Goal: Task Accomplishment & Management: Manage account settings

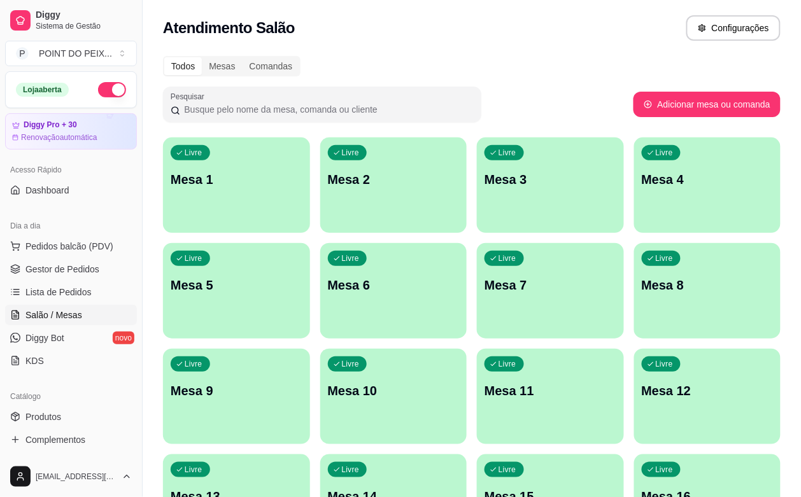
click at [310, 243] on div "Livre Mesa 5" at bounding box center [236, 283] width 147 height 80
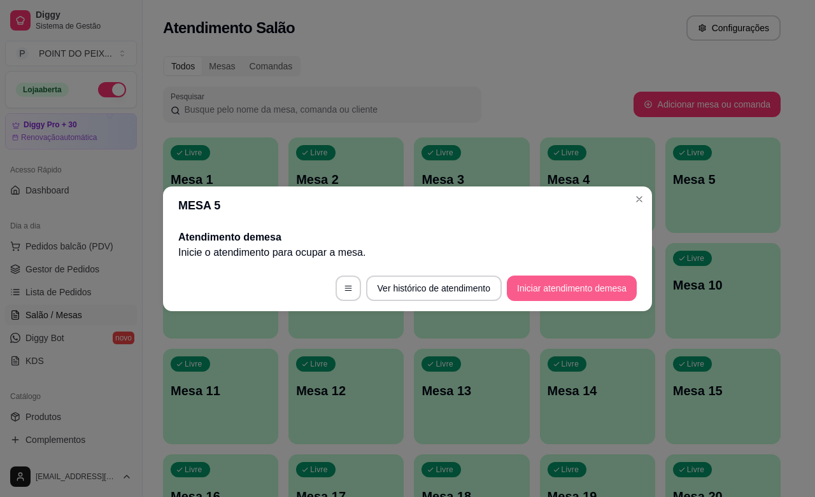
click at [562, 287] on button "Iniciar atendimento de mesa" at bounding box center [572, 288] width 130 height 25
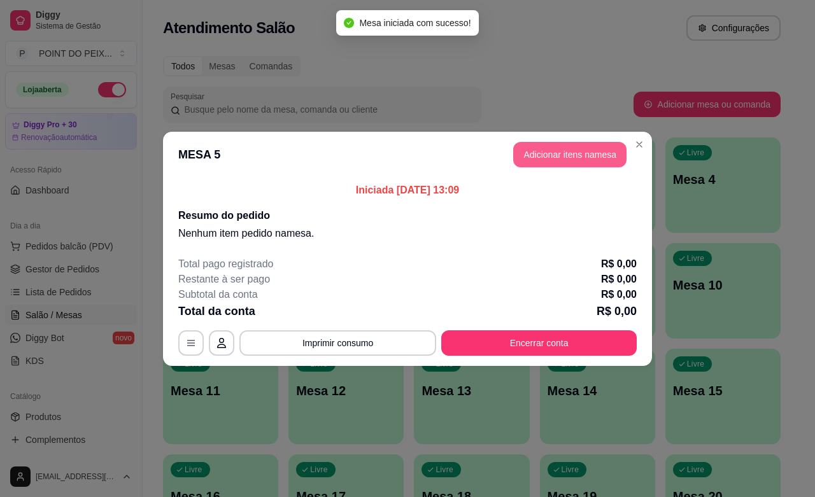
click at [571, 153] on button "Adicionar itens na mesa" at bounding box center [569, 154] width 113 height 25
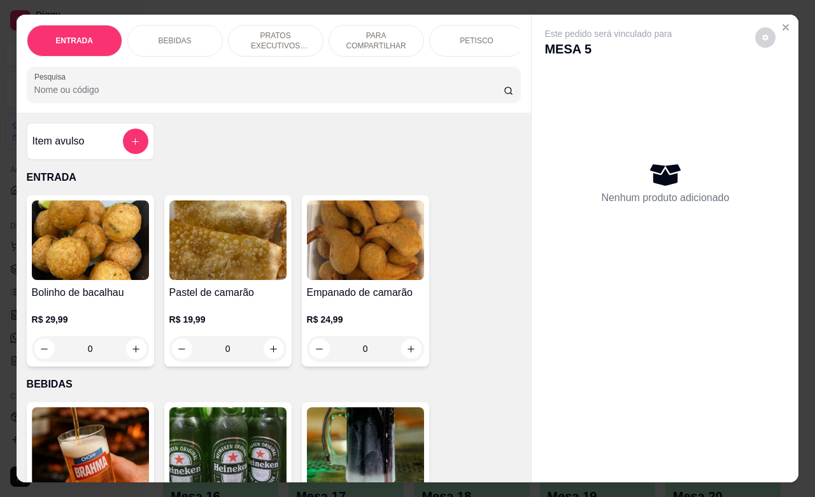
click at [465, 38] on p "PETISCO" at bounding box center [477, 41] width 34 height 10
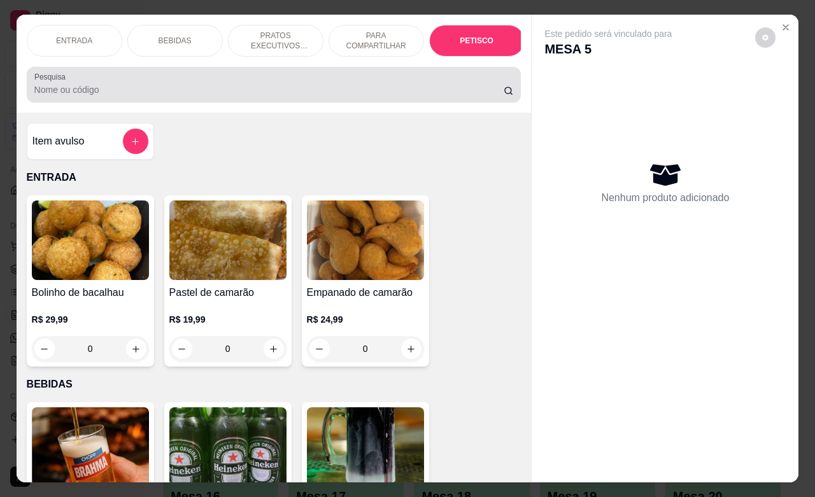
scroll to position [2973, 0]
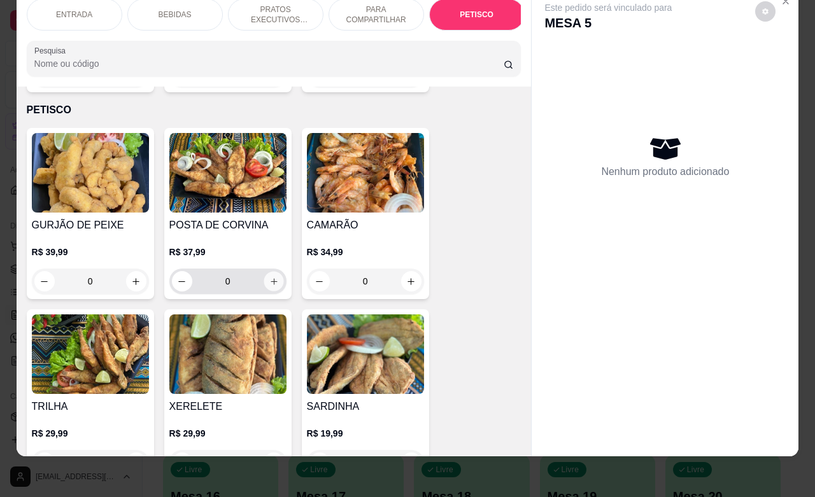
click at [269, 277] on icon "increase-product-quantity" at bounding box center [274, 282] width 10 height 10
type input "1"
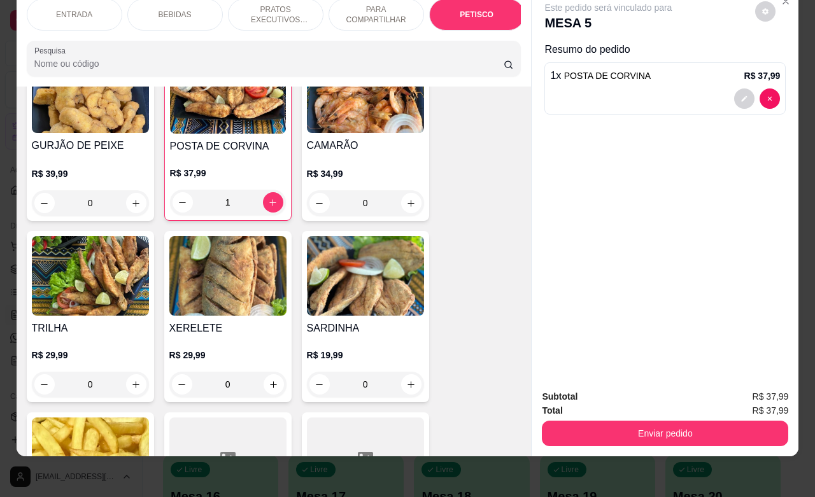
scroll to position [3132, 0]
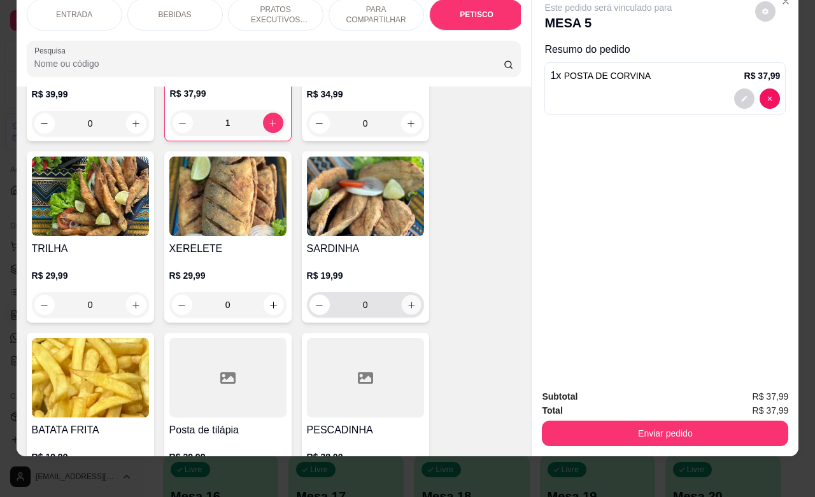
click at [406, 301] on icon "increase-product-quantity" at bounding box center [411, 306] width 10 height 10
type input "1"
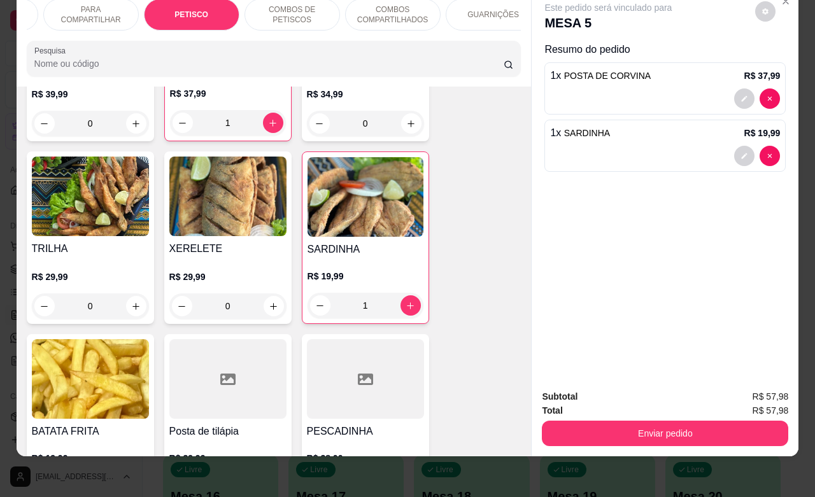
scroll to position [0, 306]
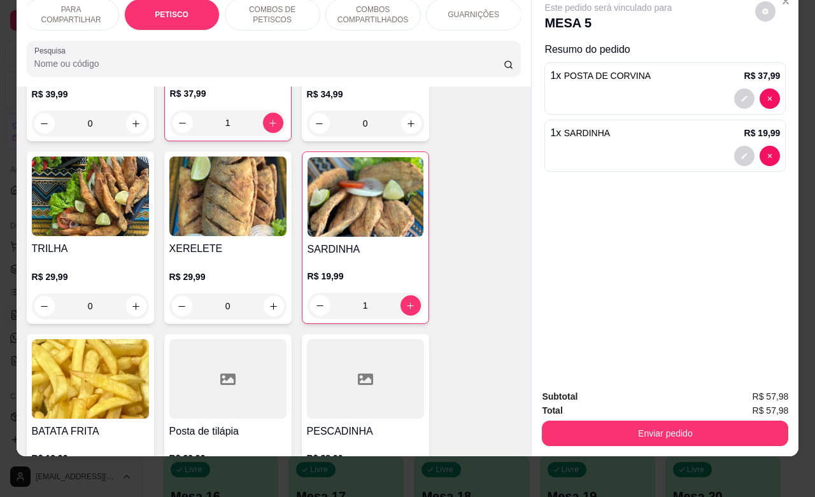
click at [476, 8] on div "GUARNIÇÕES" at bounding box center [474, 15] width 96 height 32
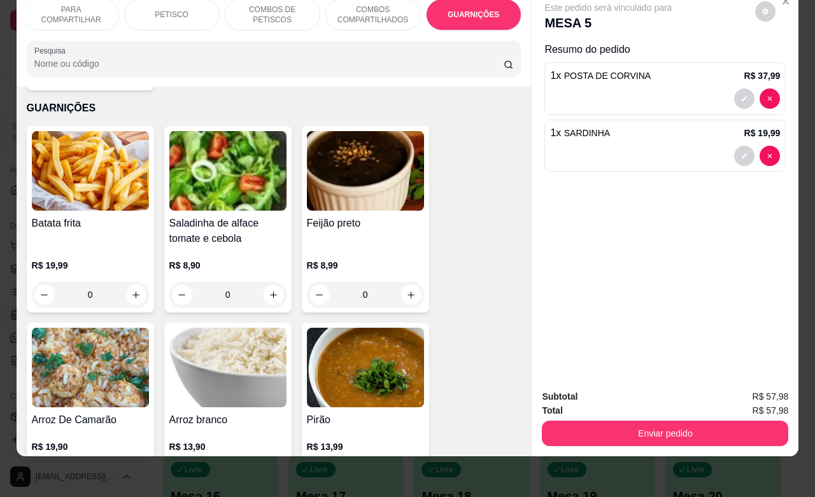
scroll to position [5293, 0]
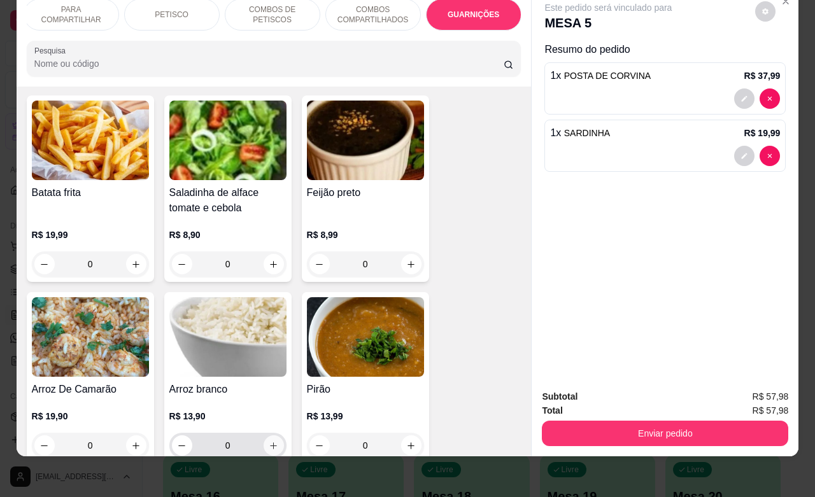
click at [269, 441] on icon "increase-product-quantity" at bounding box center [274, 446] width 10 height 10
click at [270, 443] on icon "increase-product-quantity" at bounding box center [273, 446] width 7 height 7
type input "2"
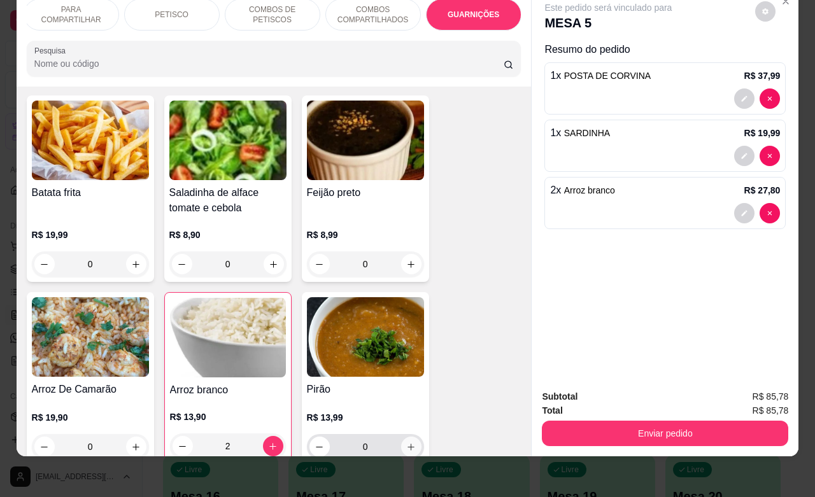
click at [406, 443] on icon "increase-product-quantity" at bounding box center [411, 448] width 10 height 10
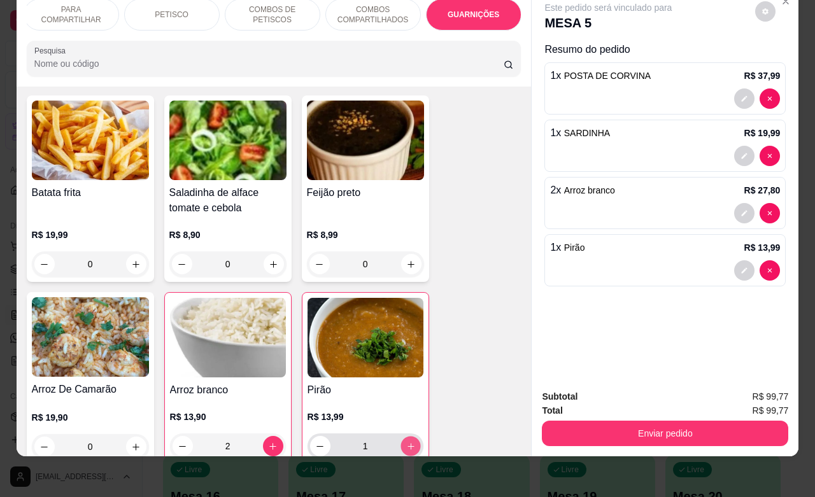
click at [406, 442] on icon "increase-product-quantity" at bounding box center [411, 447] width 10 height 10
type input "2"
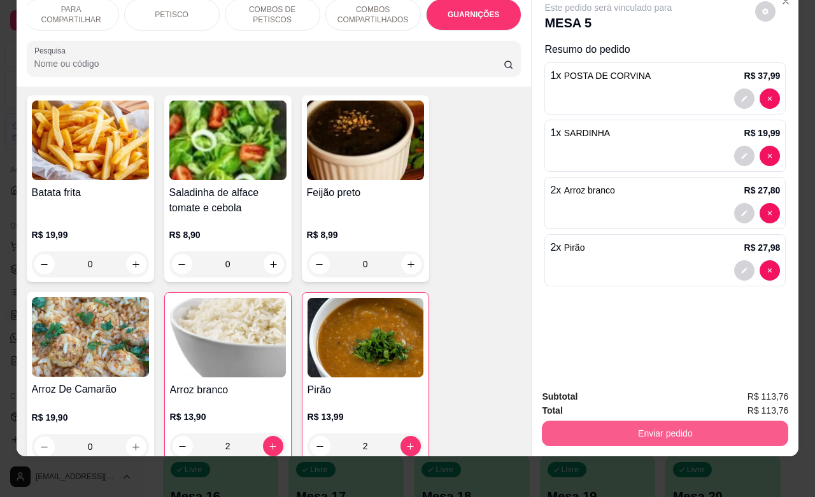
click at [657, 421] on button "Enviar pedido" at bounding box center [665, 433] width 246 height 25
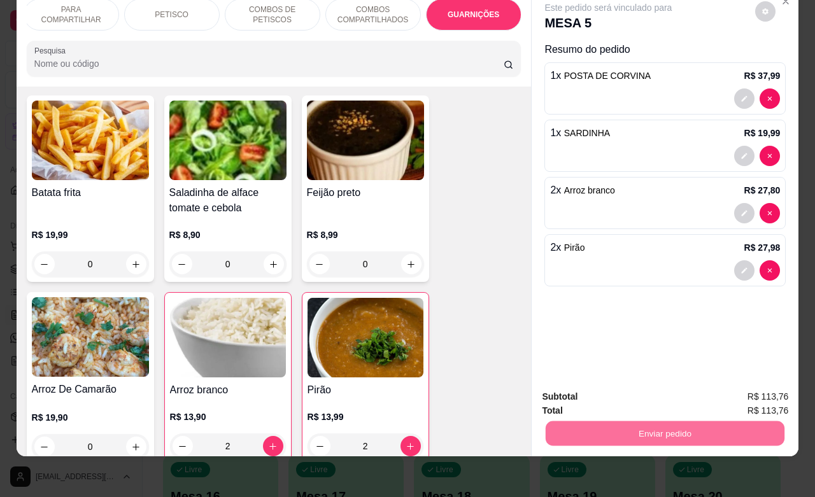
click at [742, 388] on button "Enviar pedido" at bounding box center [754, 389] width 72 height 24
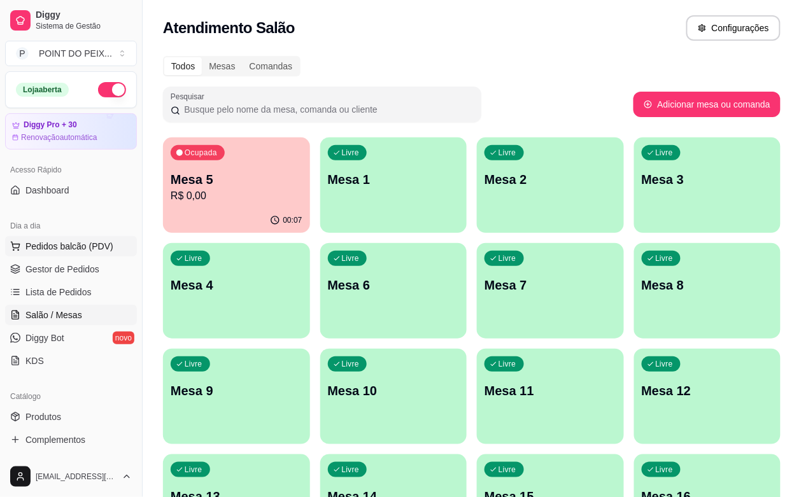
click at [75, 248] on span "Pedidos balcão (PDV)" at bounding box center [69, 246] width 88 height 13
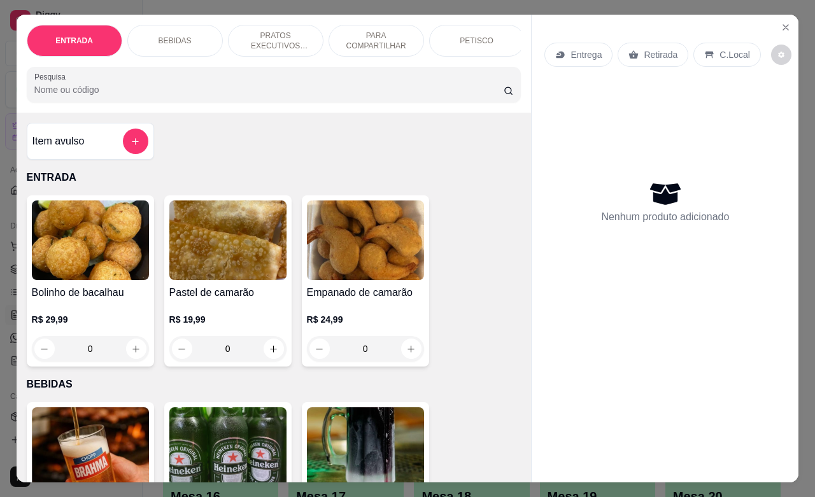
click at [473, 39] on p "PETISCO" at bounding box center [477, 41] width 34 height 10
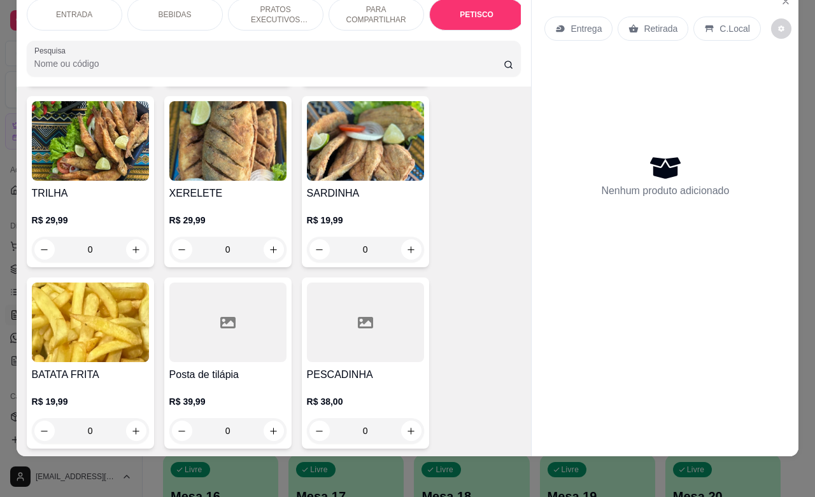
scroll to position [3291, 0]
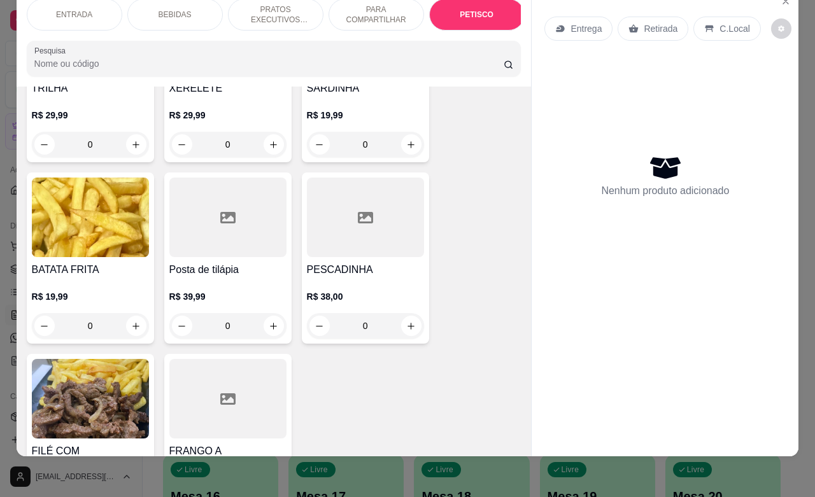
click at [644, 22] on p "Retirada" at bounding box center [661, 28] width 34 height 13
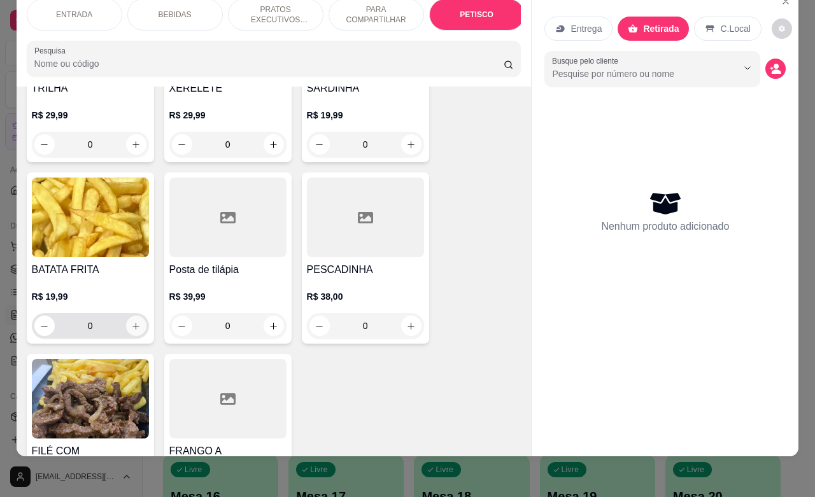
click at [131, 322] on icon "increase-product-quantity" at bounding box center [136, 327] width 10 height 10
type input "1"
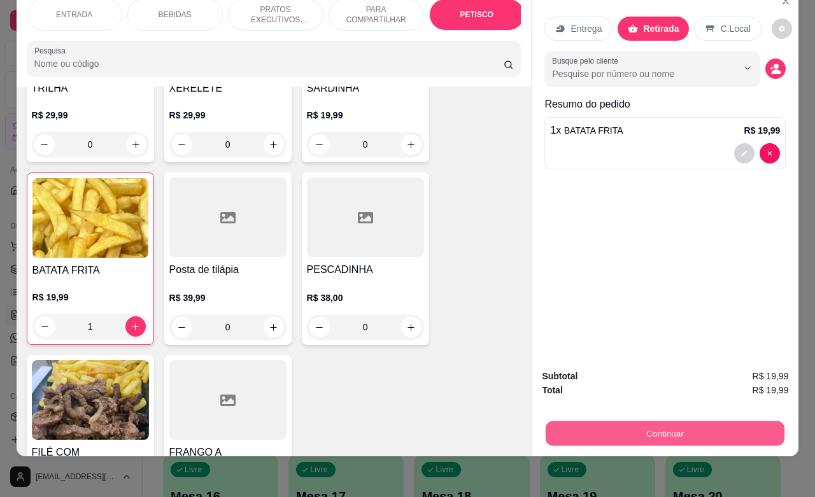
click at [650, 427] on button "Continuar" at bounding box center [665, 433] width 239 height 25
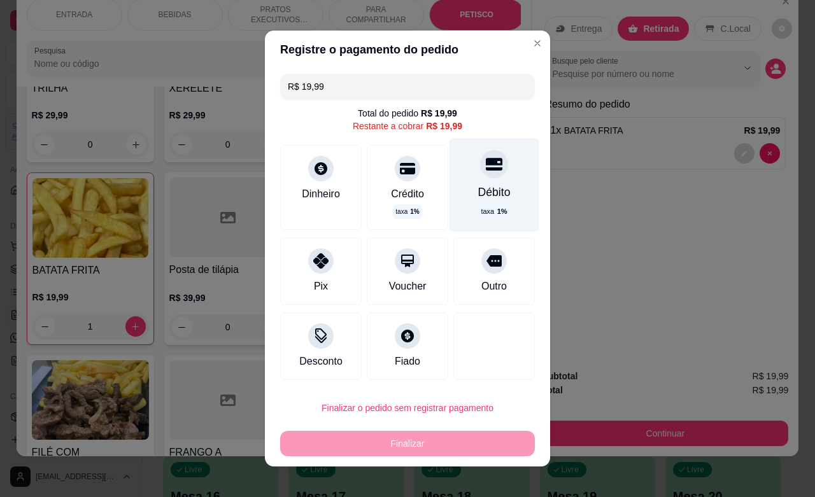
click at [485, 182] on div "Débito taxa 1 %" at bounding box center [495, 184] width 90 height 93
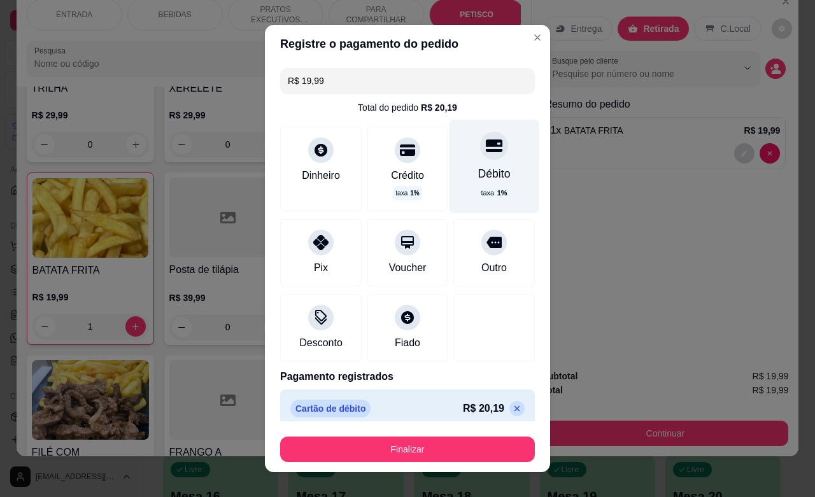
type input "R$ 0,00"
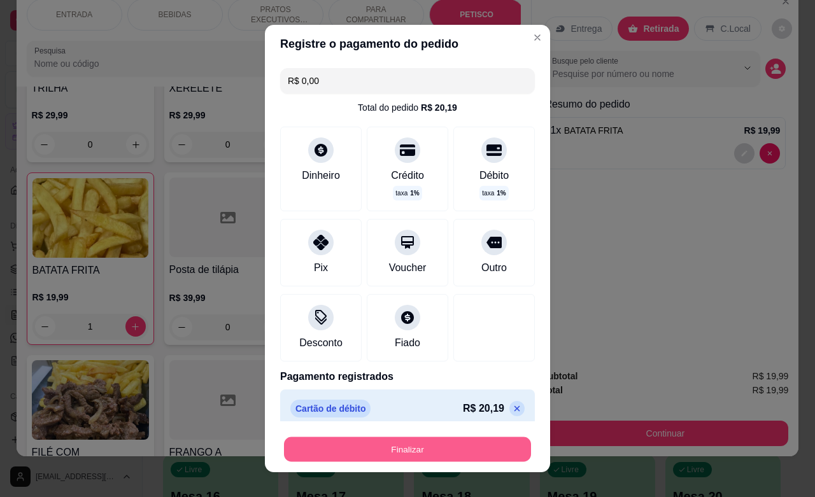
click at [418, 448] on button "Finalizar" at bounding box center [407, 450] width 247 height 25
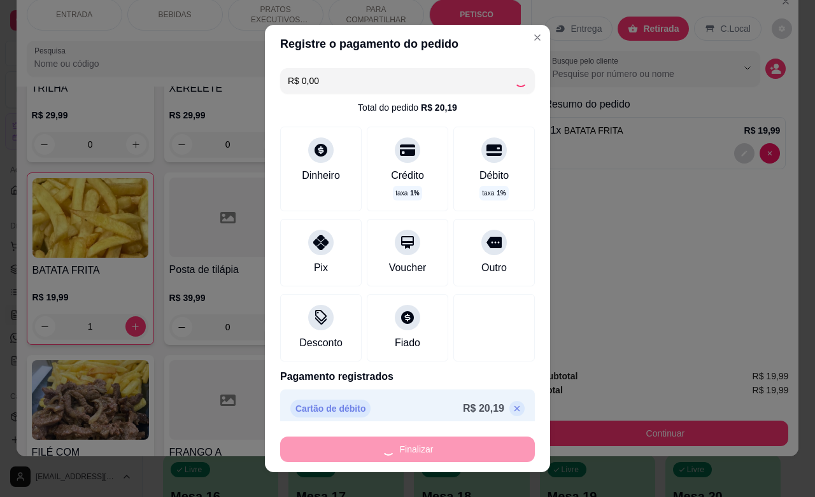
type input "0"
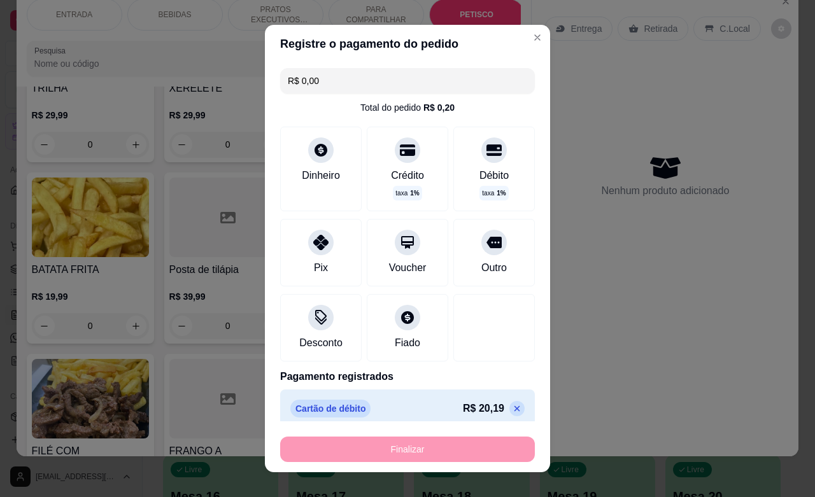
type input "-R$ 19,99"
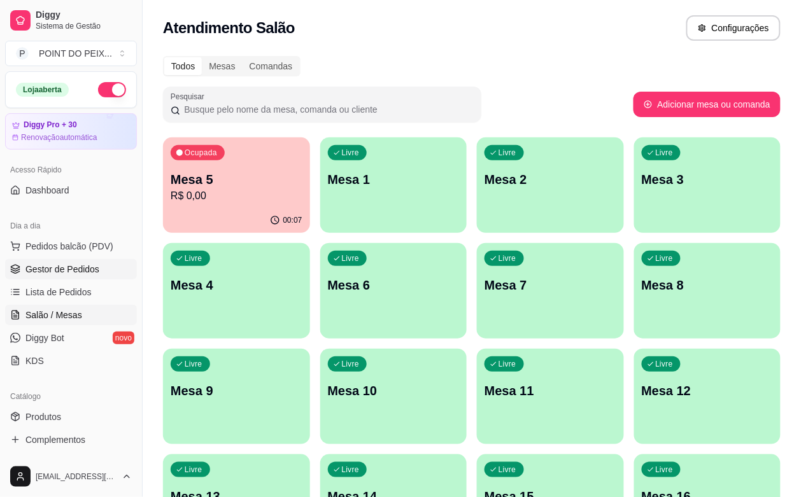
click at [74, 267] on span "Gestor de Pedidos" at bounding box center [62, 269] width 74 height 13
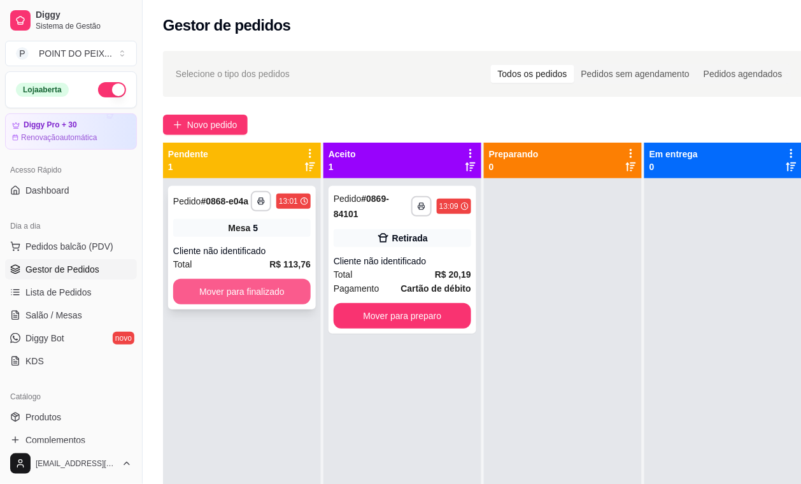
click at [249, 287] on button "Mover para finalizado" at bounding box center [242, 291] width 138 height 25
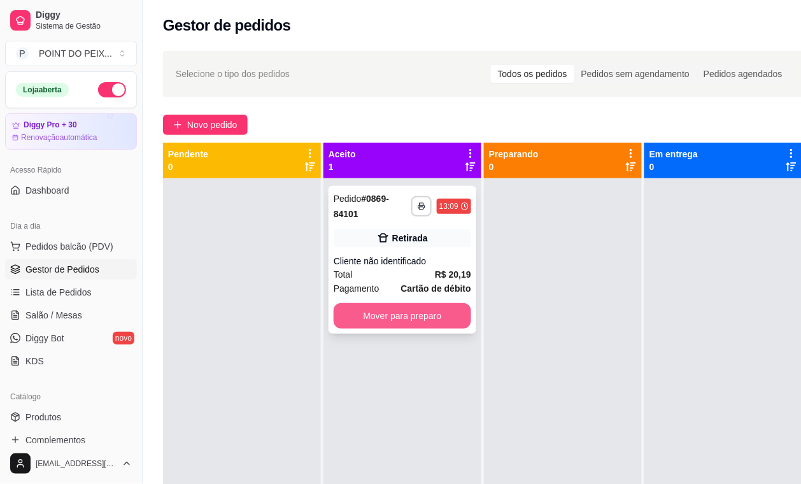
click at [394, 316] on button "Mover para preparo" at bounding box center [403, 315] width 138 height 25
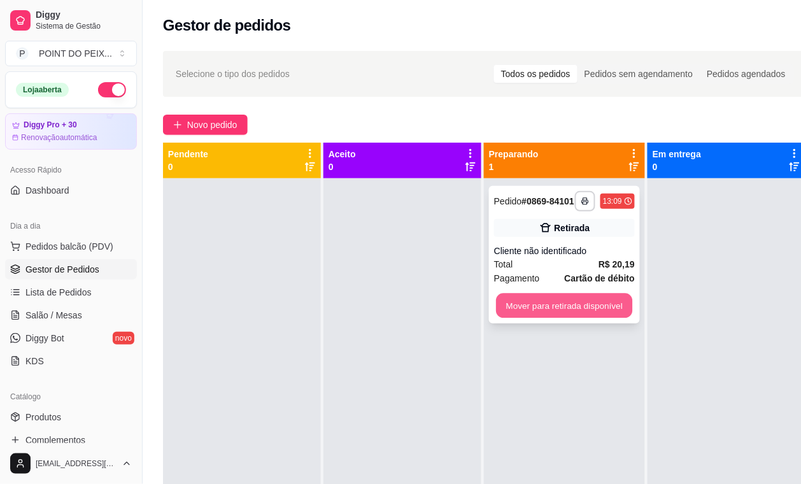
click at [541, 312] on button "Mover para retirada disponível" at bounding box center [564, 306] width 136 height 25
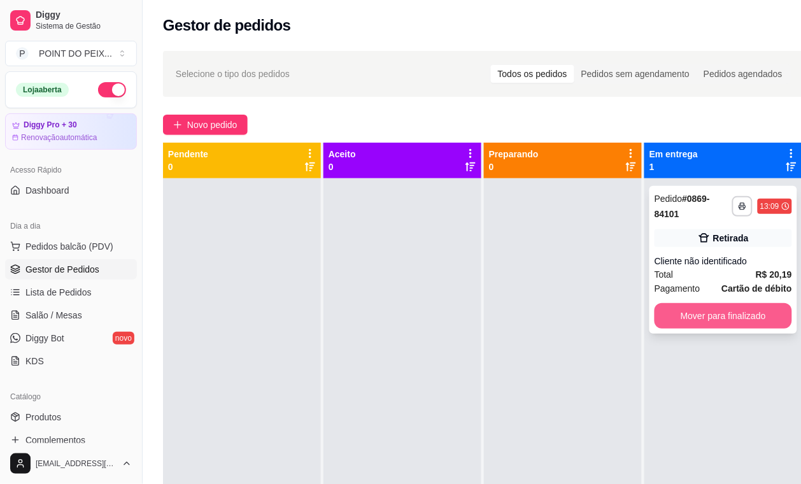
click at [724, 317] on button "Mover para finalizado" at bounding box center [724, 315] width 138 height 25
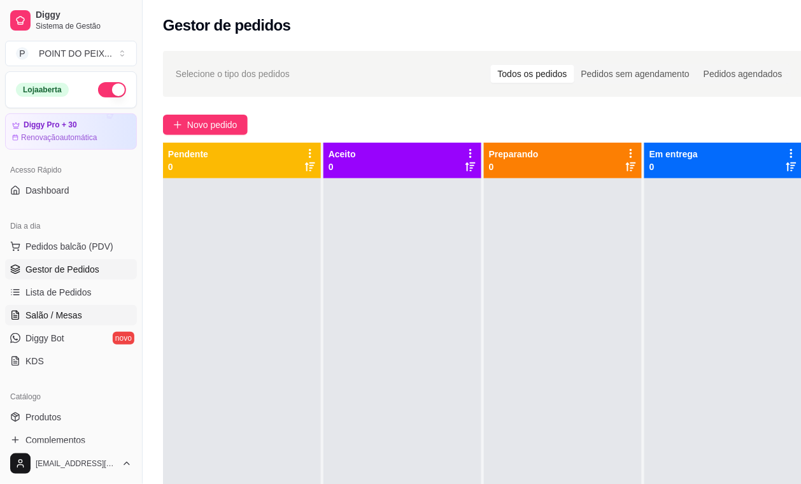
click at [73, 317] on span "Salão / Mesas" at bounding box center [53, 315] width 57 height 13
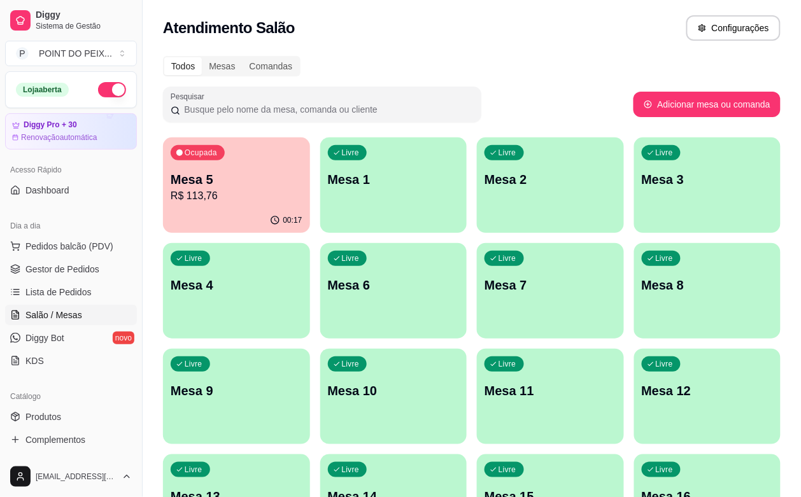
click at [243, 196] on p "R$ 113,76" at bounding box center [237, 196] width 132 height 15
click at [385, 199] on div "Livre Mesa 1" at bounding box center [393, 178] width 147 height 80
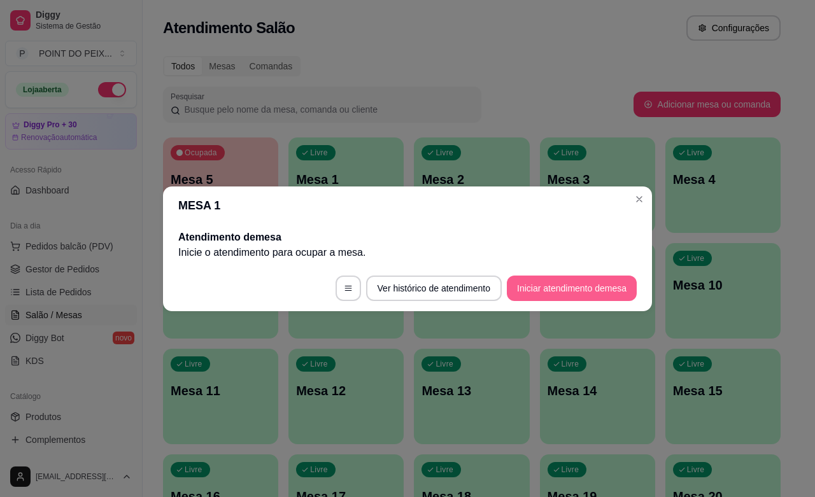
click at [532, 287] on button "Iniciar atendimento de mesa" at bounding box center [572, 288] width 130 height 25
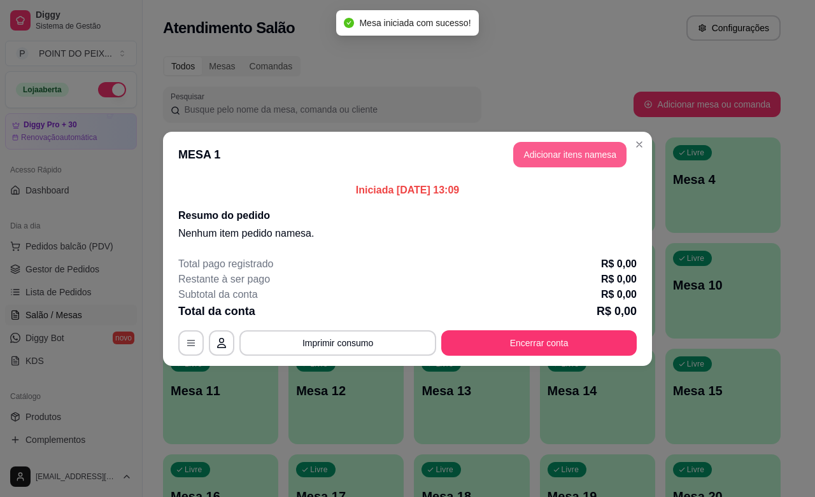
click at [583, 146] on button "Adicionar itens na mesa" at bounding box center [569, 154] width 113 height 25
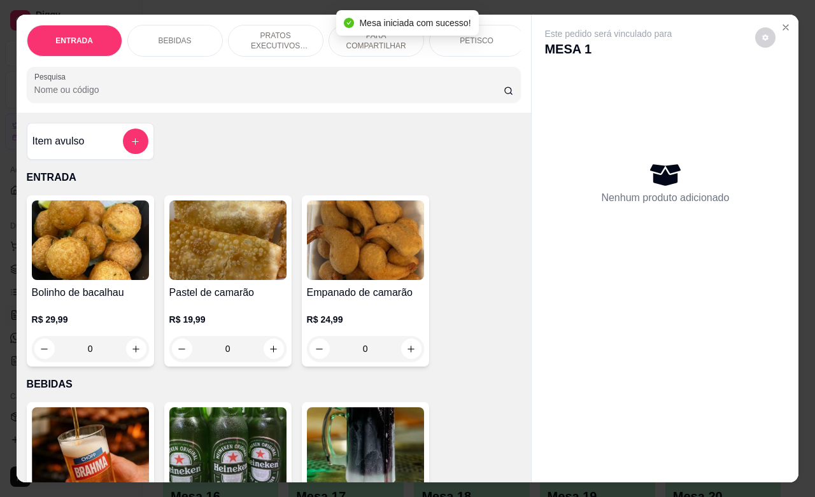
click at [475, 39] on div "PETISCO" at bounding box center [477, 41] width 96 height 32
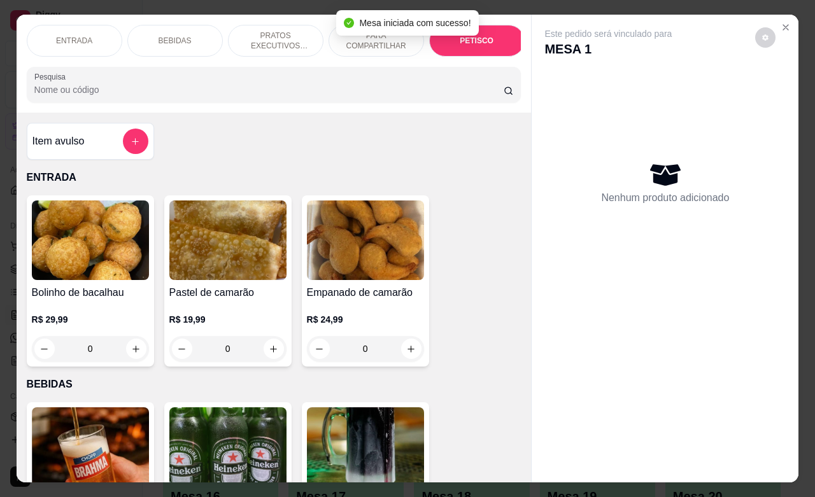
scroll to position [2973, 0]
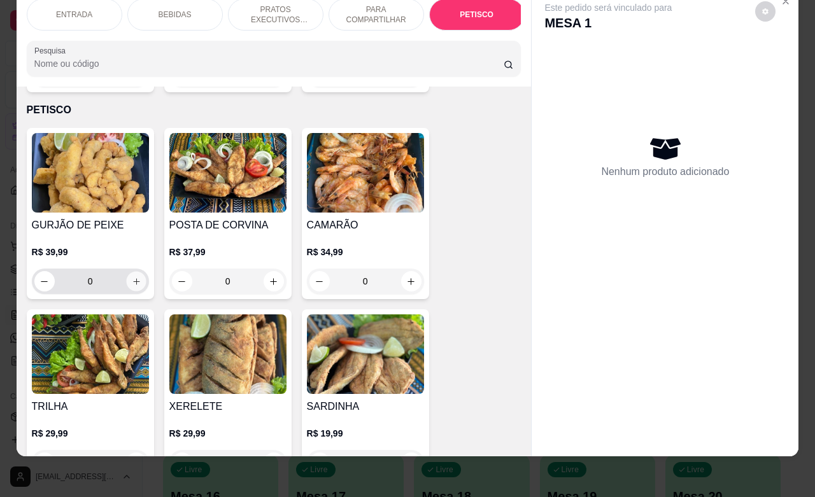
click at [131, 277] on icon "increase-product-quantity" at bounding box center [136, 282] width 10 height 10
type input "1"
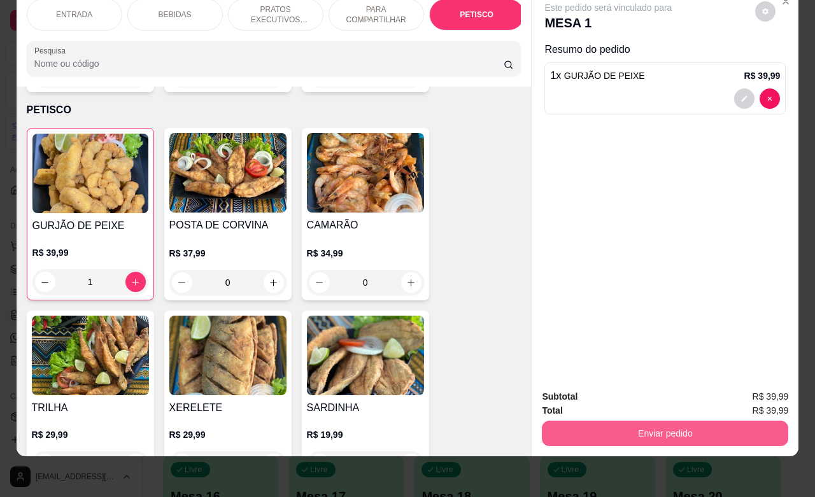
click at [618, 421] on button "Enviar pedido" at bounding box center [665, 433] width 246 height 25
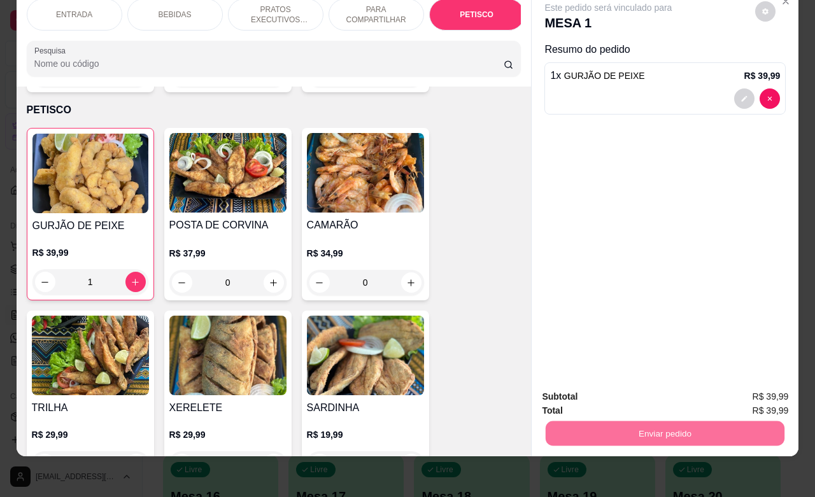
click at [747, 394] on button "Enviar pedido" at bounding box center [754, 389] width 72 height 24
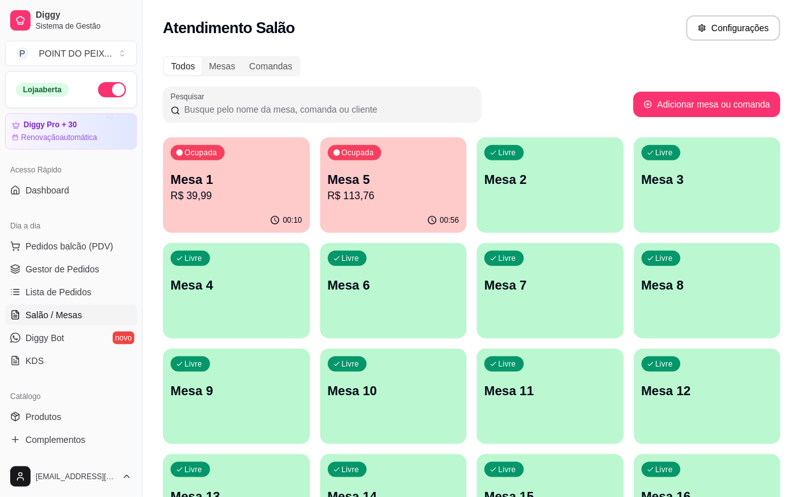
click at [634, 313] on div "Livre Mesa 8" at bounding box center [707, 283] width 147 height 80
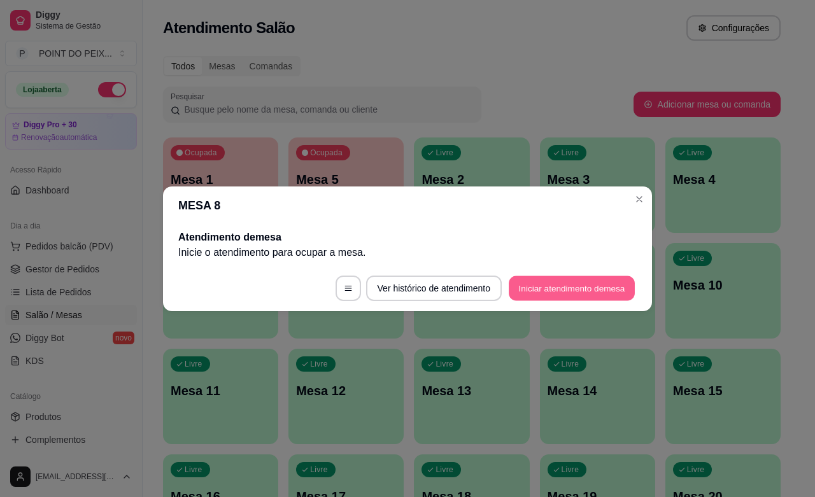
click at [542, 291] on button "Iniciar atendimento de mesa" at bounding box center [572, 288] width 126 height 25
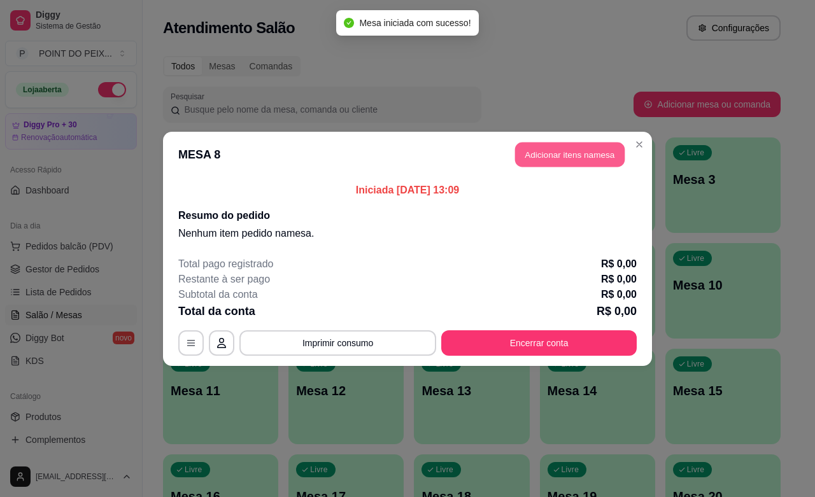
click at [609, 156] on button "Adicionar itens na mesa" at bounding box center [570, 154] width 110 height 25
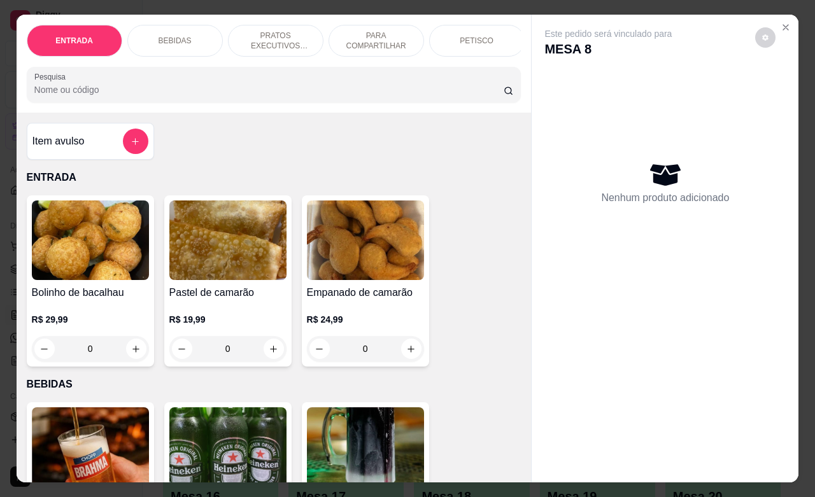
click at [182, 36] on p "BEBIDAS" at bounding box center [175, 41] width 33 height 10
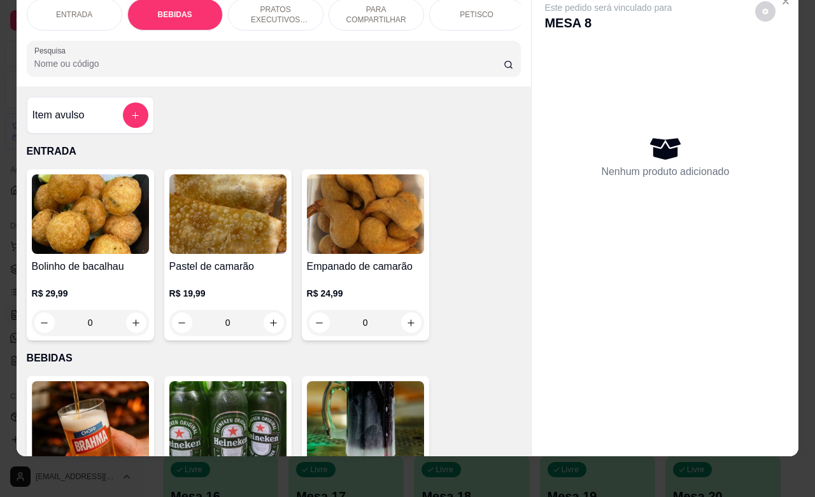
scroll to position [264, 0]
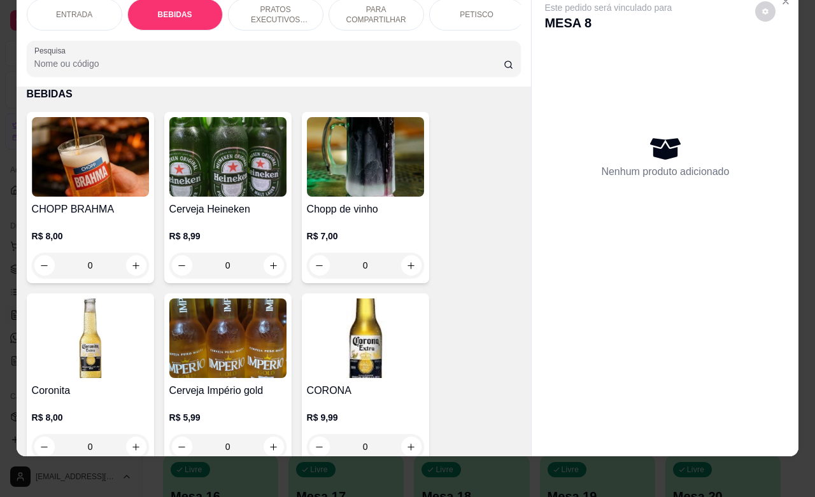
click at [255, 11] on p "PRATOS EXECUTIVOS (INDIVIDUAIS)" at bounding box center [276, 14] width 74 height 20
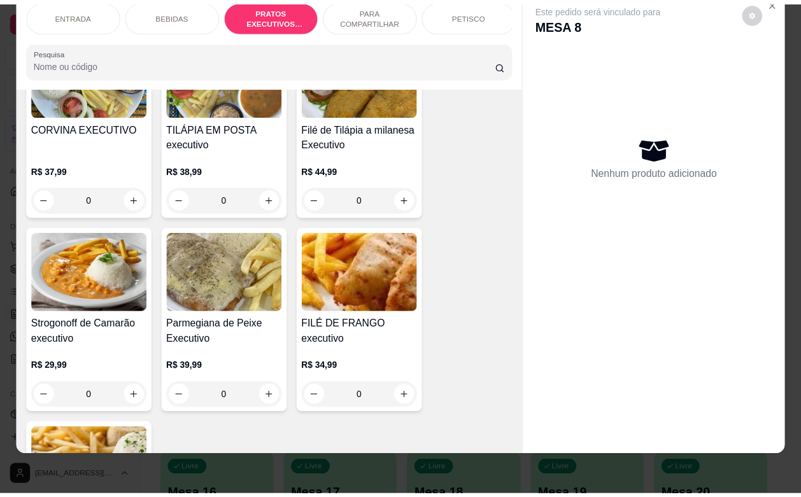
scroll to position [2075, 0]
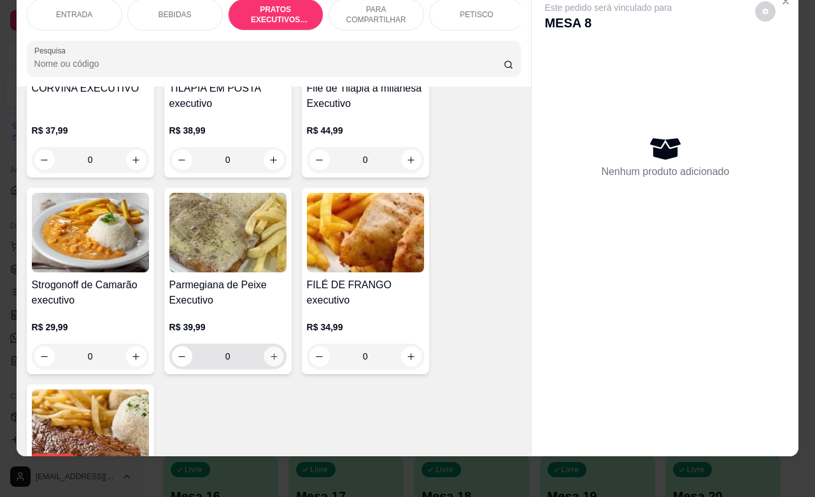
click at [269, 357] on icon "increase-product-quantity" at bounding box center [274, 357] width 10 height 10
type input "1"
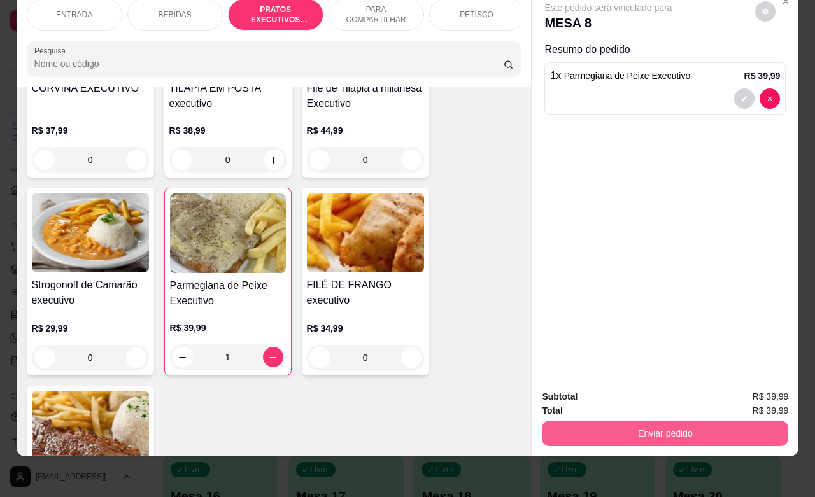
click at [616, 421] on button "Enviar pedido" at bounding box center [665, 433] width 246 height 25
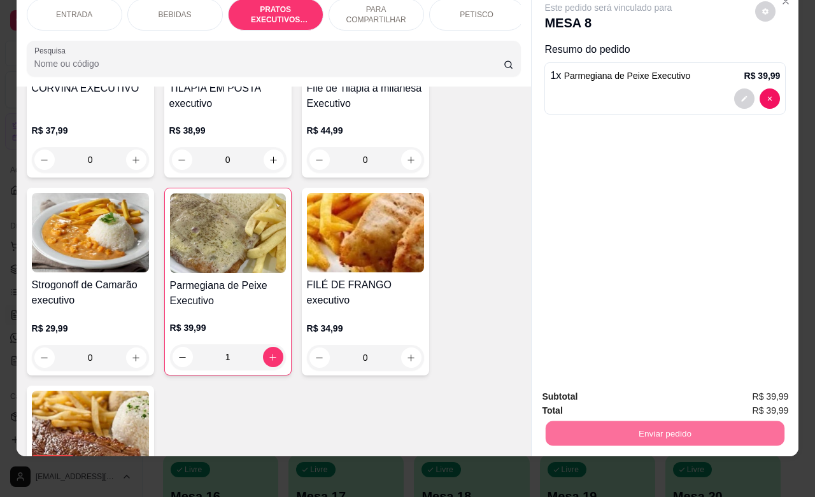
click at [752, 393] on button "Enviar pedido" at bounding box center [754, 389] width 70 height 24
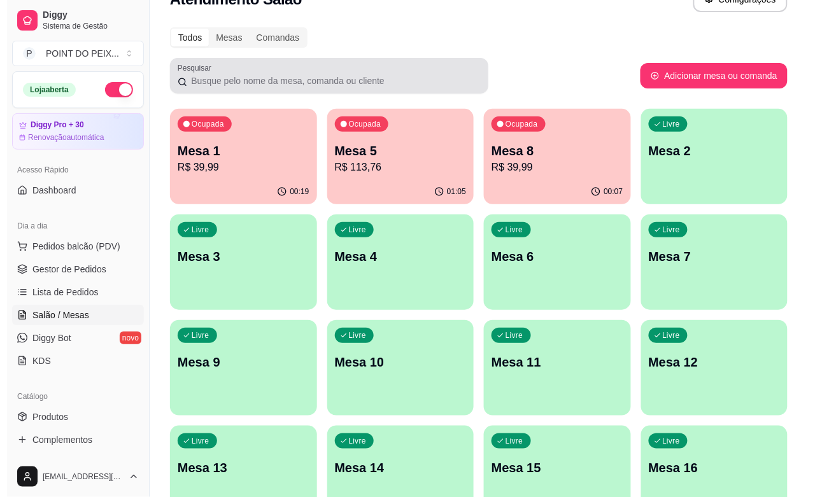
scroll to position [0, 0]
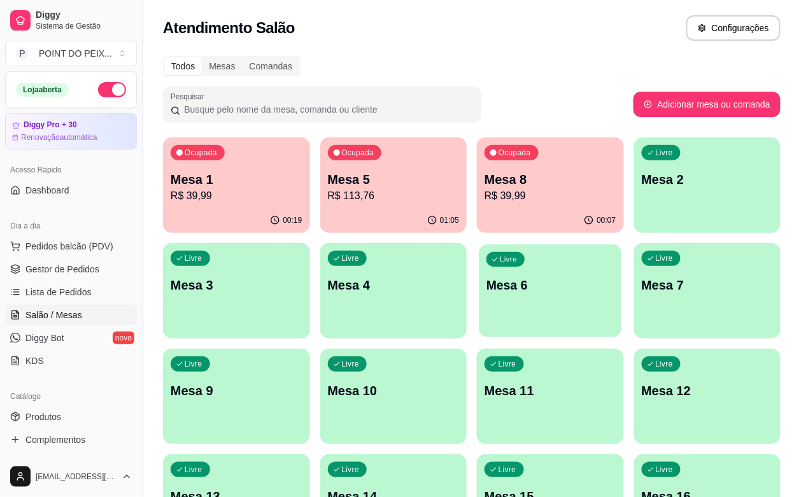
click at [487, 283] on p "Mesa 6" at bounding box center [550, 285] width 127 height 17
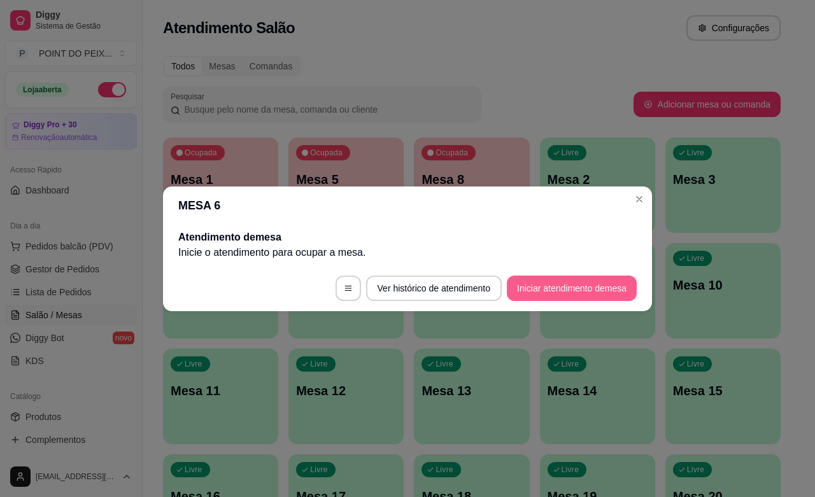
click at [558, 295] on button "Iniciar atendimento de mesa" at bounding box center [572, 288] width 130 height 25
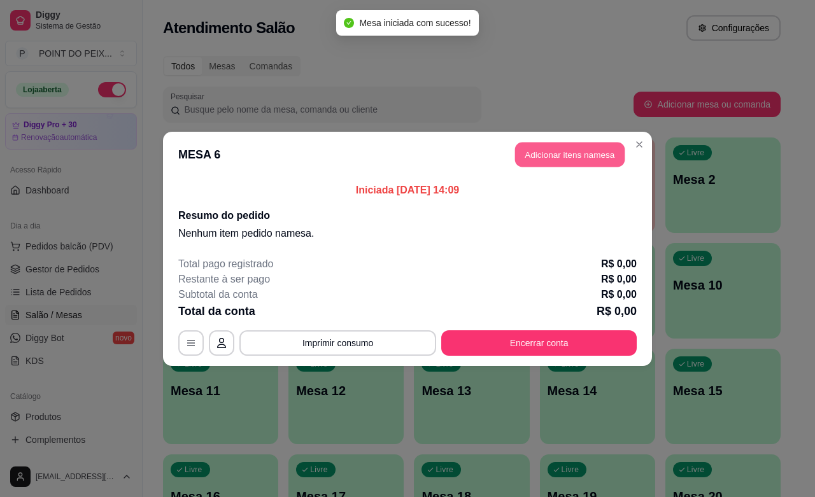
click at [583, 160] on button "Adicionar itens na mesa" at bounding box center [570, 154] width 110 height 25
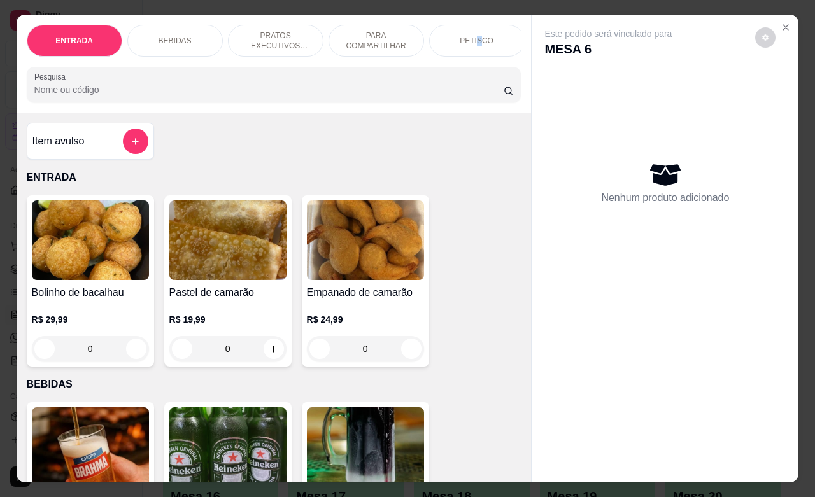
click at [472, 41] on div "PETISCO" at bounding box center [477, 41] width 96 height 32
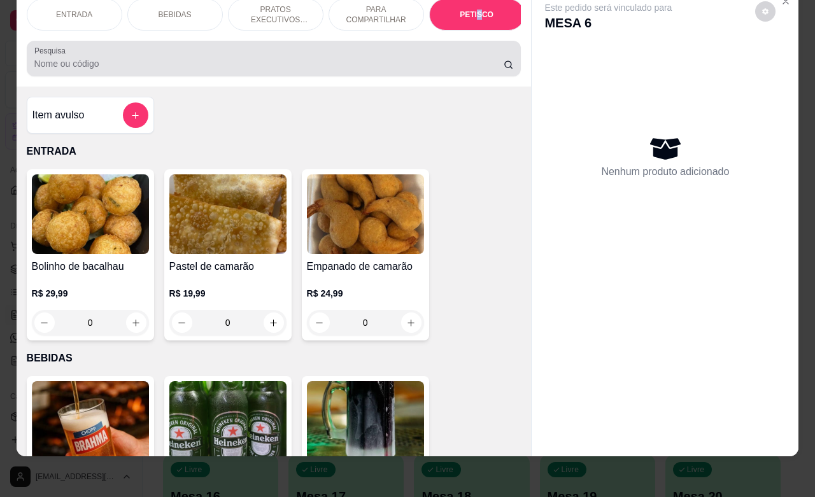
scroll to position [2973, 0]
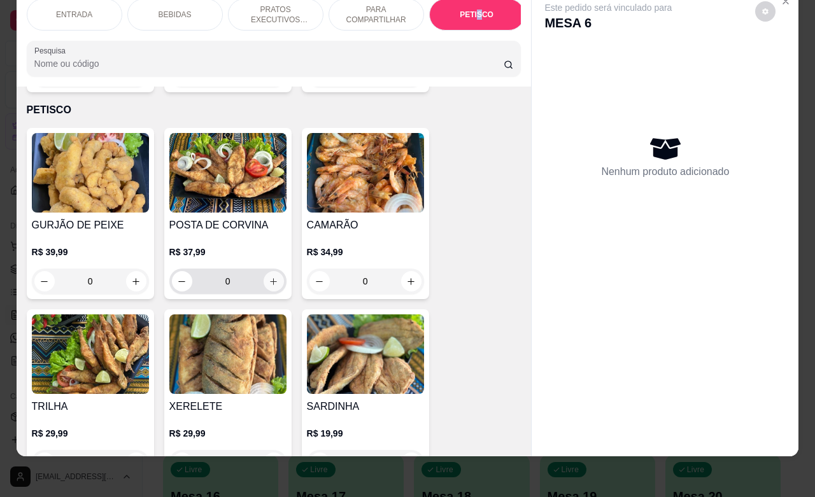
click at [274, 271] on button "increase-product-quantity" at bounding box center [274, 281] width 20 height 20
type input "1"
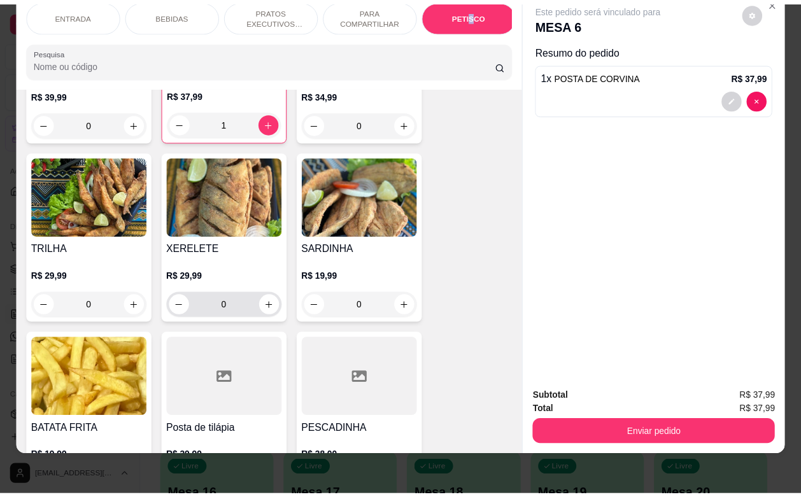
scroll to position [3291, 0]
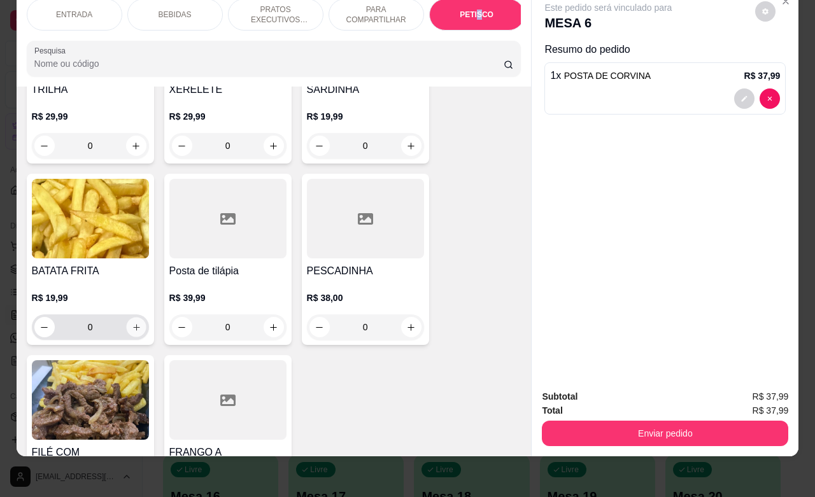
click at [131, 323] on icon "increase-product-quantity" at bounding box center [136, 328] width 10 height 10
type input "1"
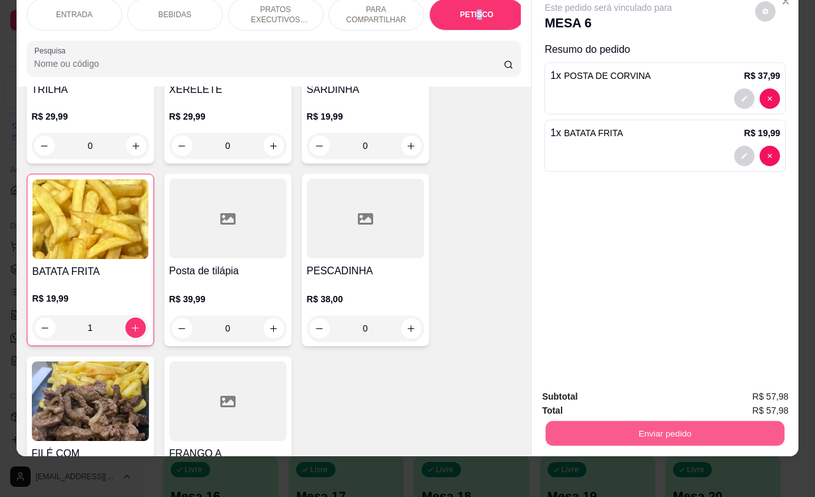
click at [624, 421] on button "Enviar pedido" at bounding box center [665, 433] width 239 height 25
click at [746, 387] on button "Enviar pedido" at bounding box center [754, 389] width 72 height 24
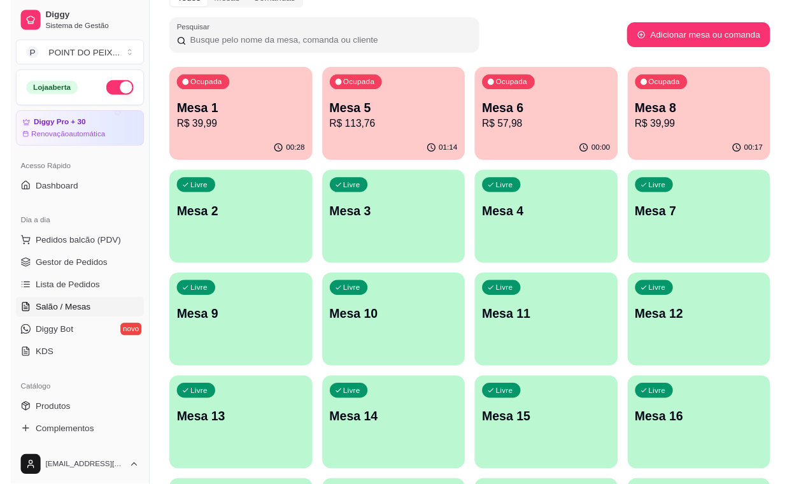
scroll to position [0, 0]
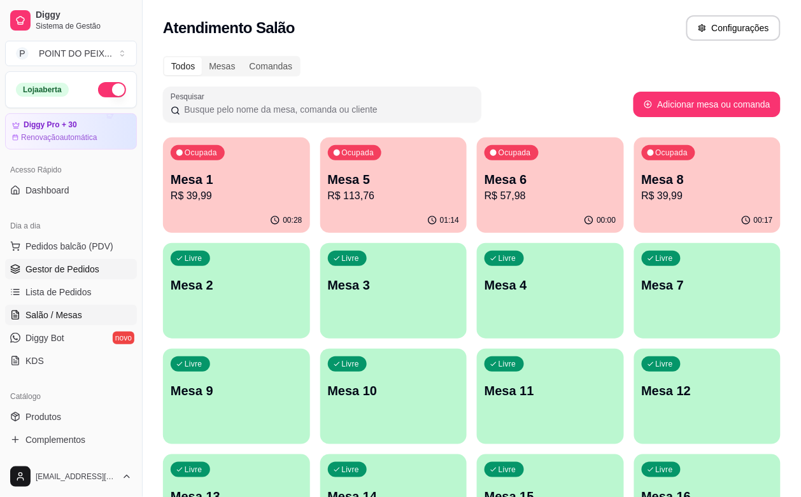
click at [89, 274] on span "Gestor de Pedidos" at bounding box center [62, 269] width 74 height 13
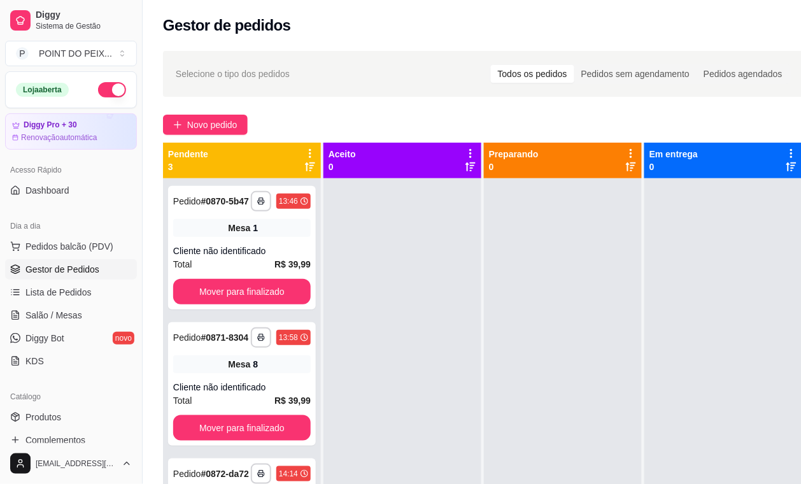
click at [362, 32] on div "Gestor de pedidos" at bounding box center [483, 25] width 641 height 20
click at [65, 316] on span "Salão / Mesas" at bounding box center [53, 315] width 57 height 13
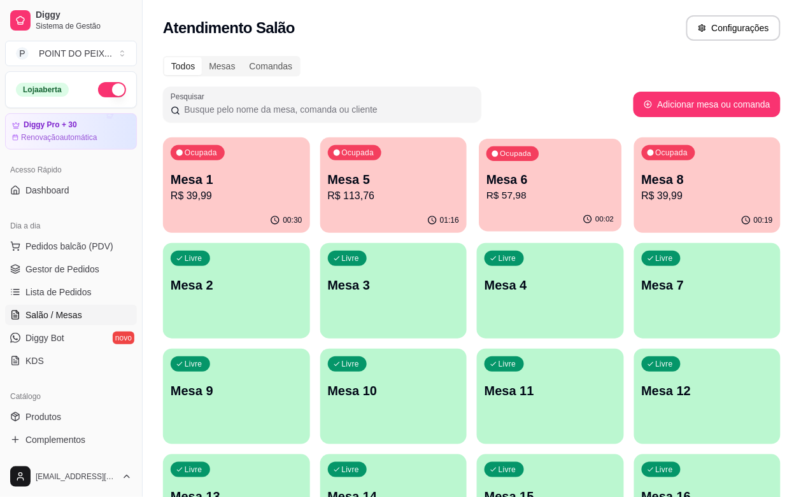
click at [487, 183] on p "Mesa 6" at bounding box center [550, 179] width 127 height 17
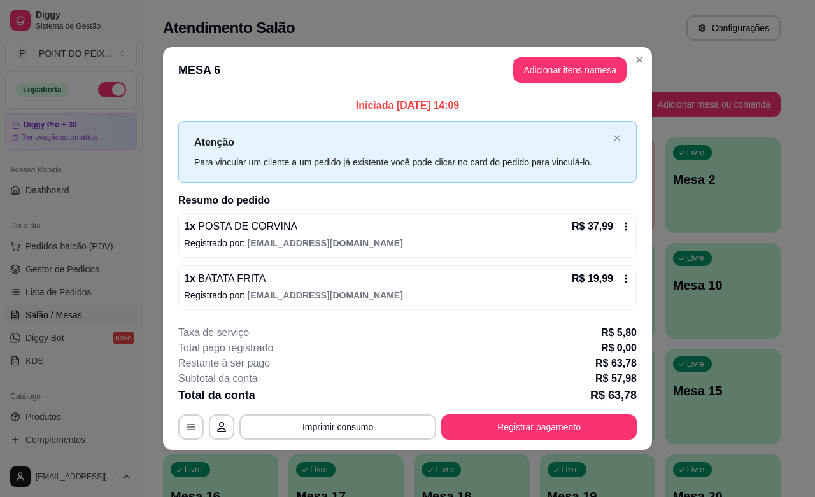
click at [564, 232] on div "1 x POSTA DE CORVINA R$ 37,99" at bounding box center [407, 226] width 447 height 15
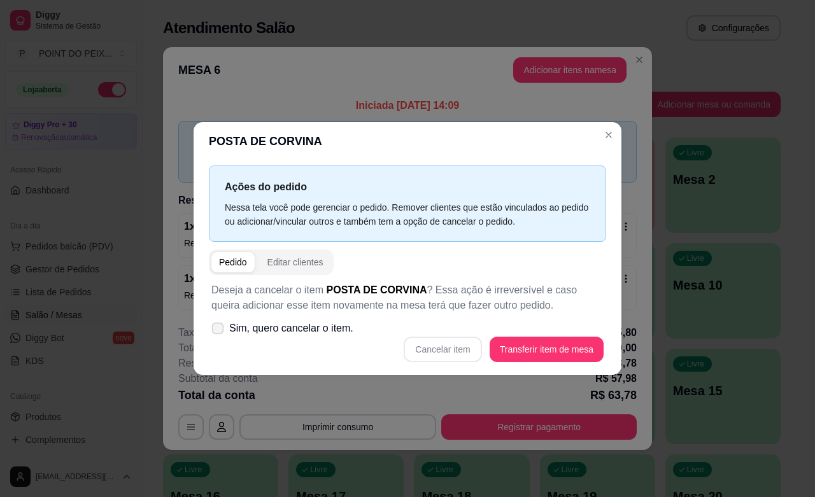
click at [220, 327] on icon at bounding box center [218, 328] width 10 height 7
click at [219, 331] on input "Sim, quero cancelar o item." at bounding box center [215, 335] width 8 height 8
checkbox input "true"
click at [441, 349] on button "Cancelar item" at bounding box center [443, 349] width 76 height 25
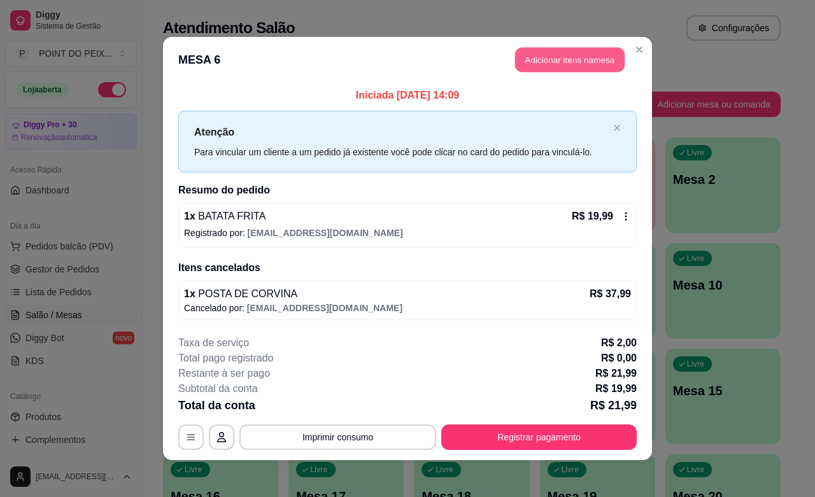
click at [557, 58] on button "Adicionar itens na mesa" at bounding box center [570, 60] width 110 height 25
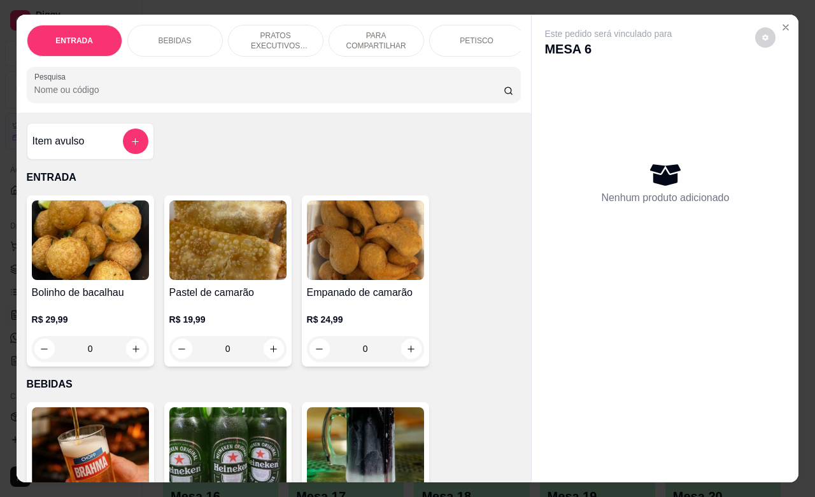
click at [271, 37] on p "PRATOS EXECUTIVOS (INDIVIDUAIS)" at bounding box center [276, 41] width 74 height 20
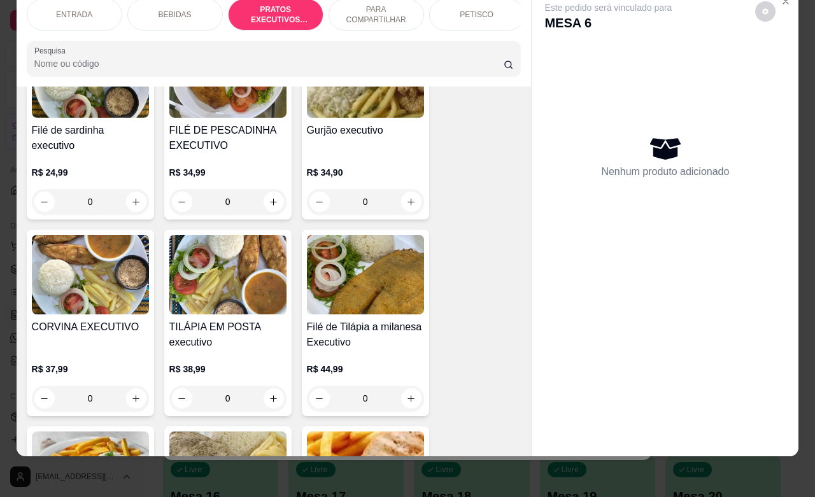
scroll to position [1916, 0]
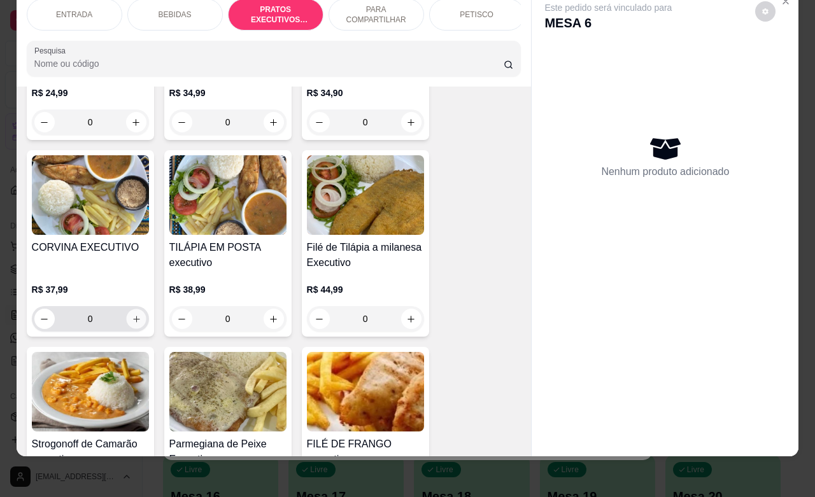
click at [131, 318] on icon "increase-product-quantity" at bounding box center [136, 320] width 10 height 10
type input "1"
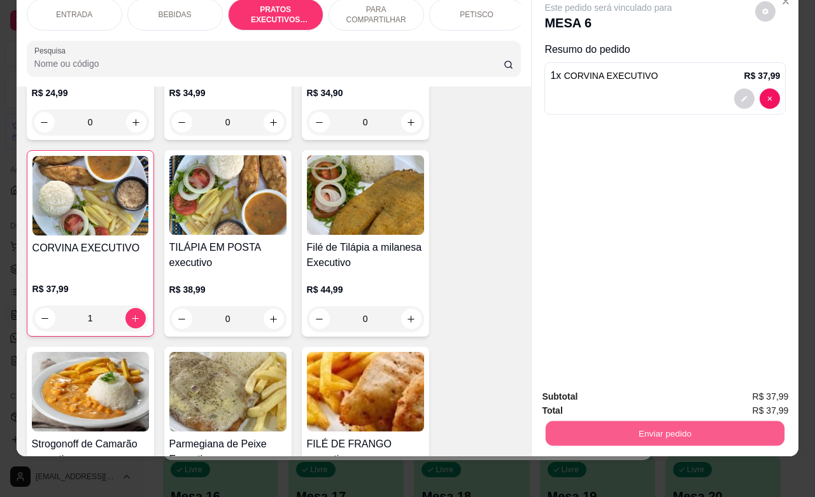
click at [673, 422] on button "Enviar pedido" at bounding box center [665, 433] width 239 height 25
click at [736, 390] on button "Enviar pedido" at bounding box center [754, 389] width 72 height 24
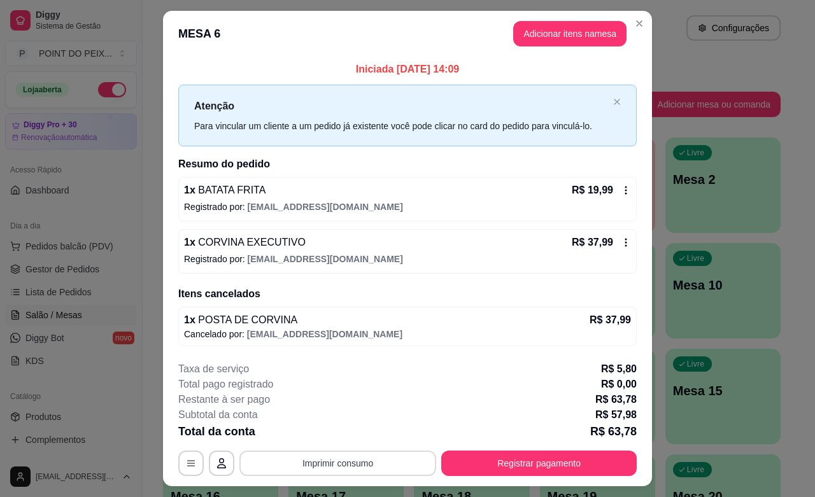
click at [364, 462] on button "Imprimir consumo" at bounding box center [337, 463] width 197 height 25
click at [346, 438] on button "IMPRESSORA" at bounding box center [334, 435] width 89 height 20
click at [621, 189] on icon at bounding box center [626, 190] width 10 height 10
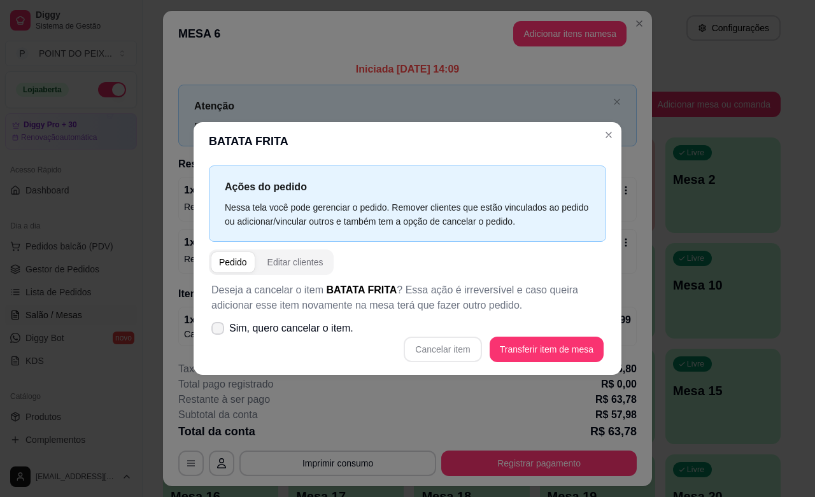
click at [215, 330] on icon at bounding box center [218, 329] width 10 height 8
click at [215, 331] on input "Sim, quero cancelar o item." at bounding box center [215, 335] width 8 height 8
checkbox input "true"
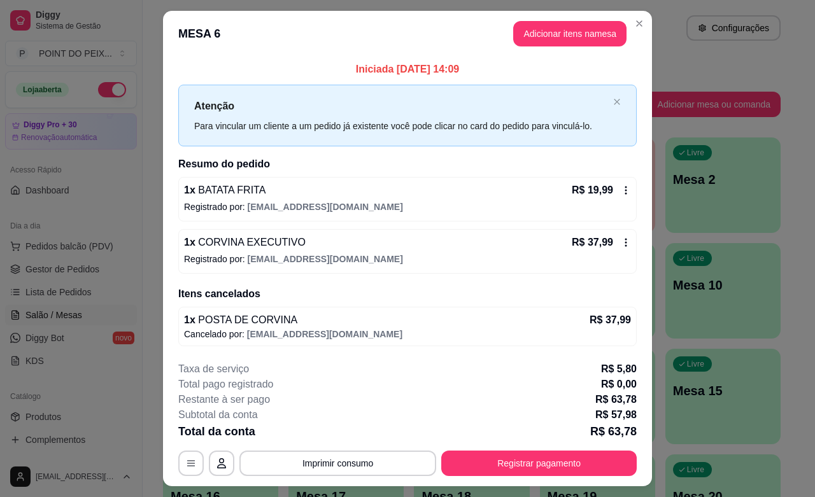
click at [621, 188] on icon at bounding box center [626, 190] width 10 height 10
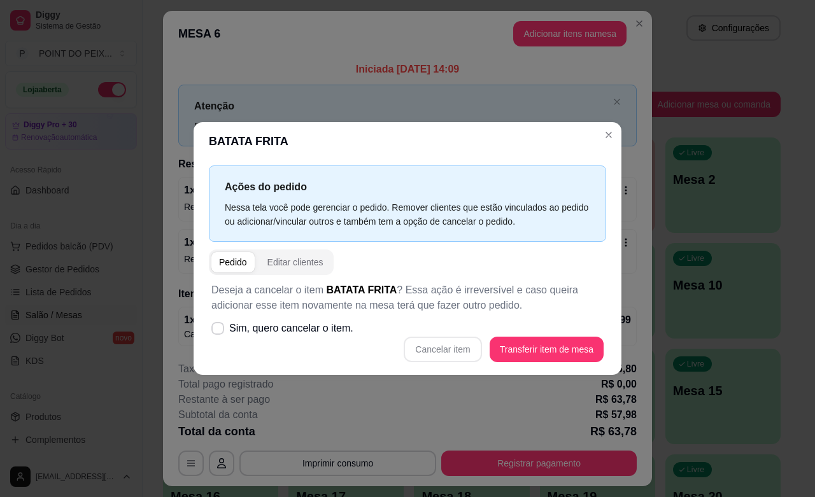
click at [446, 351] on div "Cancelar item Transferir item de mesa" at bounding box center [407, 349] width 392 height 25
click at [451, 351] on div "Cancelar item Transferir item de mesa" at bounding box center [407, 349] width 392 height 25
click at [218, 328] on icon at bounding box center [218, 328] width 10 height 7
click at [218, 331] on input "Sim, quero cancelar o item." at bounding box center [215, 335] width 8 height 8
checkbox input "true"
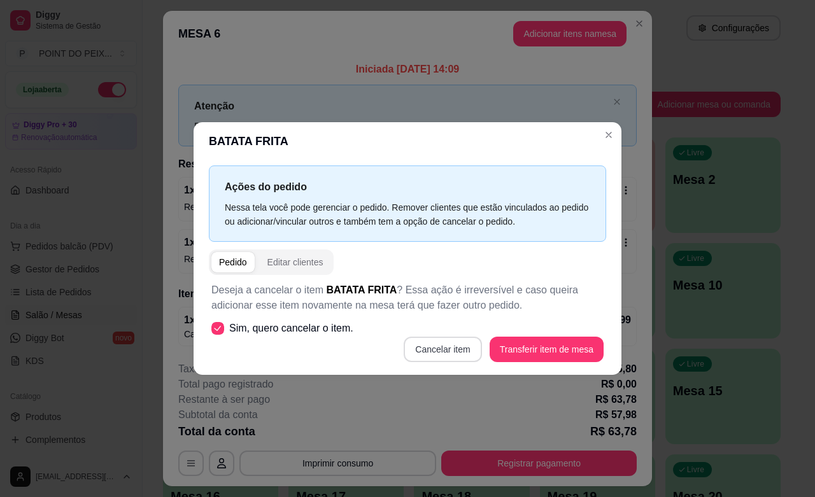
click at [450, 354] on button "Cancelar item" at bounding box center [443, 349] width 78 height 25
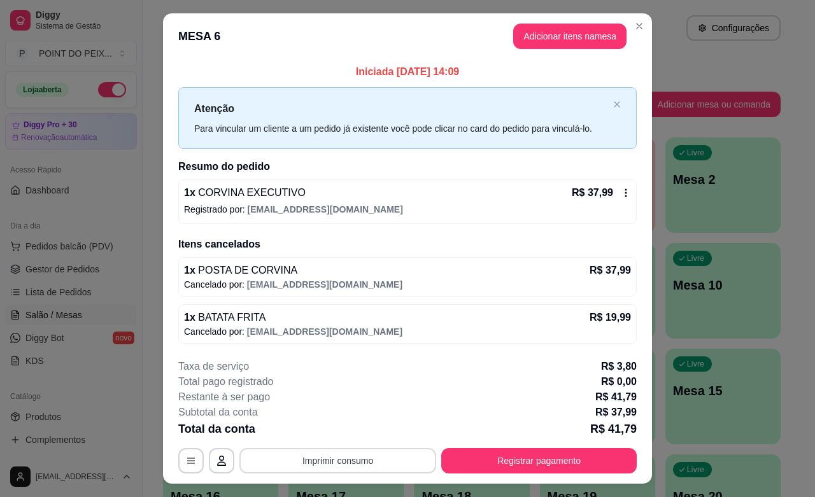
click at [395, 467] on button "Imprimir consumo" at bounding box center [337, 460] width 197 height 25
click at [341, 434] on button "IMPRESSORA" at bounding box center [334, 432] width 89 height 20
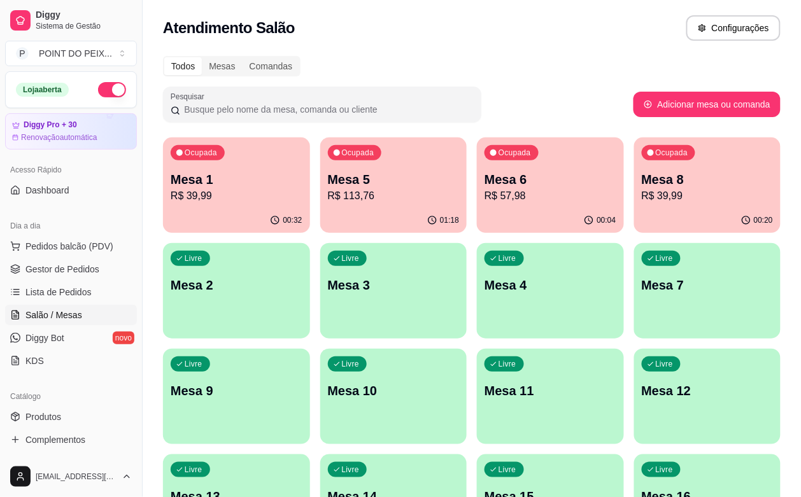
click at [642, 197] on p "R$ 39,99" at bounding box center [708, 196] width 132 height 15
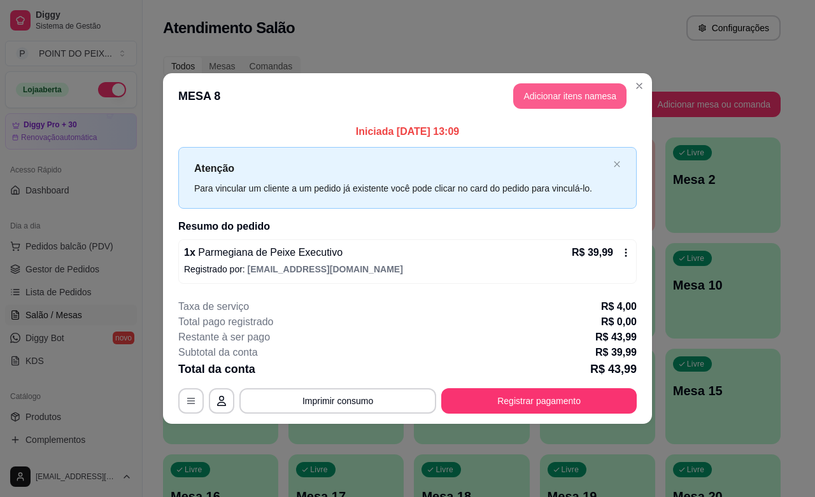
click at [580, 102] on button "Adicionar itens na mesa" at bounding box center [569, 95] width 113 height 25
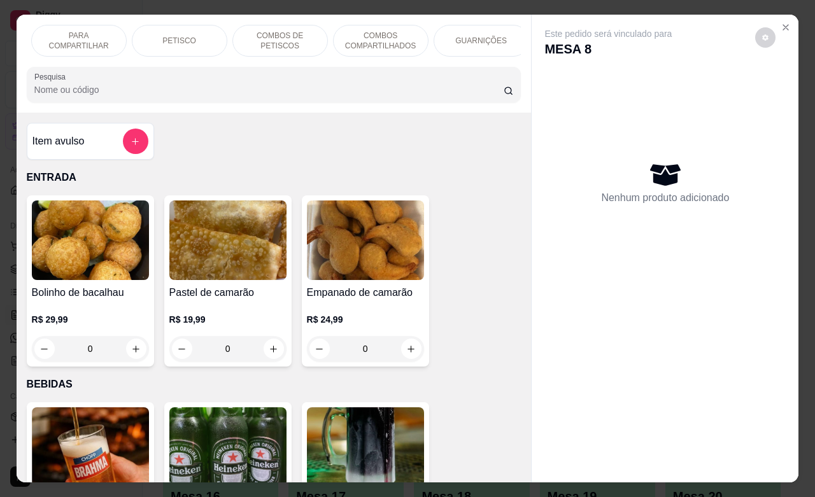
scroll to position [0, 306]
click at [474, 37] on p "GUARNIÇÕES" at bounding box center [474, 41] width 52 height 10
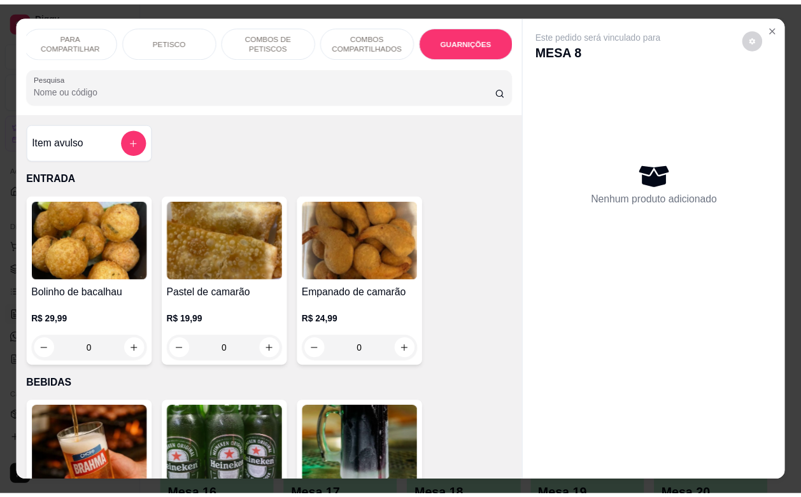
scroll to position [5242, 0]
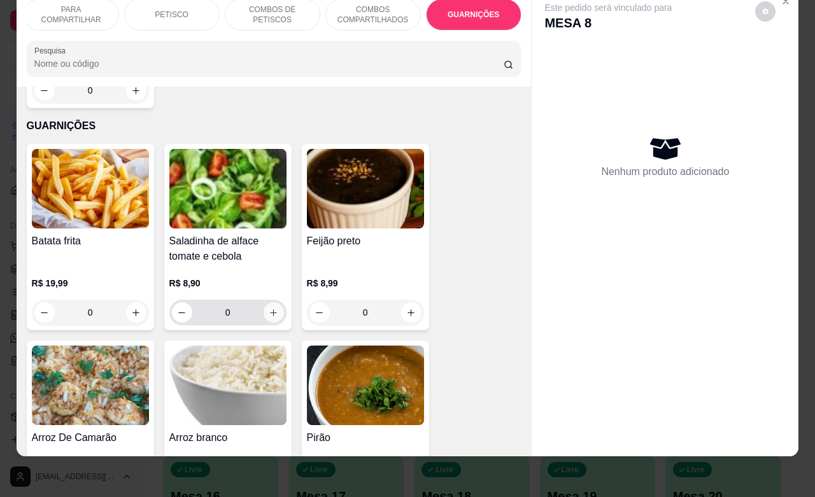
click at [270, 310] on icon "increase-product-quantity" at bounding box center [273, 313] width 7 height 7
type input "1"
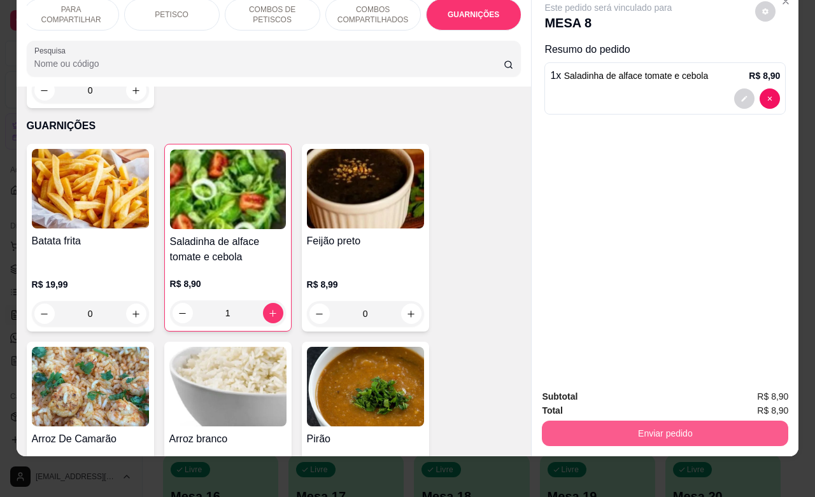
click at [635, 421] on button "Enviar pedido" at bounding box center [665, 433] width 246 height 25
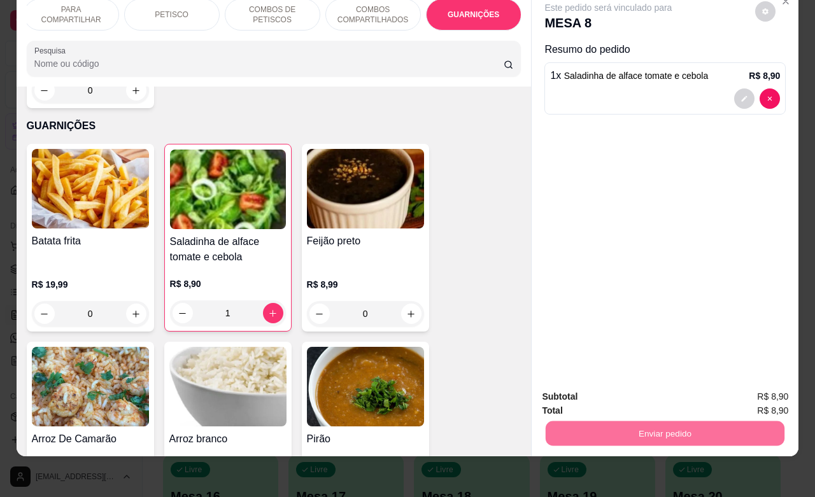
click at [747, 388] on button "Enviar pedido" at bounding box center [754, 389] width 70 height 24
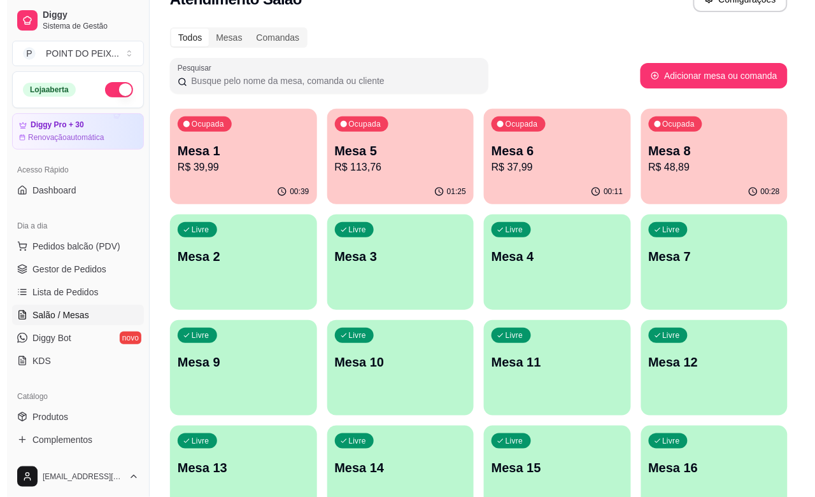
scroll to position [80, 0]
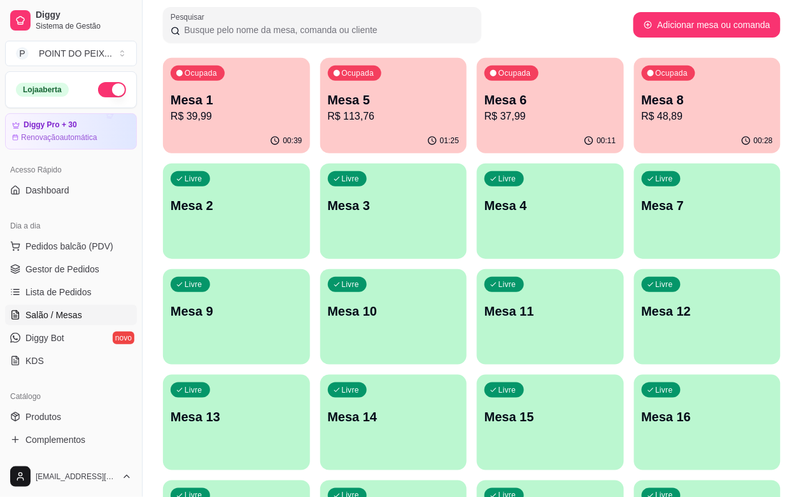
click at [642, 116] on p "R$ 48,89" at bounding box center [708, 116] width 132 height 15
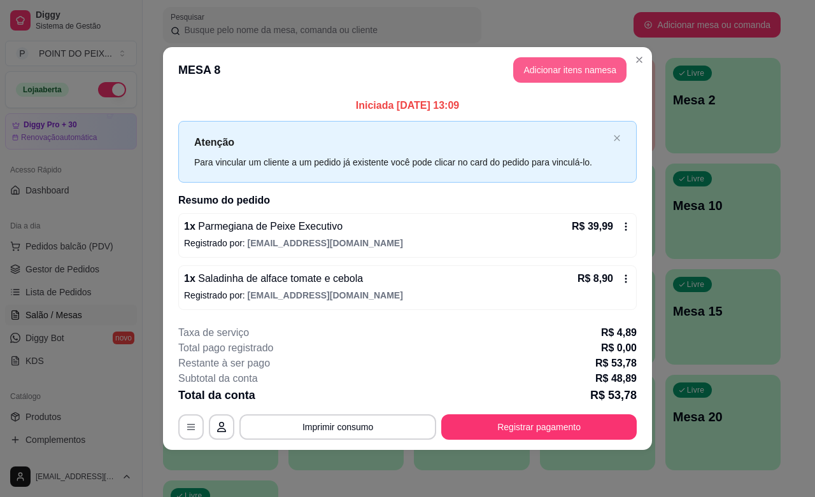
click at [567, 71] on button "Adicionar itens na mesa" at bounding box center [569, 69] width 113 height 25
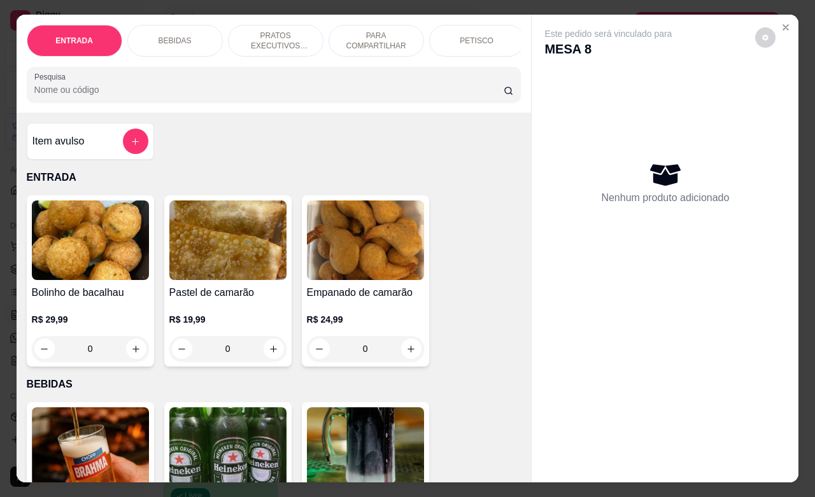
click at [175, 25] on div "BEBIDAS" at bounding box center [175, 41] width 96 height 32
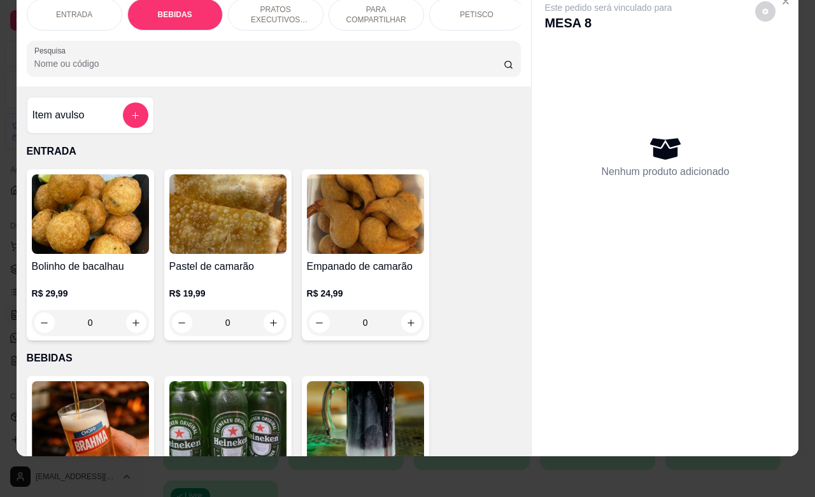
scroll to position [264, 0]
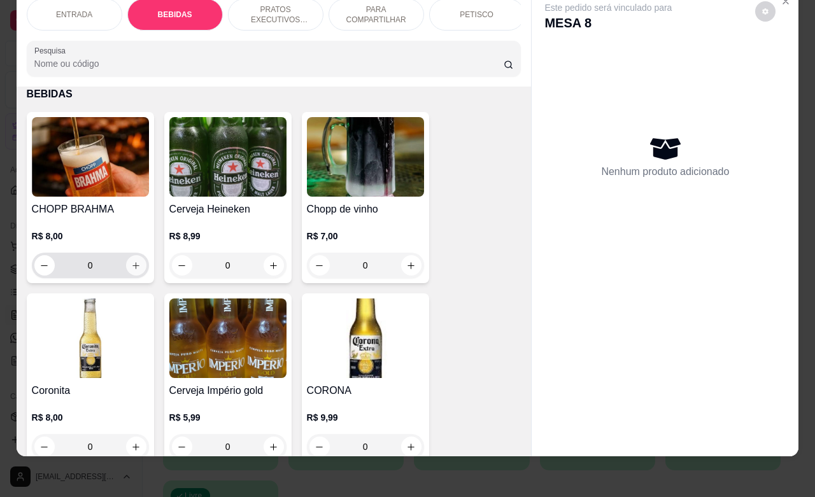
click at [131, 268] on icon "increase-product-quantity" at bounding box center [136, 266] width 10 height 10
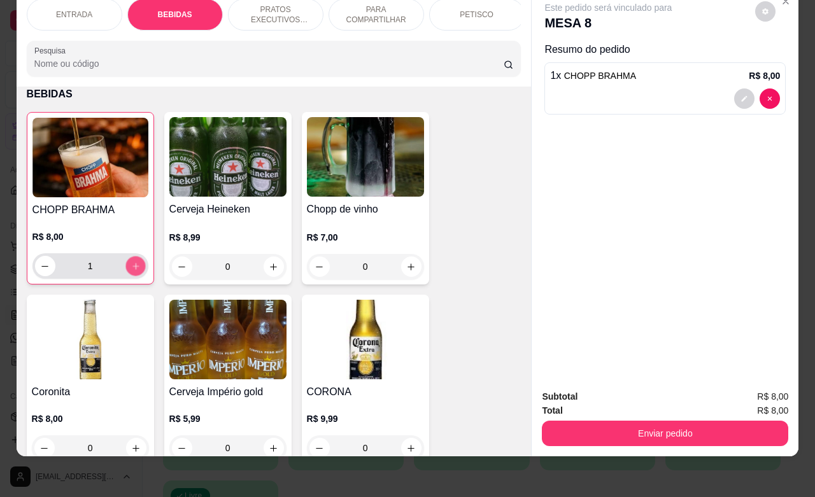
click at [131, 268] on icon "increase-product-quantity" at bounding box center [136, 267] width 10 height 10
type input "2"
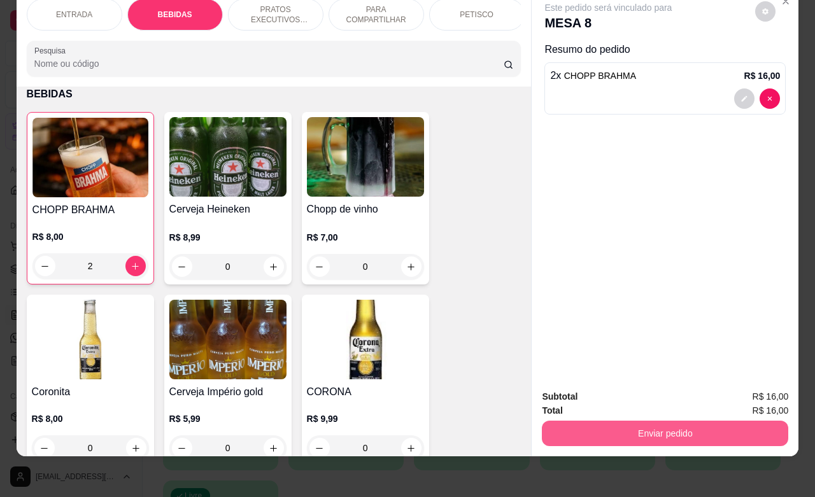
click at [691, 429] on button "Enviar pedido" at bounding box center [665, 433] width 246 height 25
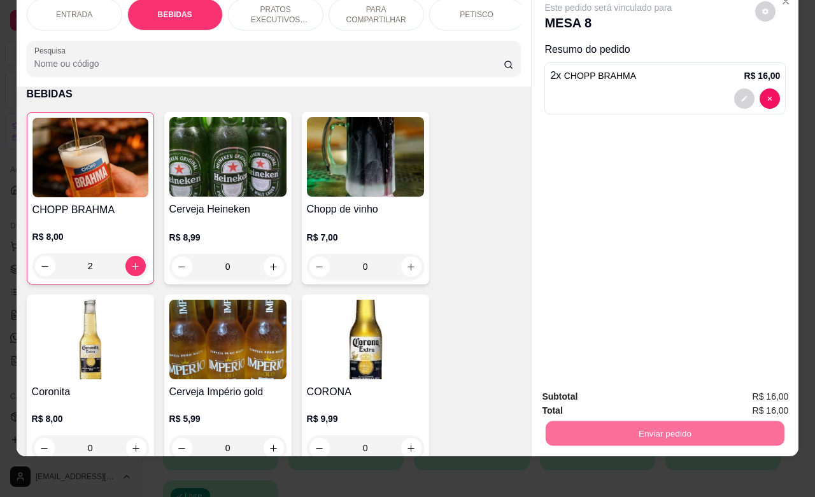
click at [753, 387] on button "Enviar pedido" at bounding box center [754, 389] width 72 height 24
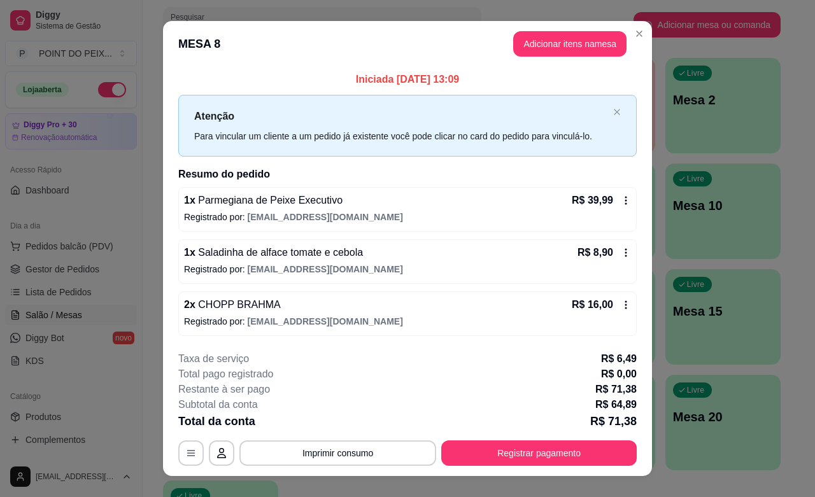
scroll to position [20, 0]
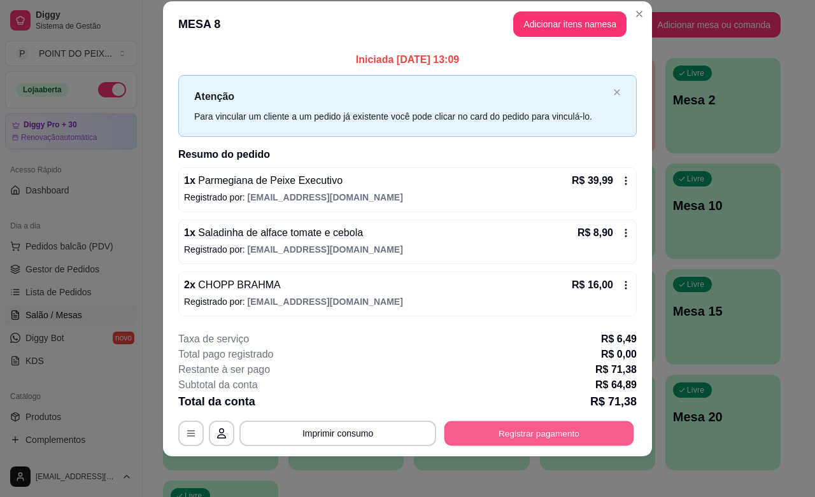
click at [501, 433] on button "Registrar pagamento" at bounding box center [540, 434] width 190 height 25
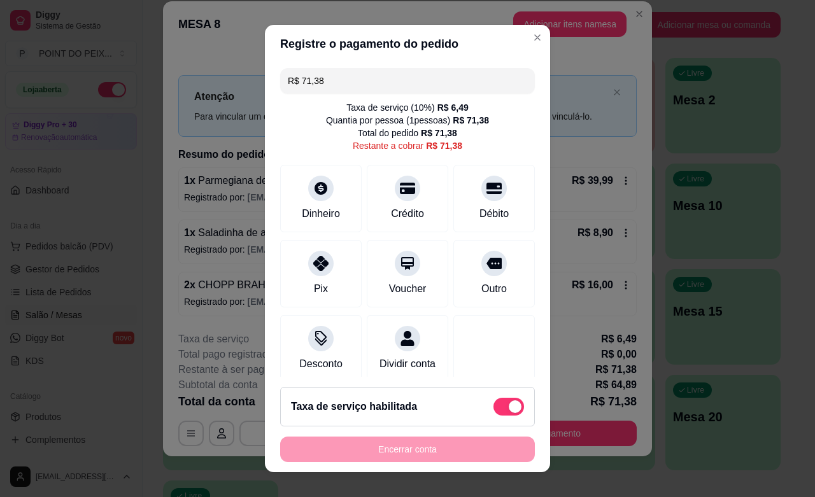
click at [494, 404] on span at bounding box center [509, 407] width 31 height 18
click at [493, 409] on input "checkbox" at bounding box center [497, 413] width 8 height 8
checkbox input "true"
type input "R$ 64,89"
checkbox input "false"
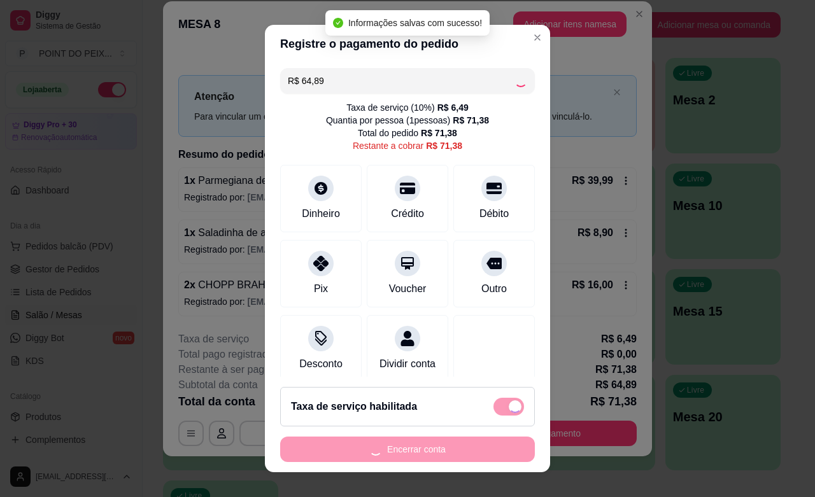
scroll to position [13, 0]
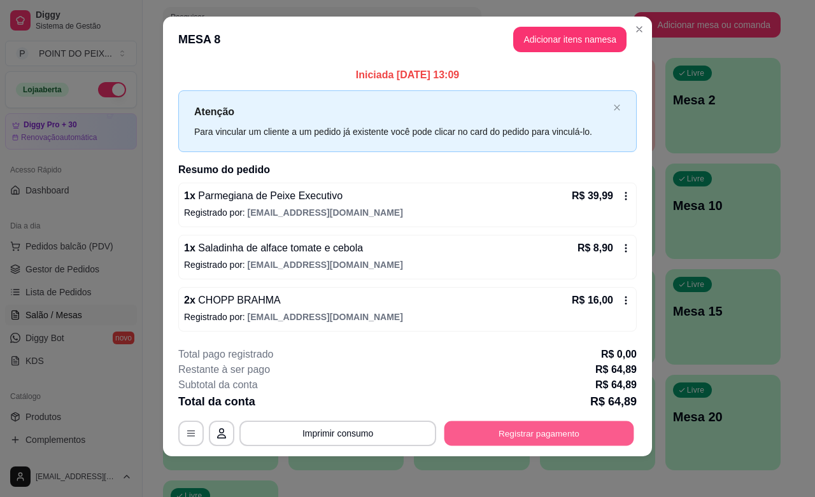
click at [501, 441] on button "Registrar pagamento" at bounding box center [540, 434] width 190 height 25
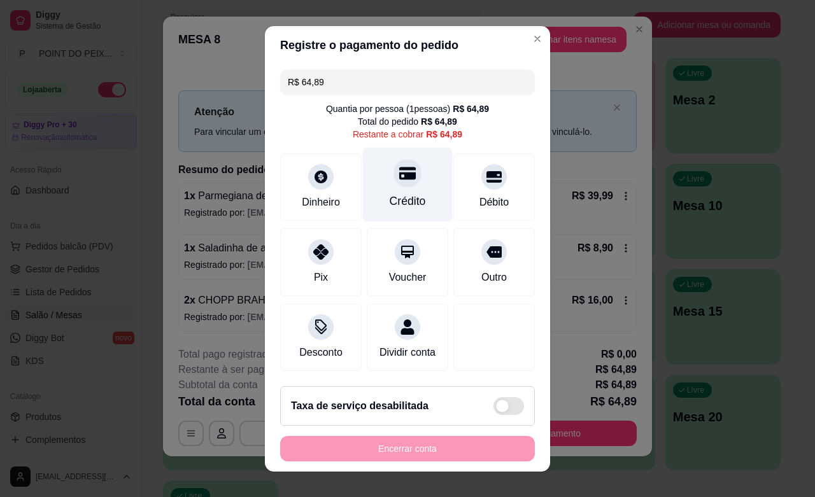
click at [399, 180] on icon at bounding box center [407, 173] width 17 height 17
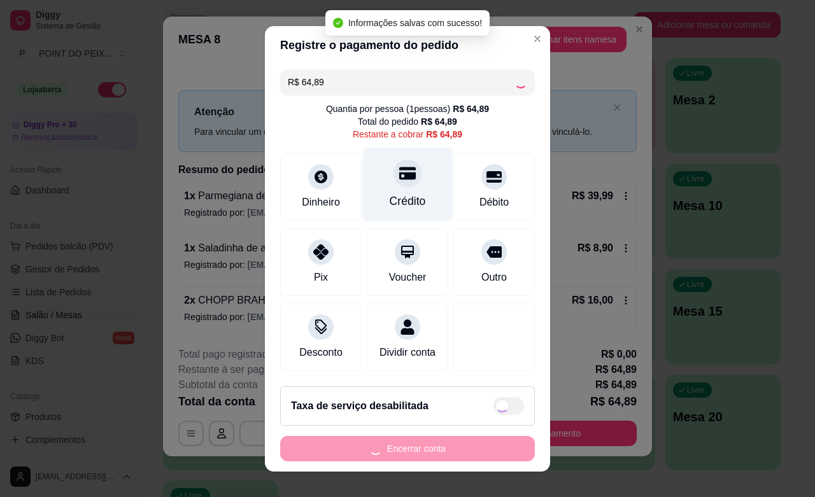
type input "R$ 0,00"
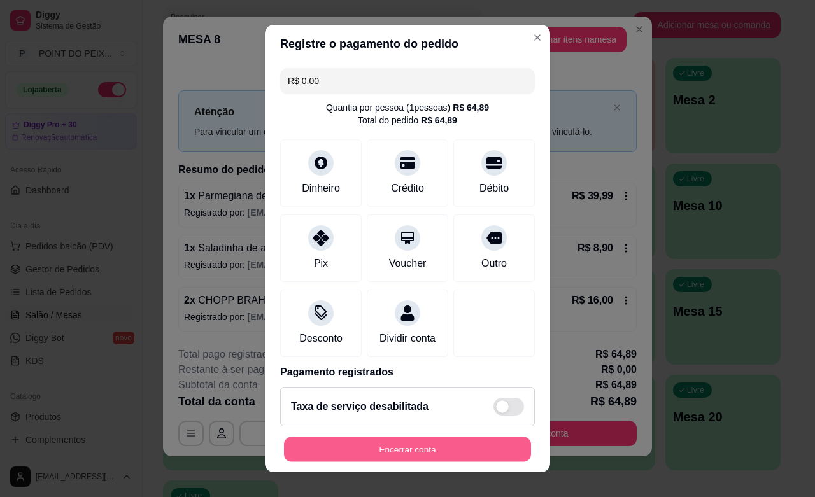
click at [378, 446] on button "Encerrar conta" at bounding box center [407, 450] width 247 height 25
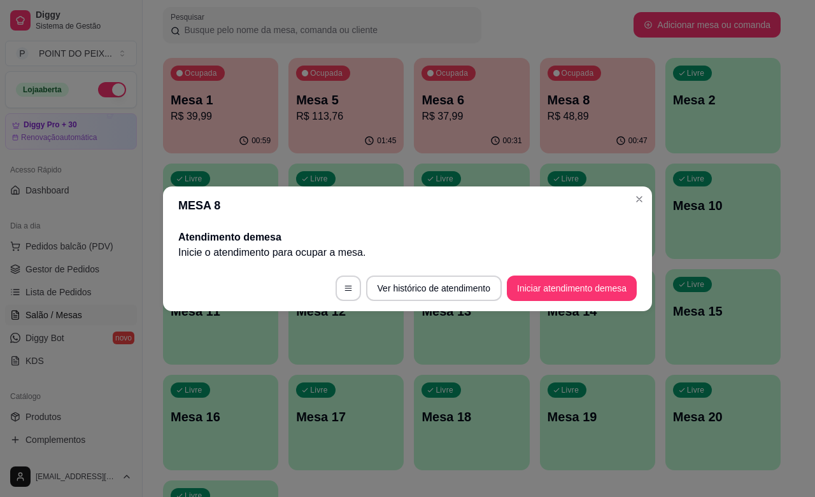
scroll to position [0, 0]
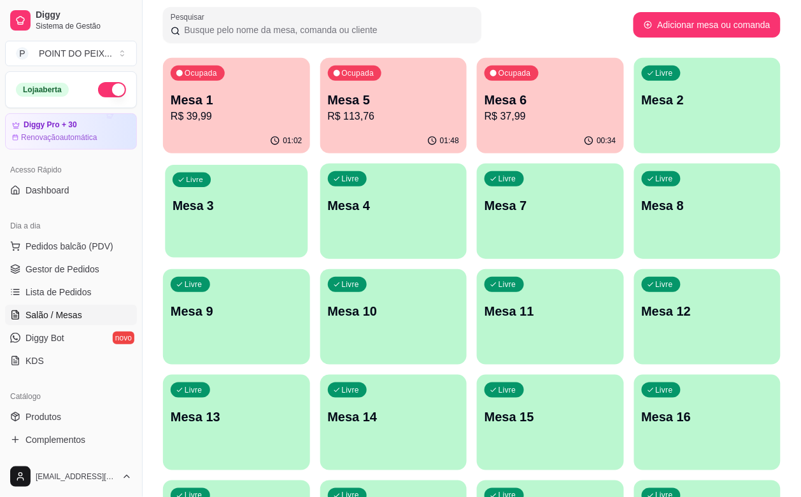
click at [308, 165] on div "Livre Mesa 3" at bounding box center [236, 204] width 143 height 78
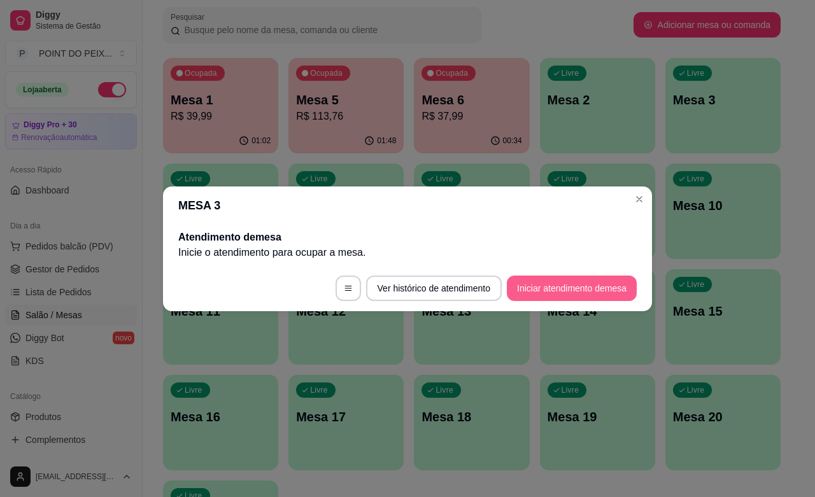
click at [576, 287] on button "Iniciar atendimento de mesa" at bounding box center [572, 288] width 130 height 25
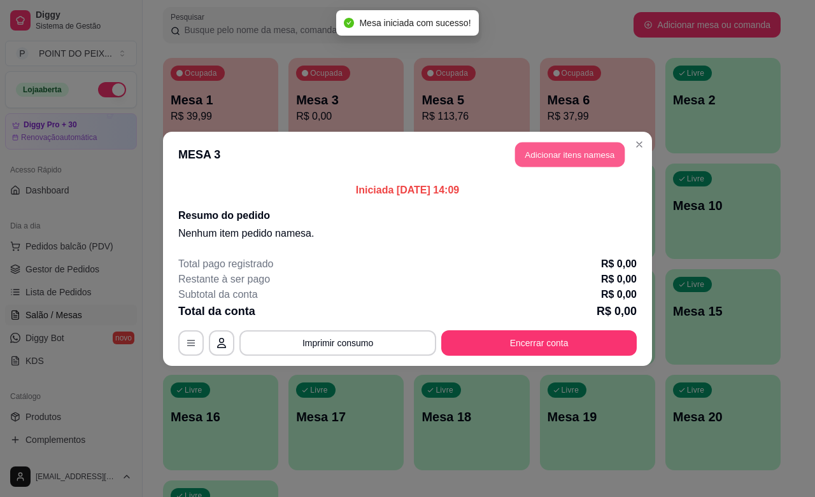
click at [567, 156] on button "Adicionar itens na mesa" at bounding box center [570, 154] width 110 height 25
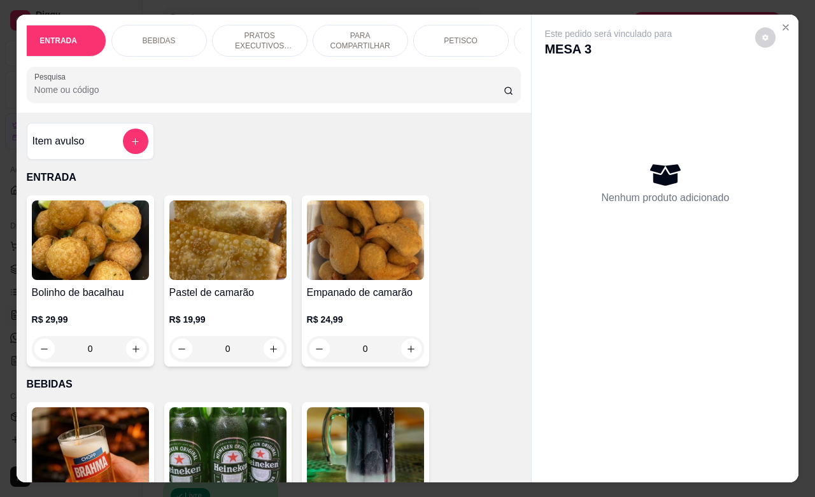
scroll to position [0, 32]
click at [341, 37] on p "PARA COMPARTILHAR" at bounding box center [345, 41] width 74 height 20
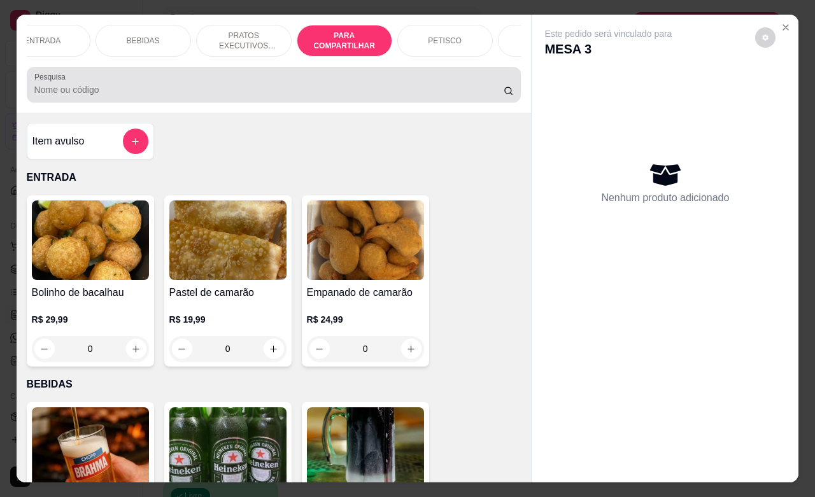
scroll to position [2554, 0]
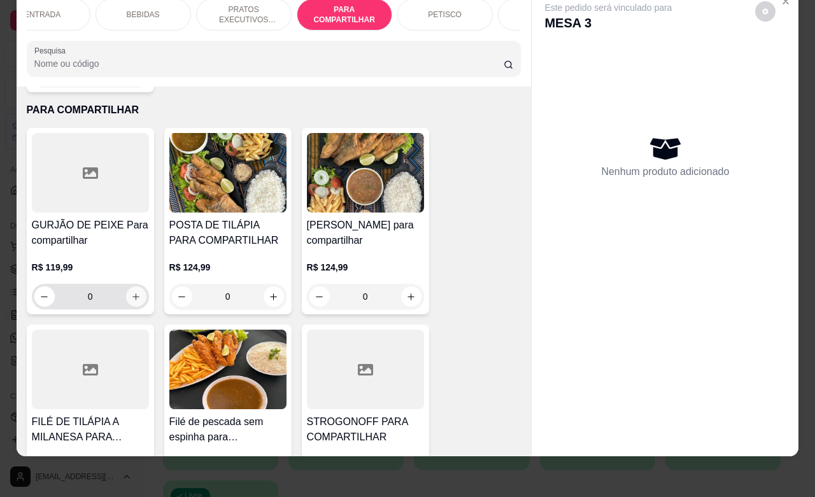
click at [134, 292] on icon "increase-product-quantity" at bounding box center [136, 297] width 10 height 10
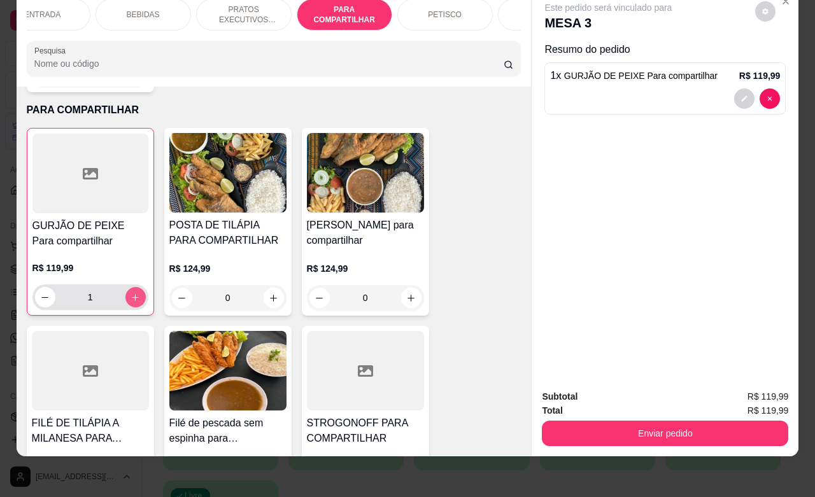
type input "1"
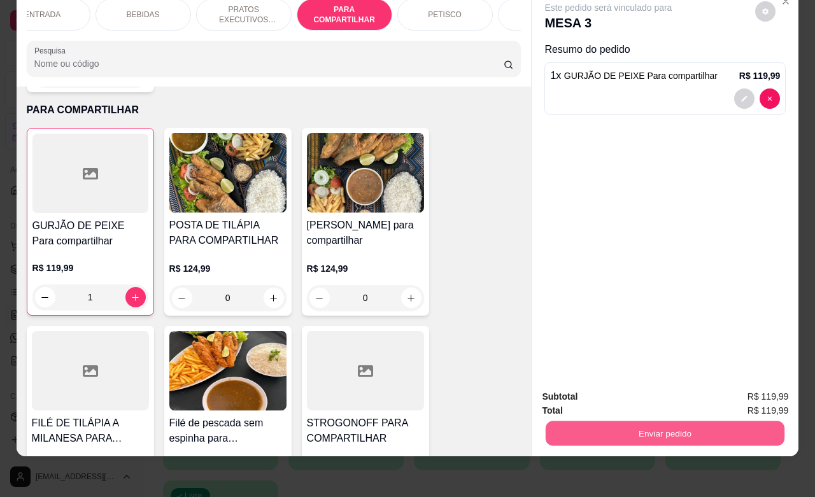
click at [667, 421] on button "Enviar pedido" at bounding box center [665, 433] width 239 height 25
click at [753, 390] on button "Enviar pedido" at bounding box center [754, 389] width 70 height 24
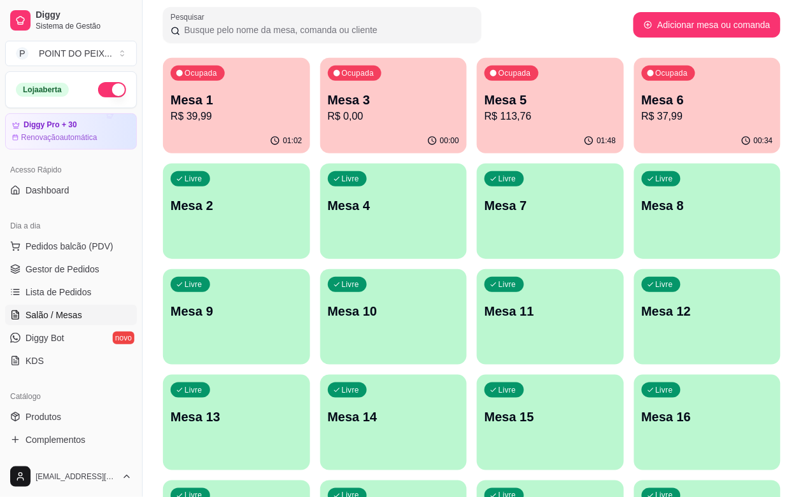
click at [566, 34] on div "Pesquisar" at bounding box center [398, 25] width 471 height 36
click at [487, 115] on p "R$ 113,76" at bounding box center [550, 116] width 127 height 15
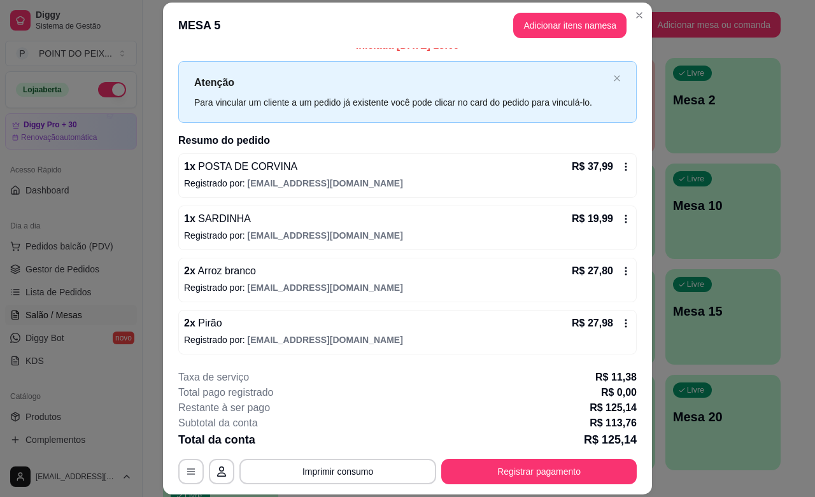
scroll to position [38, 0]
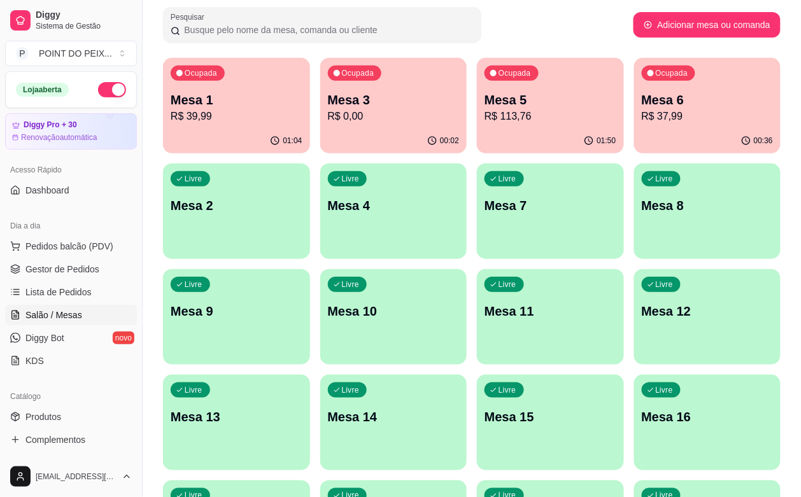
click at [490, 111] on p "R$ 113,76" at bounding box center [551, 116] width 132 height 15
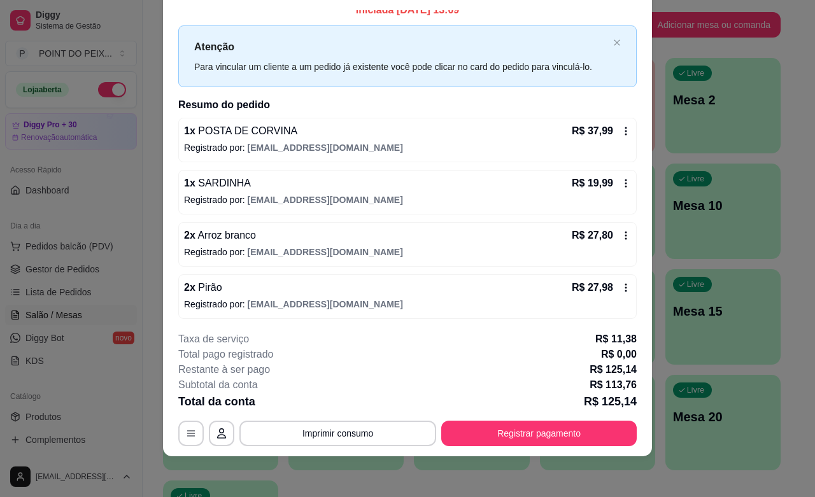
scroll to position [17, 0]
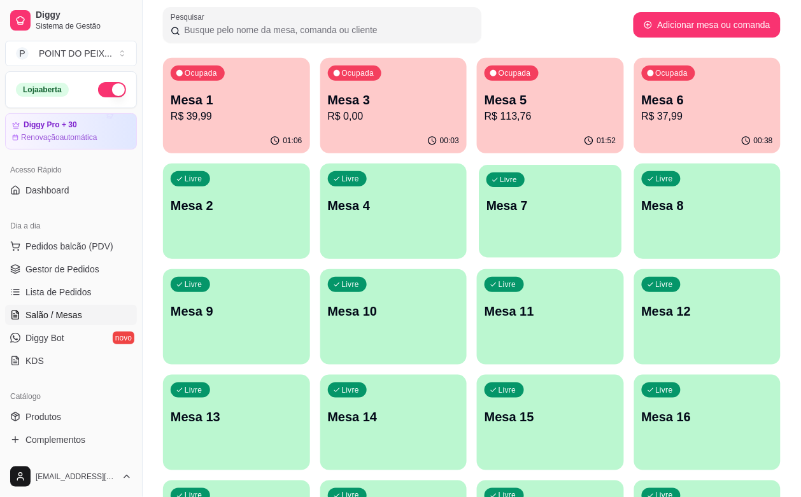
click at [487, 201] on p "Mesa 7" at bounding box center [550, 205] width 127 height 17
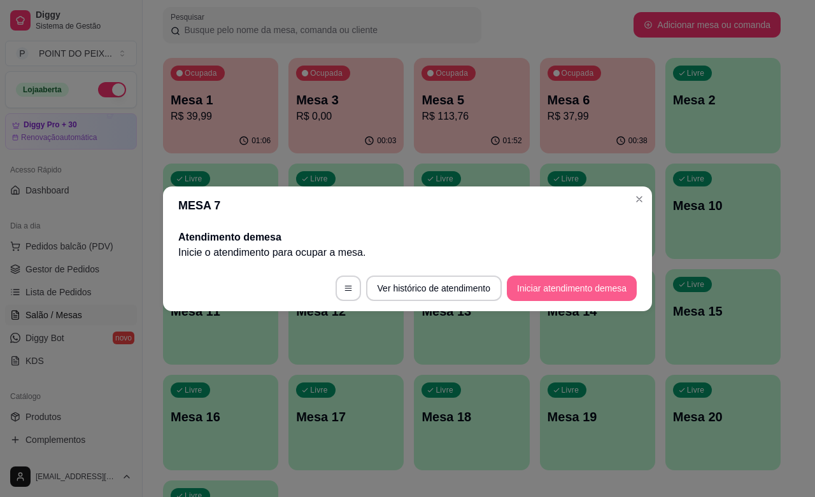
click at [556, 292] on button "Iniciar atendimento de mesa" at bounding box center [572, 288] width 130 height 25
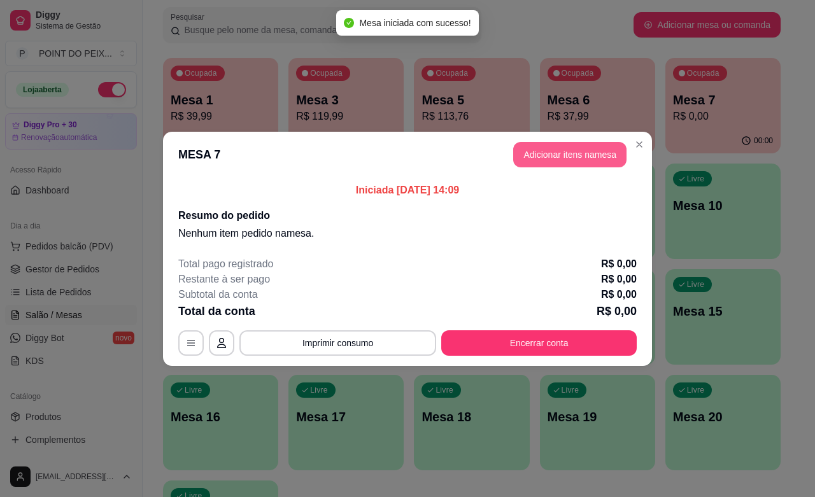
click at [578, 158] on button "Adicionar itens na mesa" at bounding box center [569, 154] width 113 height 25
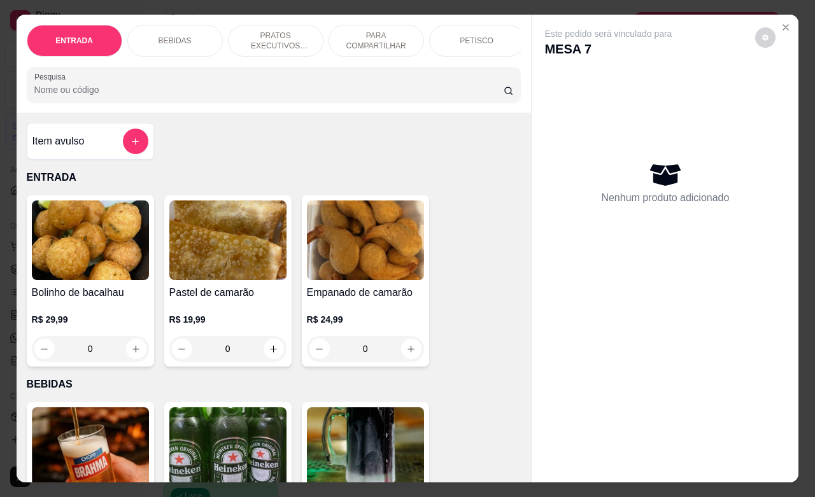
click at [288, 39] on p "PRATOS EXECUTIVOS (INDIVIDUAIS)" at bounding box center [276, 41] width 74 height 20
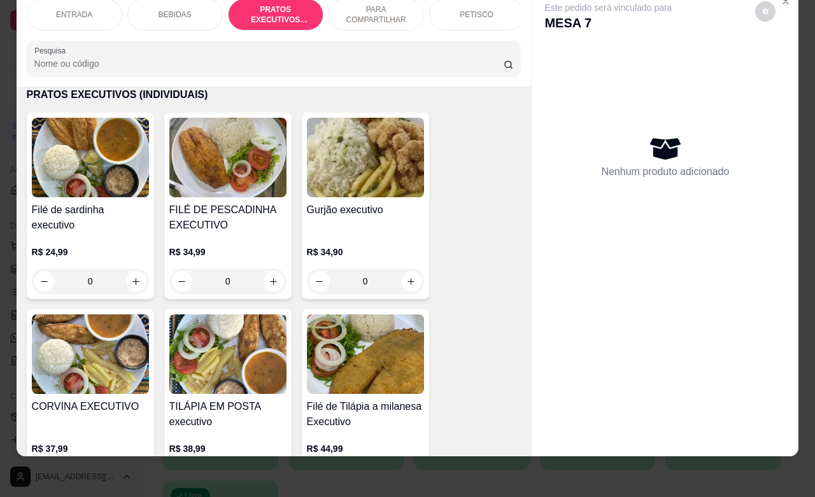
scroll to position [1836, 0]
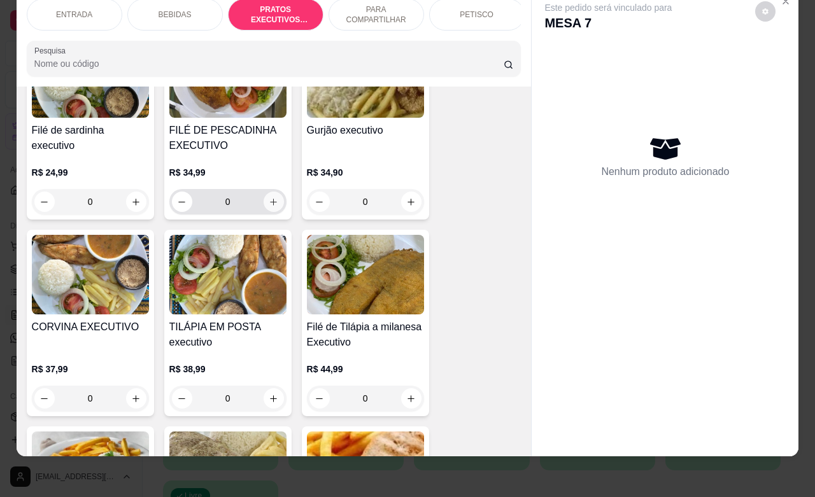
click at [269, 203] on icon "increase-product-quantity" at bounding box center [274, 202] width 10 height 10
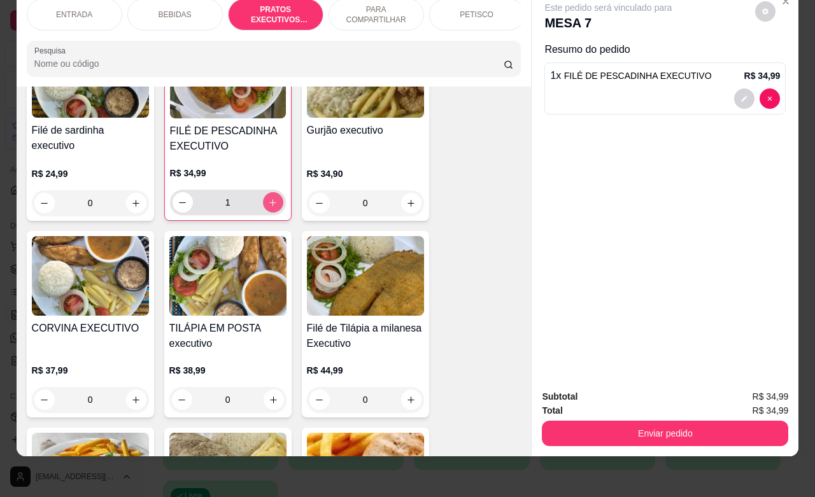
click at [269, 203] on icon "increase-product-quantity" at bounding box center [272, 202] width 7 height 7
type input "2"
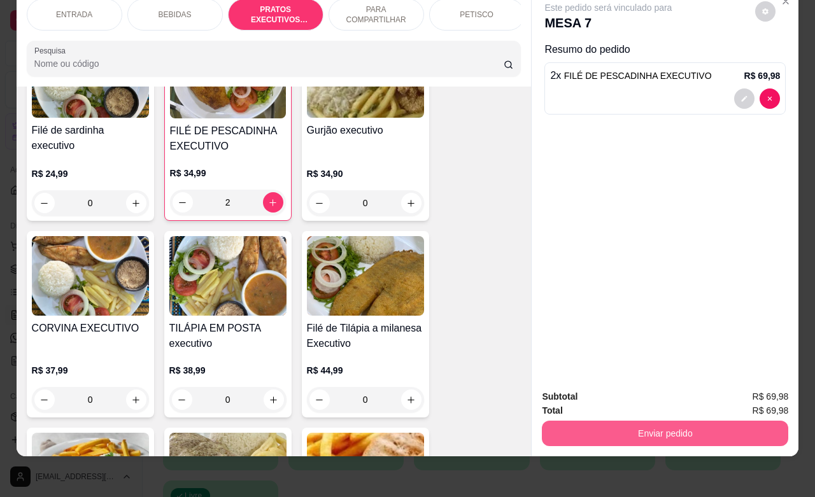
click at [659, 421] on button "Enviar pedido" at bounding box center [665, 433] width 246 height 25
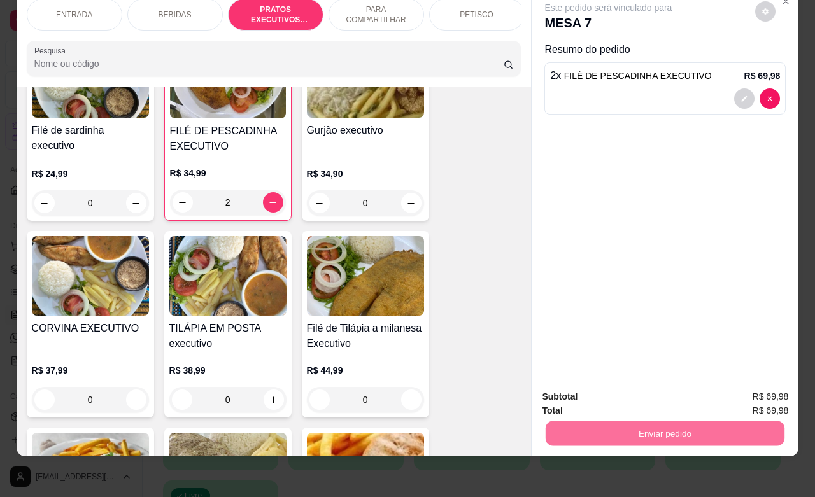
click at [752, 390] on button "Enviar pedido" at bounding box center [754, 389] width 72 height 24
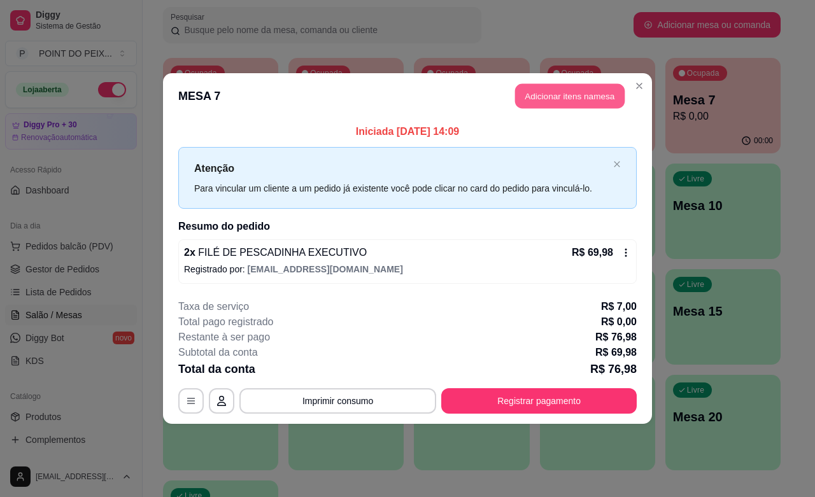
click at [564, 101] on button "Adicionar itens na mesa" at bounding box center [570, 96] width 110 height 25
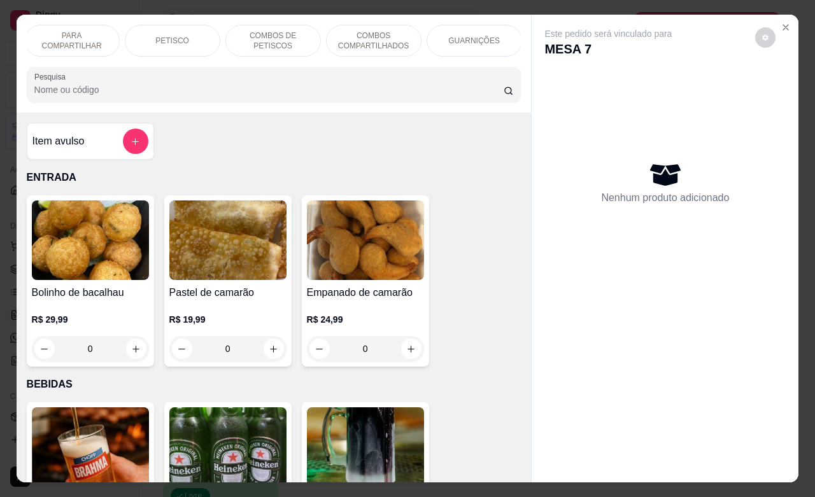
scroll to position [0, 306]
click at [478, 39] on div "GUARNIÇÕES" at bounding box center [474, 41] width 96 height 32
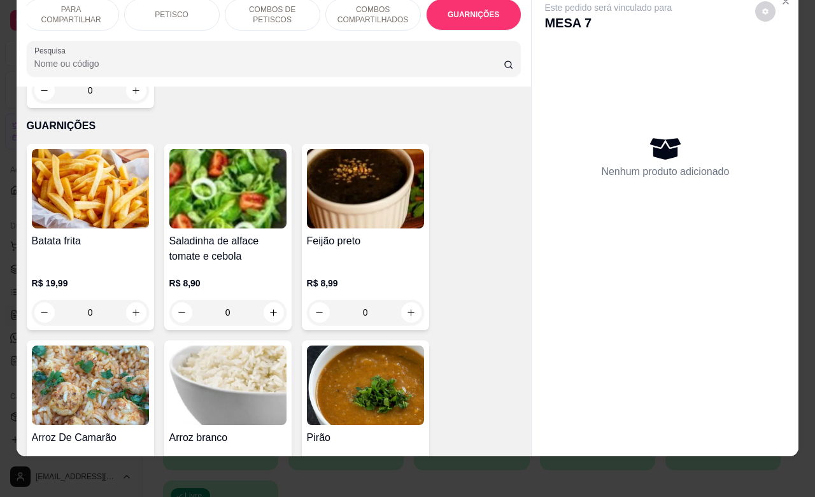
scroll to position [5290, 0]
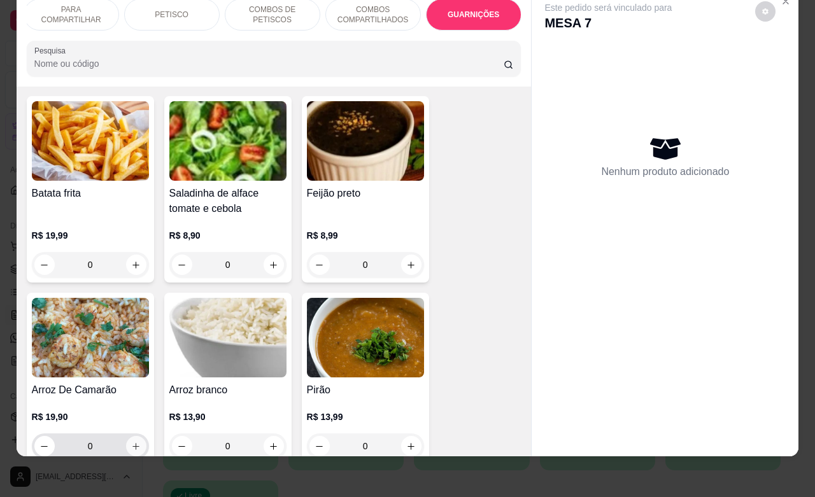
click at [131, 442] on icon "increase-product-quantity" at bounding box center [136, 447] width 10 height 10
type input "1"
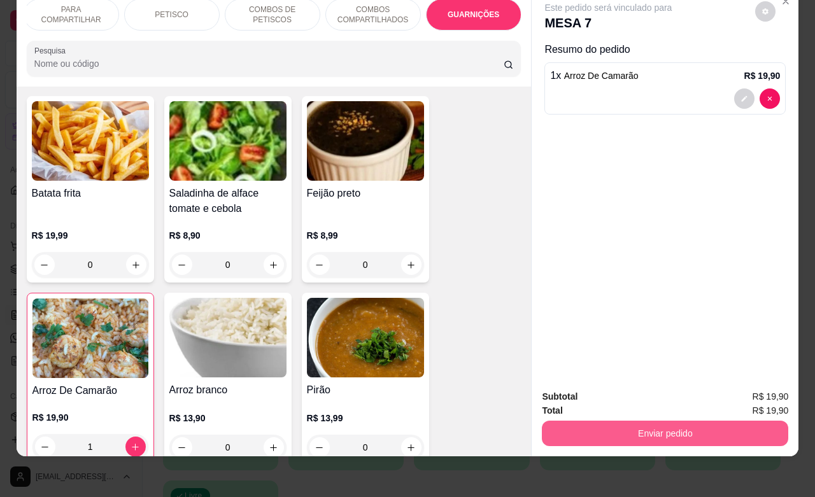
click at [688, 421] on button "Enviar pedido" at bounding box center [665, 433] width 246 height 25
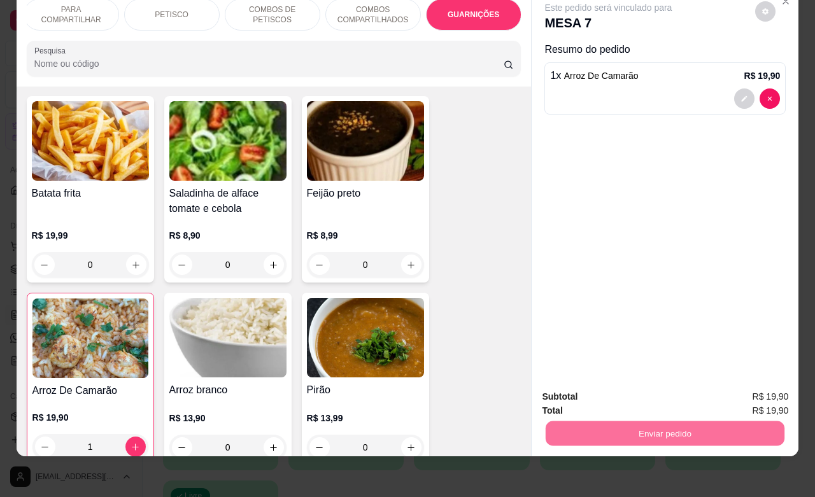
click at [750, 387] on button "Enviar pedido" at bounding box center [754, 389] width 72 height 24
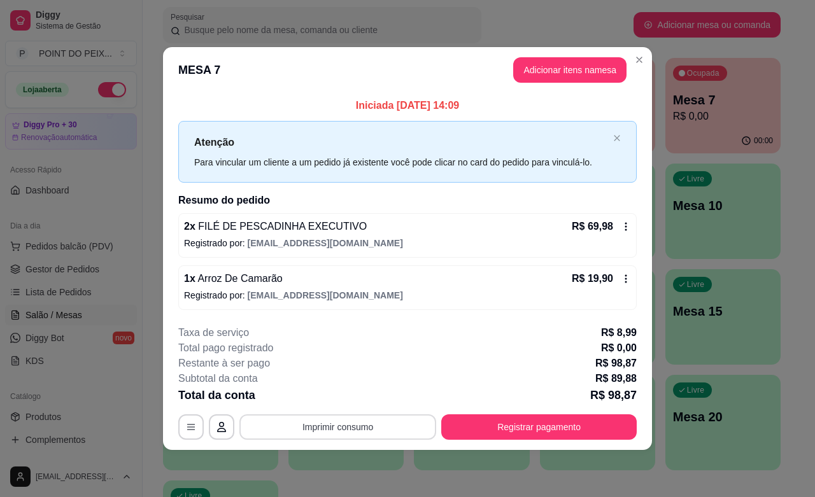
click at [348, 432] on button "Imprimir consumo" at bounding box center [337, 427] width 197 height 25
click at [352, 397] on button "IMPRESSORA" at bounding box center [341, 398] width 92 height 20
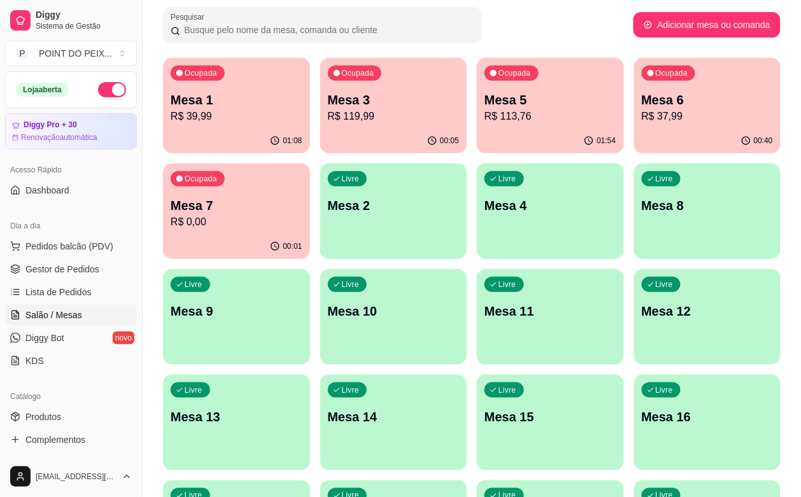
click at [228, 125] on div "Ocupada Mesa 1 R$ 39,99" at bounding box center [236, 93] width 147 height 71
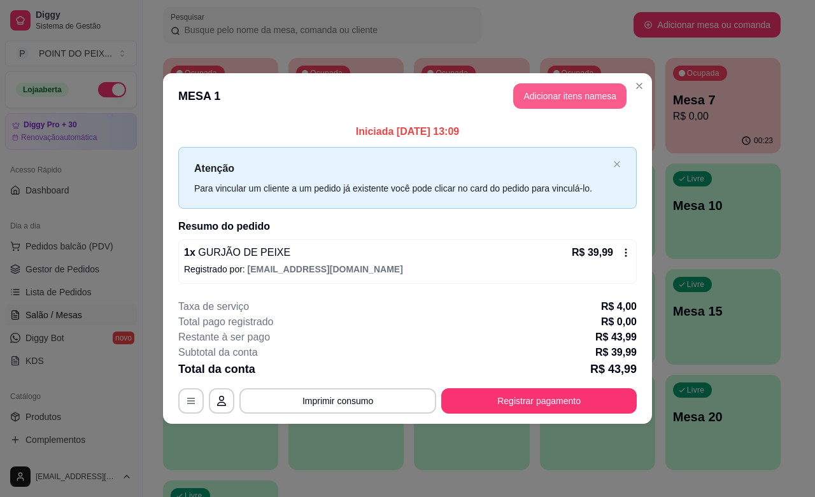
click at [572, 94] on button "Adicionar itens na mesa" at bounding box center [569, 95] width 113 height 25
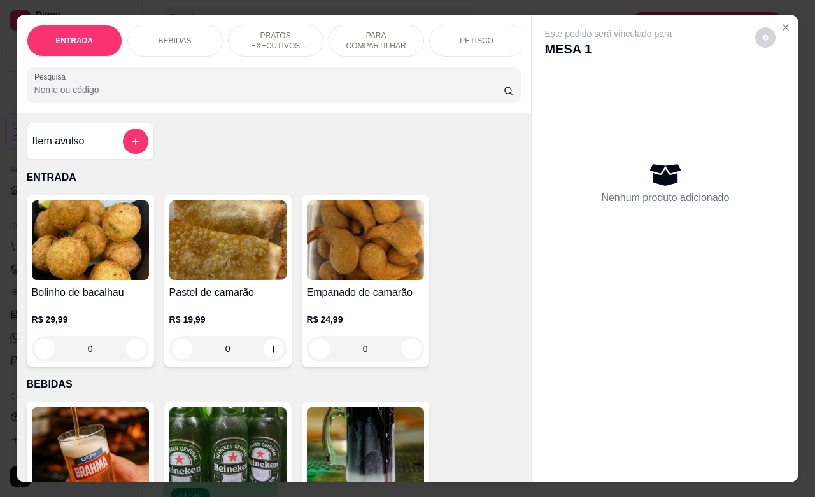
click at [479, 40] on div "PETISCO" at bounding box center [477, 41] width 96 height 32
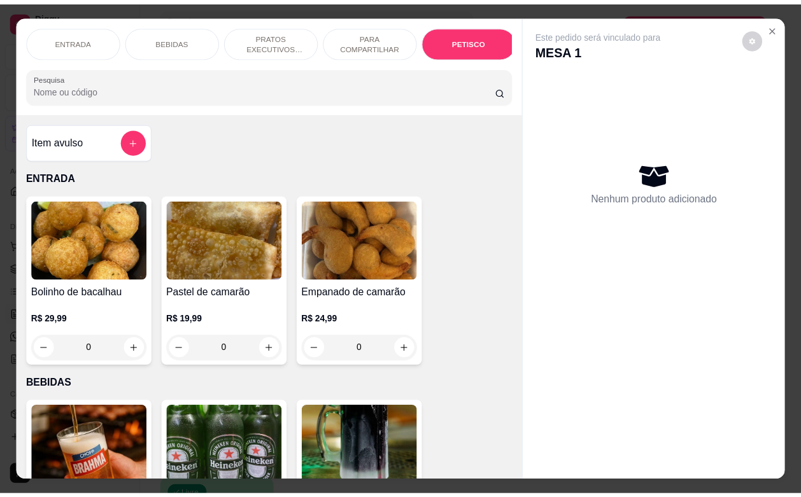
scroll to position [2973, 0]
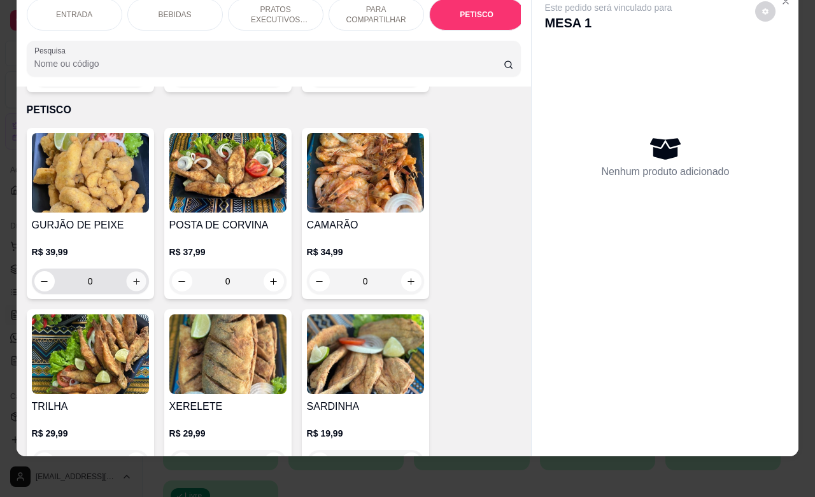
click at [131, 277] on icon "increase-product-quantity" at bounding box center [136, 282] width 10 height 10
type input "1"
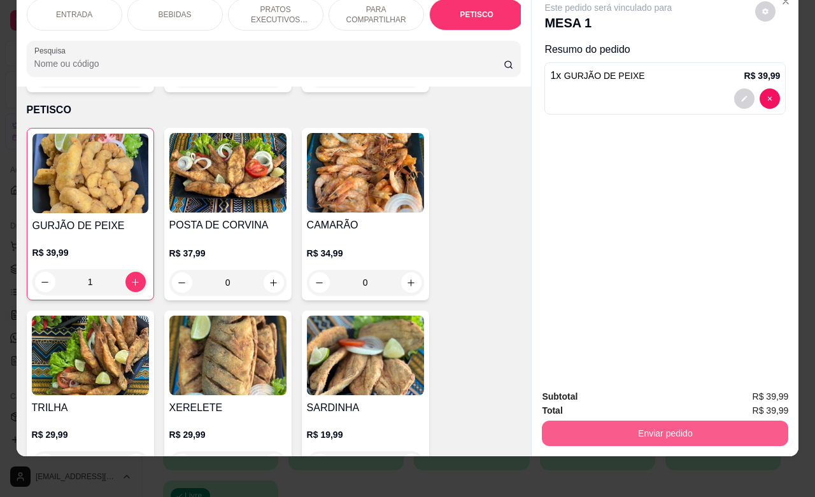
click at [636, 428] on button "Enviar pedido" at bounding box center [665, 433] width 246 height 25
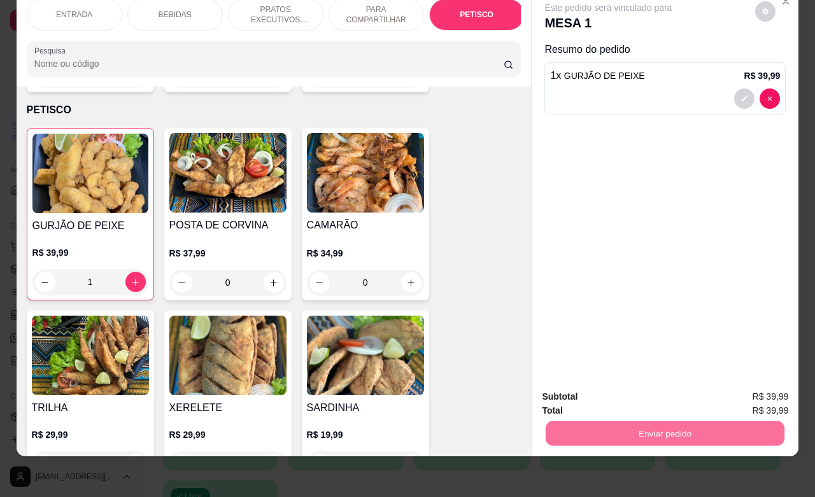
click at [765, 392] on button "Enviar pedido" at bounding box center [754, 389] width 70 height 24
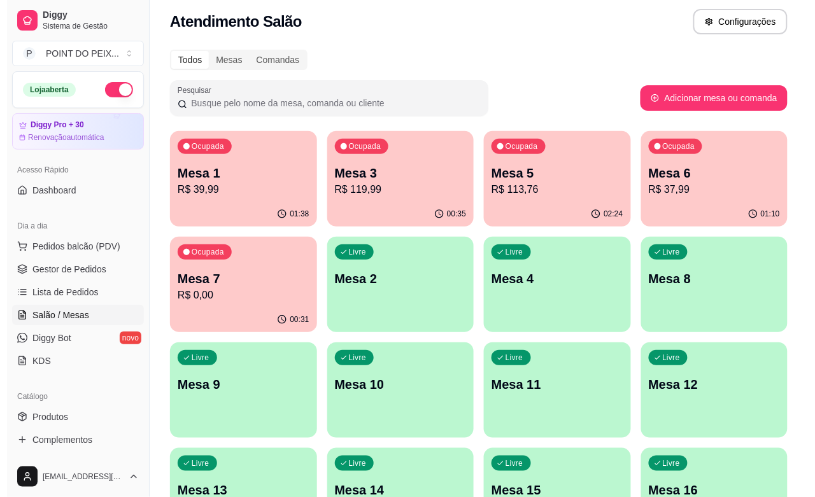
scroll to position [0, 0]
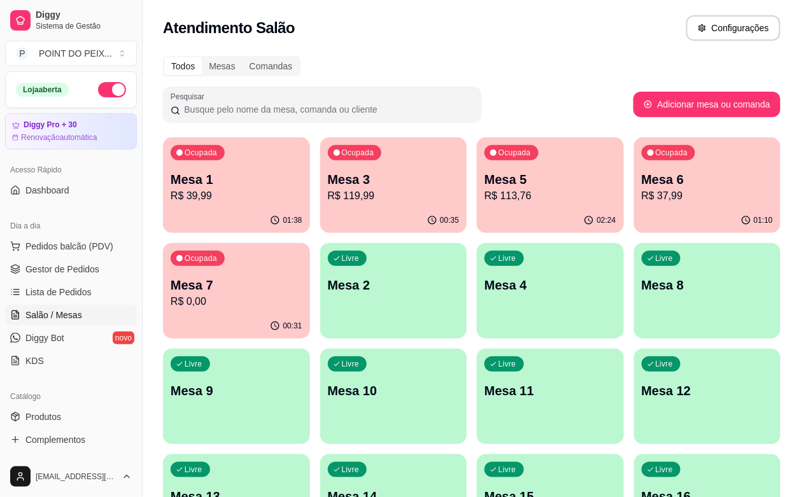
click at [506, 187] on p "Mesa 5" at bounding box center [551, 180] width 132 height 18
click at [86, 269] on span "Gestor de Pedidos" at bounding box center [62, 269] width 74 height 13
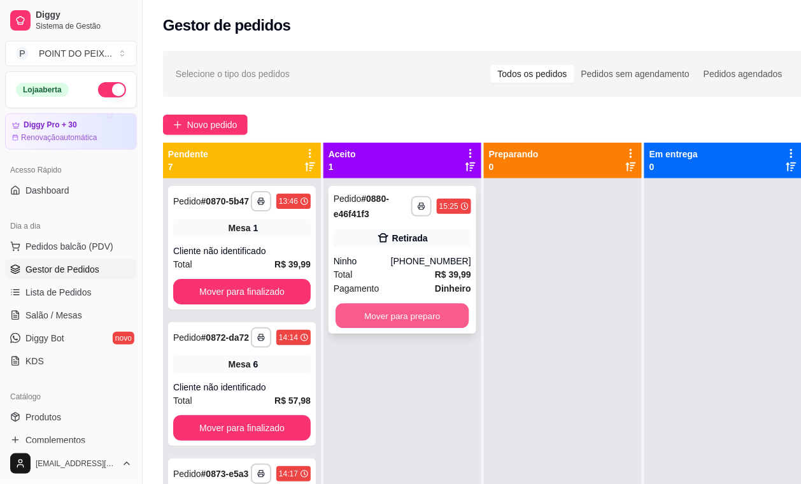
click at [422, 322] on button "Mover para preparo" at bounding box center [403, 316] width 134 height 25
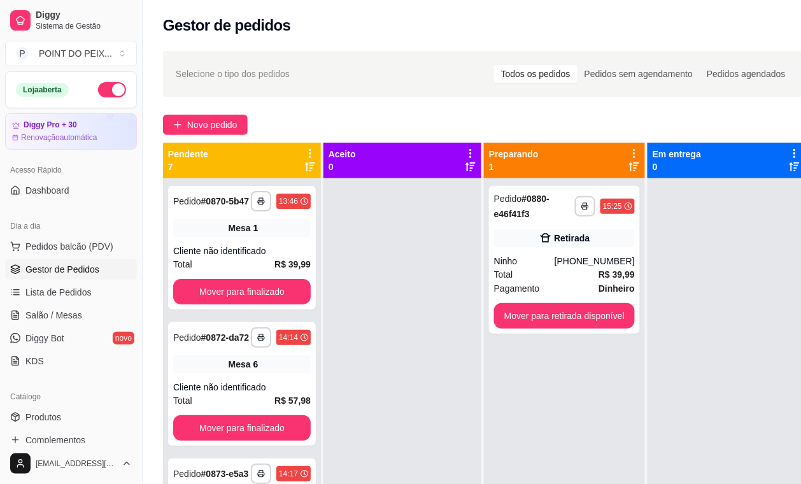
click at [485, 120] on div "Novo pedido" at bounding box center [485, 125] width 644 height 20
click at [66, 311] on span "Salão / Mesas" at bounding box center [53, 315] width 57 height 13
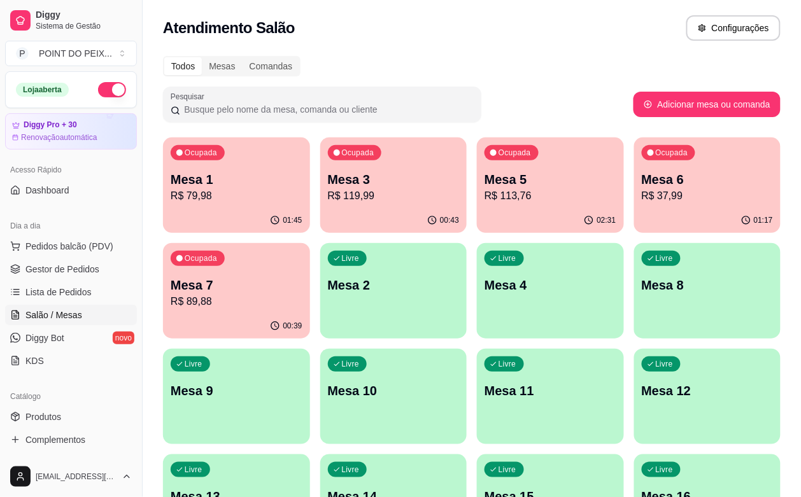
click at [642, 198] on p "R$ 37,99" at bounding box center [708, 196] width 132 height 15
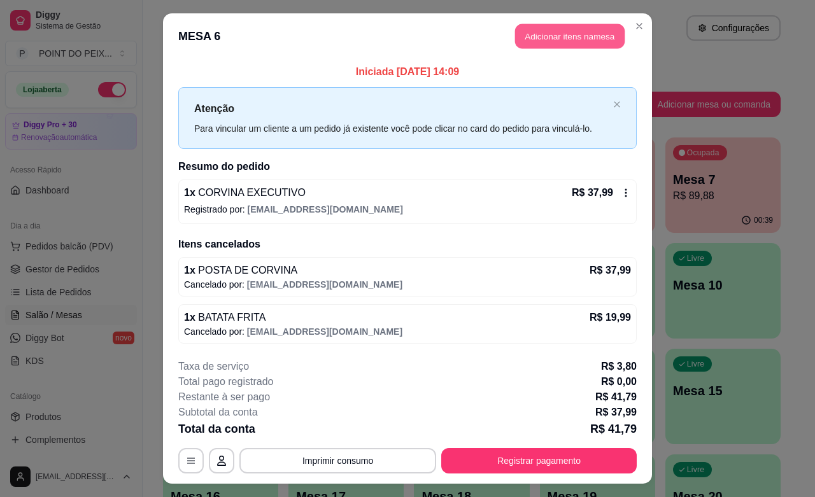
click at [543, 38] on button "Adicionar itens na mesa" at bounding box center [570, 36] width 110 height 25
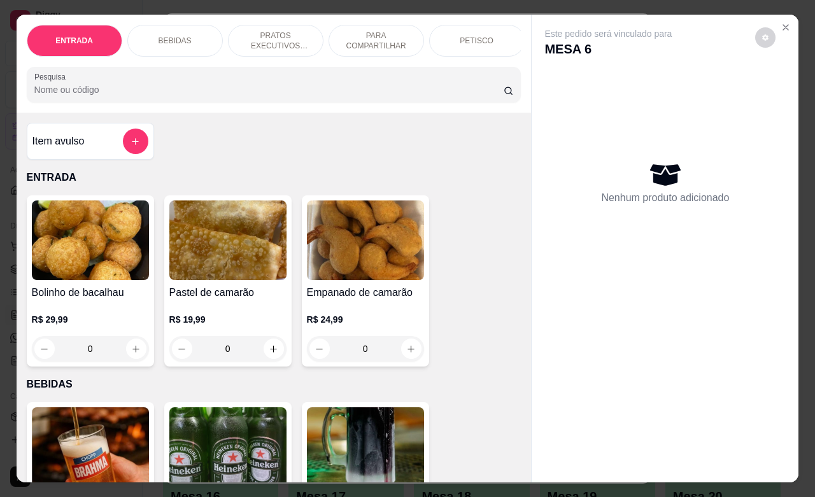
click at [175, 36] on p "BEBIDAS" at bounding box center [175, 41] width 33 height 10
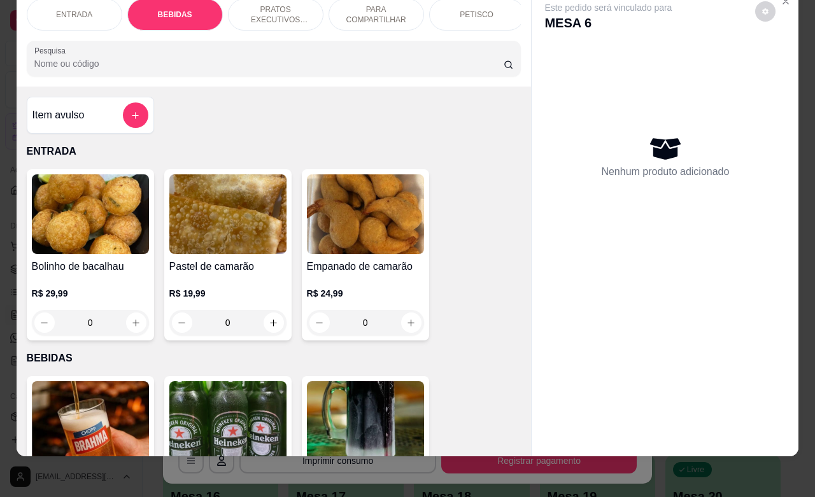
scroll to position [264, 0]
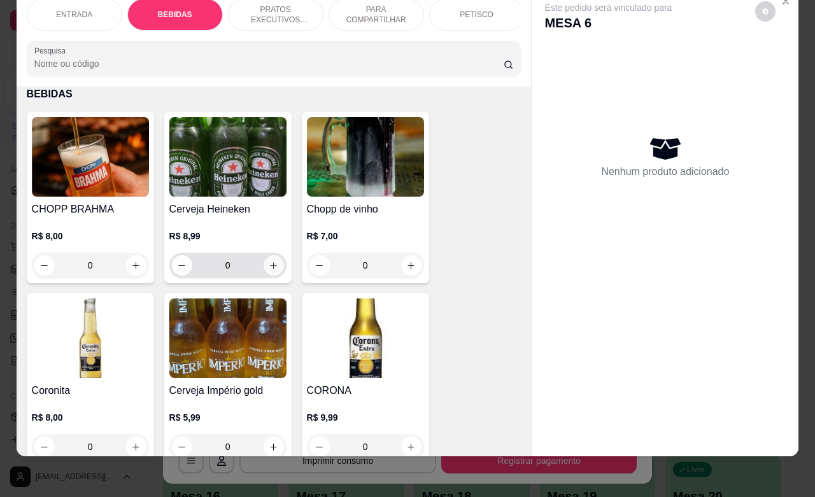
click at [269, 269] on icon "increase-product-quantity" at bounding box center [274, 266] width 10 height 10
type input "1"
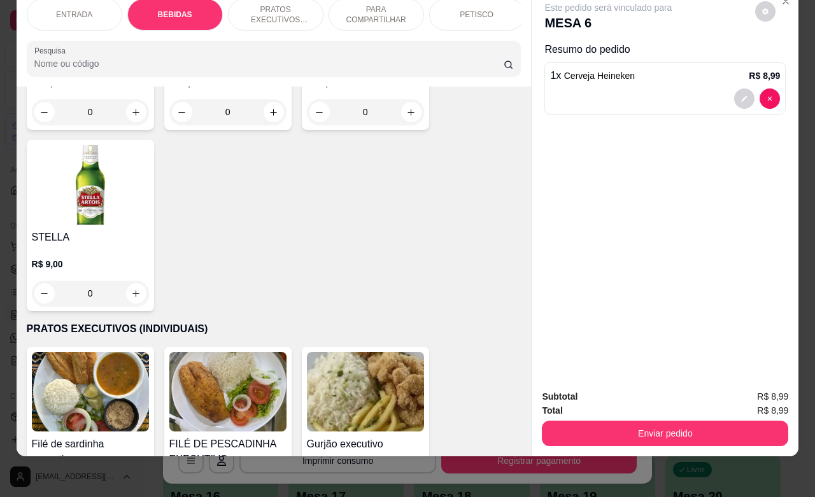
scroll to position [1538, 0]
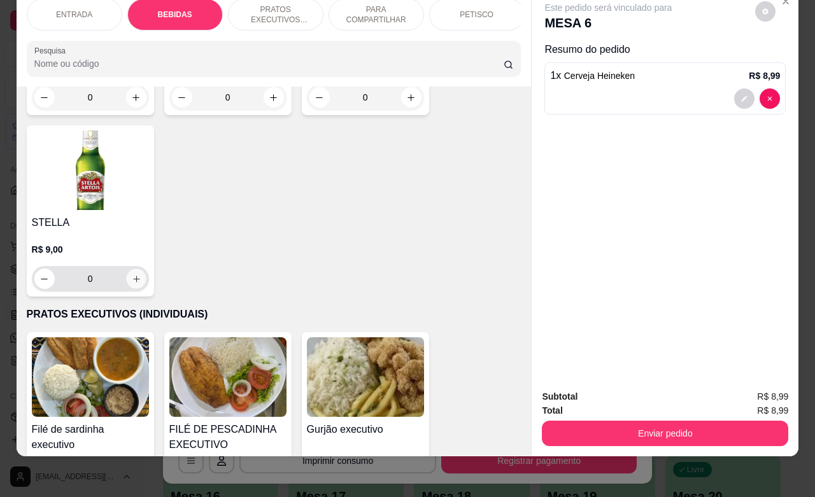
click at [131, 278] on icon "increase-product-quantity" at bounding box center [136, 279] width 10 height 10
type input "1"
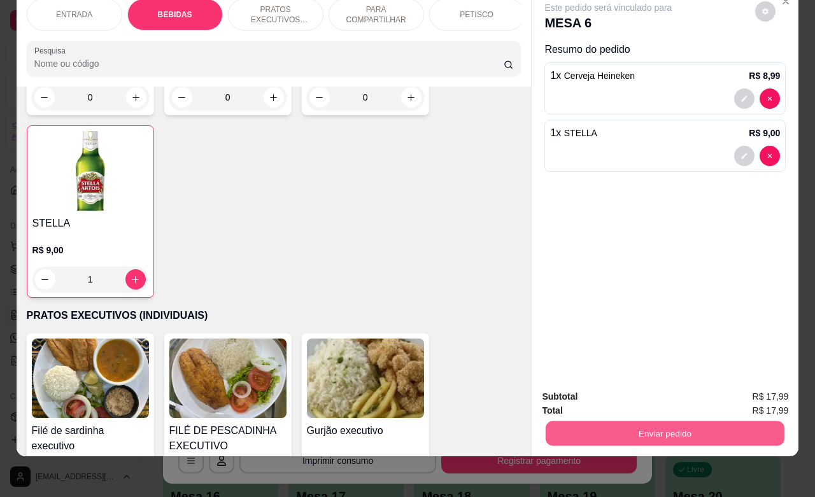
click at [683, 427] on button "Enviar pedido" at bounding box center [665, 433] width 239 height 25
click at [752, 389] on button "Enviar pedido" at bounding box center [754, 389] width 70 height 24
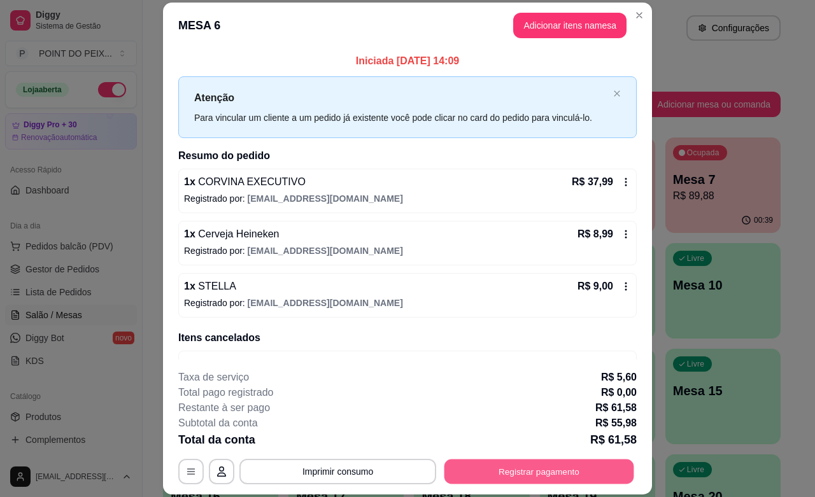
click at [485, 475] on button "Registrar pagamento" at bounding box center [540, 472] width 190 height 25
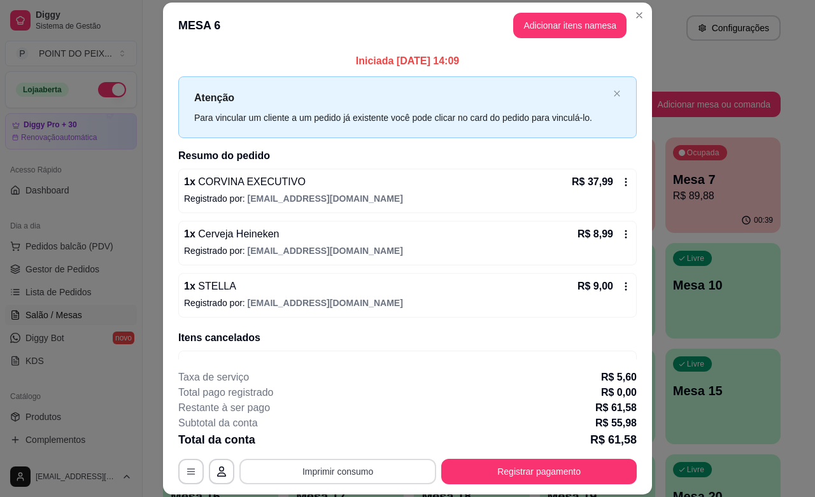
click at [373, 470] on button "Imprimir consumo" at bounding box center [337, 471] width 197 height 25
click at [342, 435] on button "IMPRESSORA" at bounding box center [334, 442] width 89 height 20
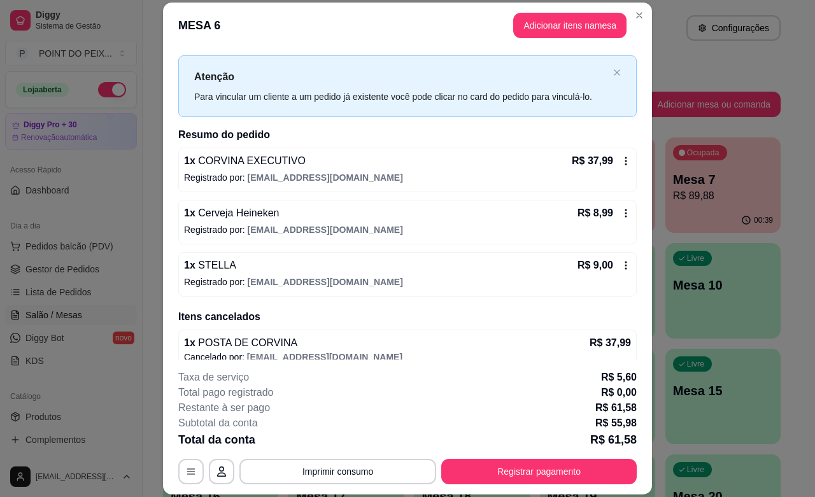
scroll to position [0, 0]
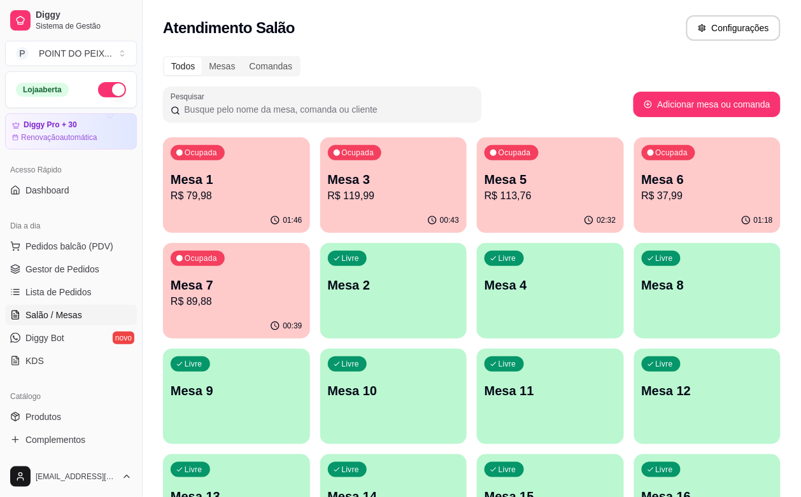
click at [365, 189] on p "R$ 119,99" at bounding box center [394, 196] width 132 height 15
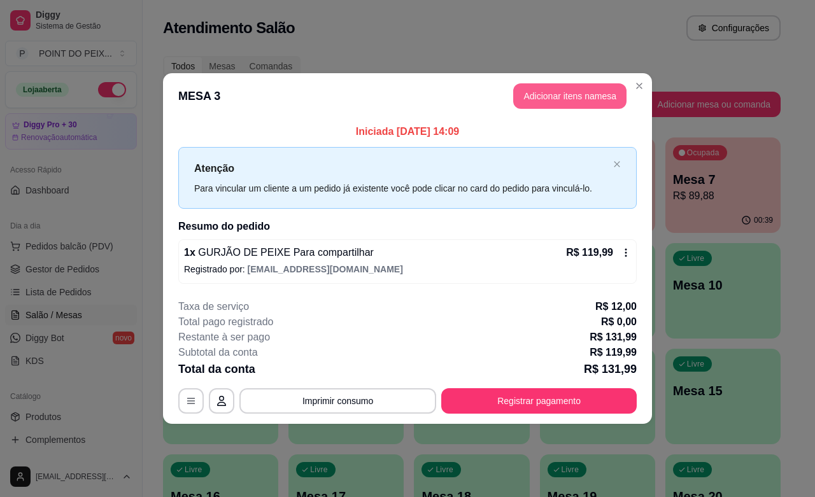
click at [571, 100] on button "Adicionar itens na mesa" at bounding box center [569, 95] width 113 height 25
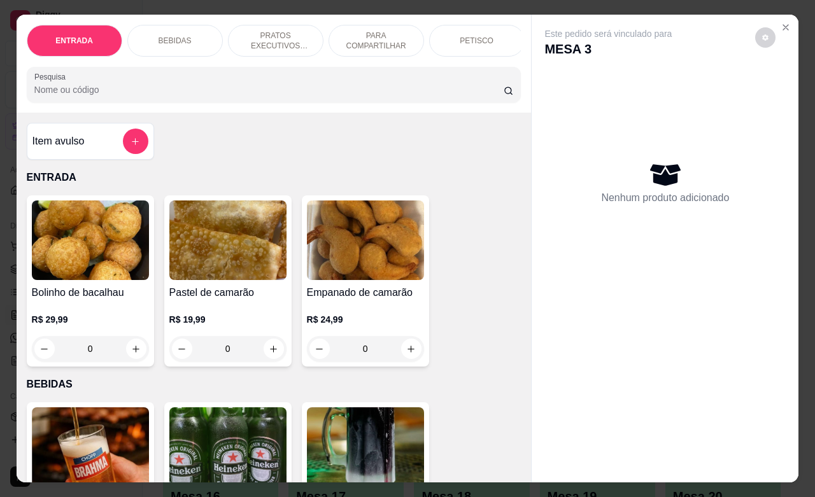
click at [182, 38] on div "BEBIDAS" at bounding box center [175, 41] width 96 height 32
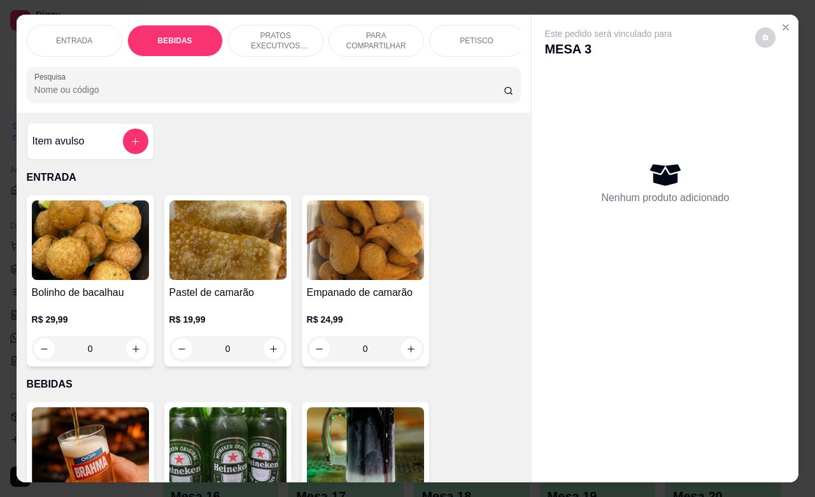
scroll to position [264, 0]
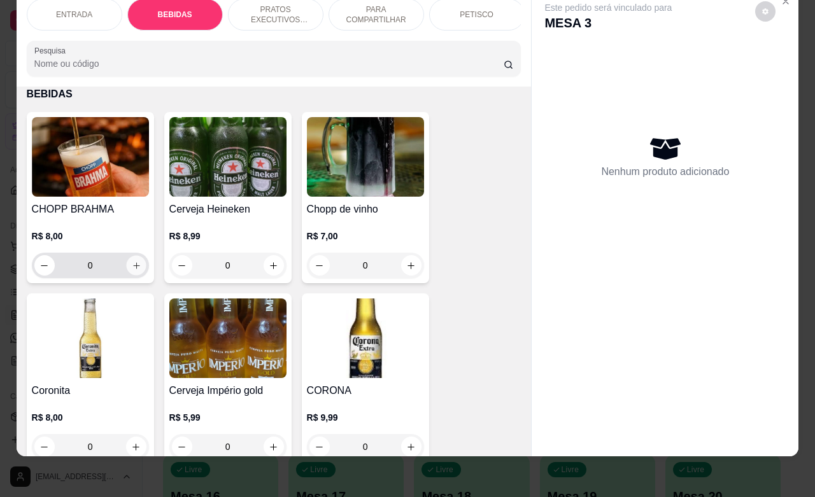
click at [131, 262] on icon "increase-product-quantity" at bounding box center [136, 266] width 10 height 10
type input "1"
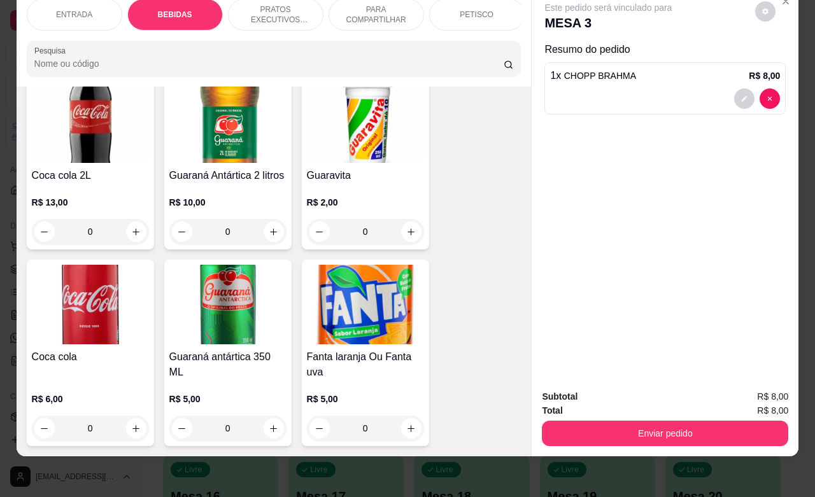
scroll to position [742, 0]
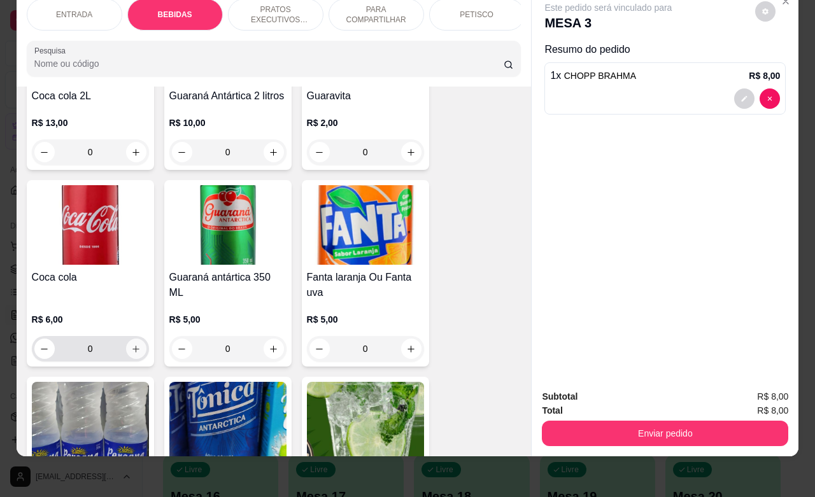
click at [131, 349] on icon "increase-product-quantity" at bounding box center [136, 350] width 10 height 10
type input "1"
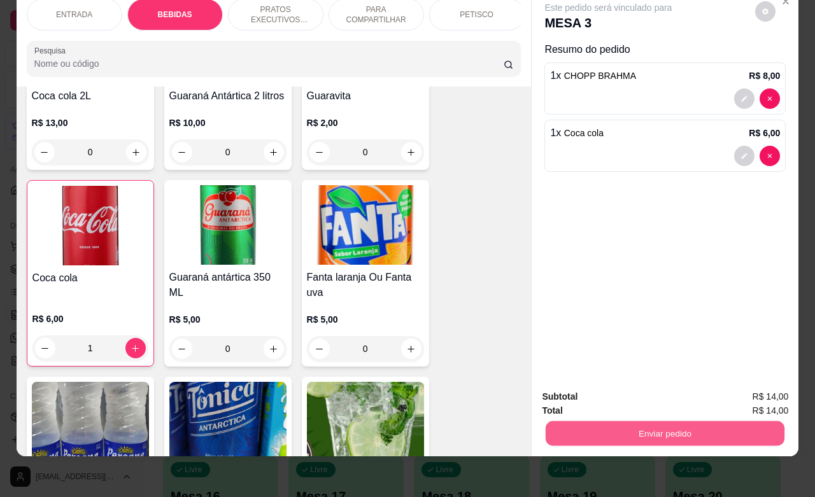
click at [656, 421] on button "Enviar pedido" at bounding box center [665, 433] width 239 height 25
click at [750, 390] on button "Enviar pedido" at bounding box center [754, 389] width 72 height 24
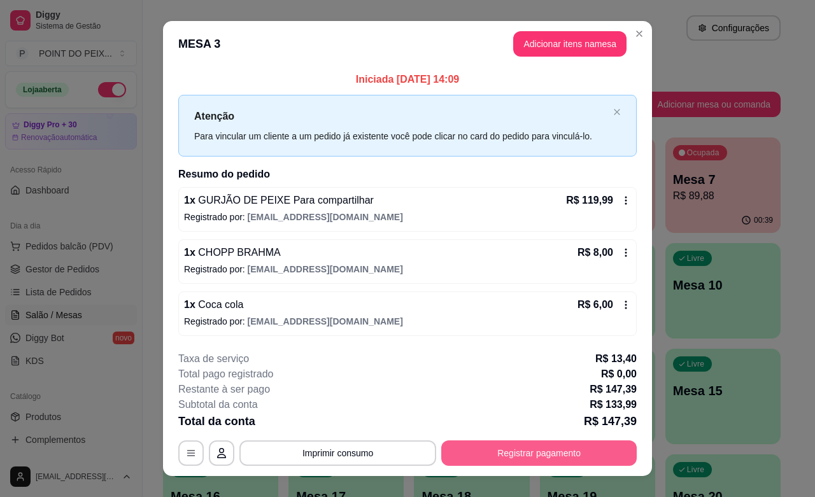
click at [530, 453] on button "Registrar pagamento" at bounding box center [539, 453] width 196 height 25
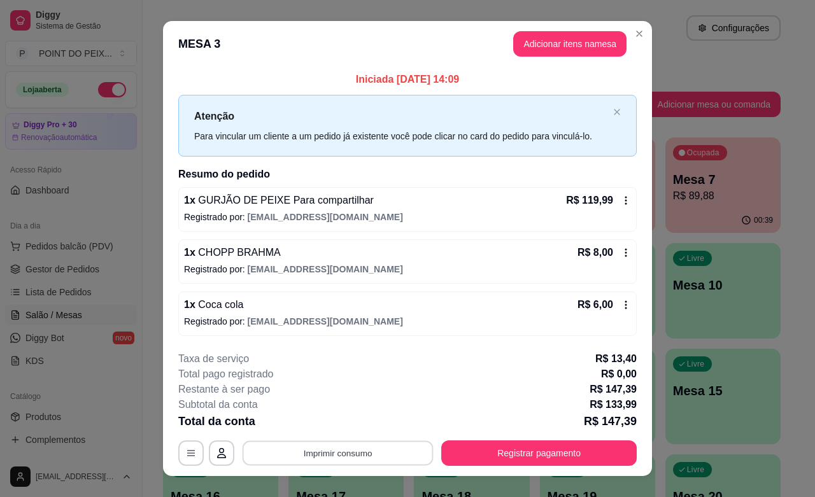
click at [344, 450] on button "Imprimir consumo" at bounding box center [338, 453] width 191 height 25
click at [349, 424] on button "IMPRESSORA" at bounding box center [334, 425] width 89 height 20
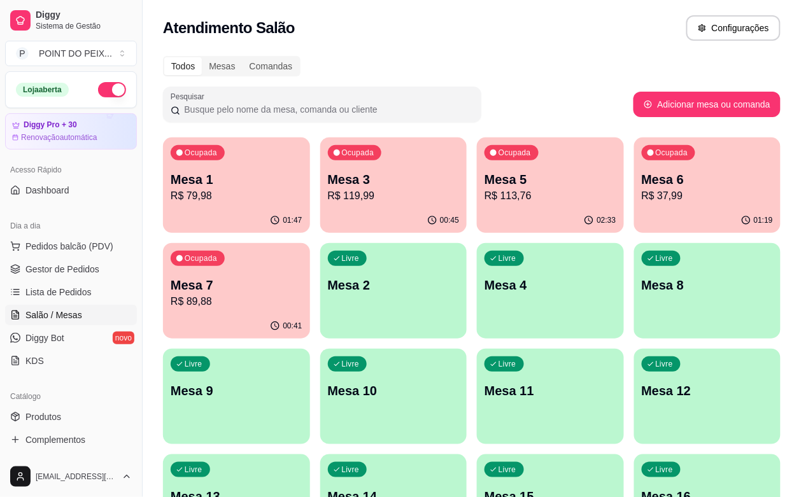
click at [303, 276] on p "Mesa 7" at bounding box center [237, 285] width 132 height 18
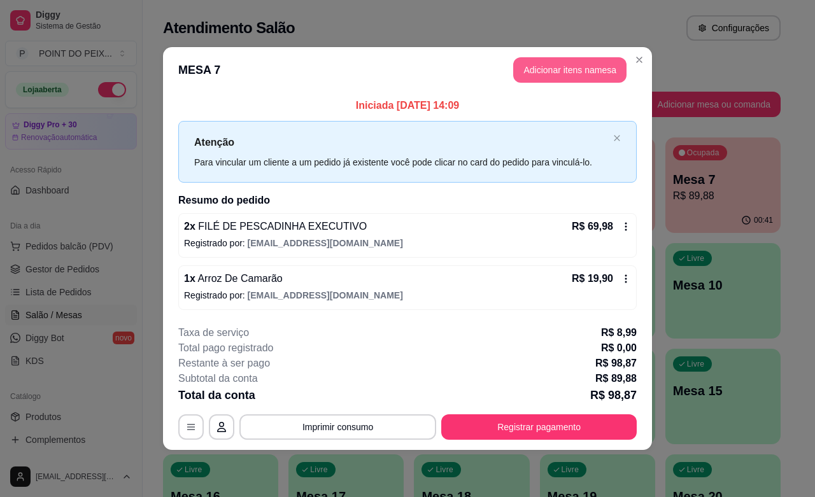
click at [571, 74] on button "Adicionar itens na mesa" at bounding box center [569, 69] width 113 height 25
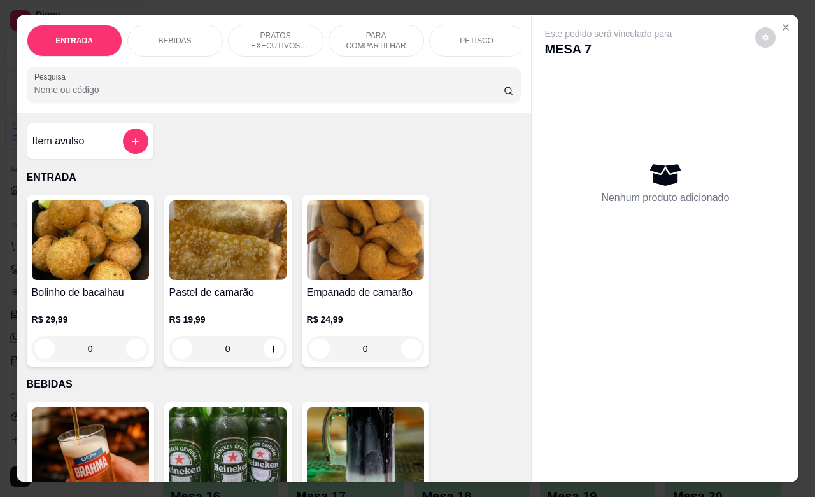
click at [173, 37] on p "BEBIDAS" at bounding box center [175, 41] width 33 height 10
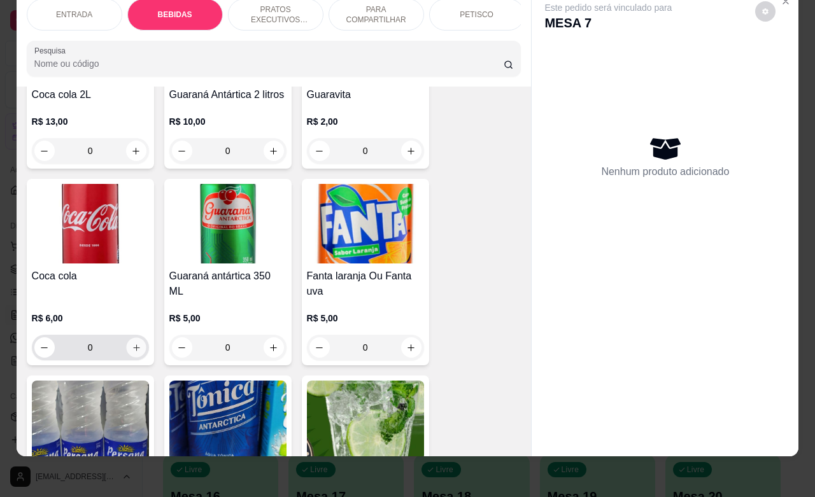
click at [131, 348] on icon "increase-product-quantity" at bounding box center [136, 348] width 10 height 10
type input "1"
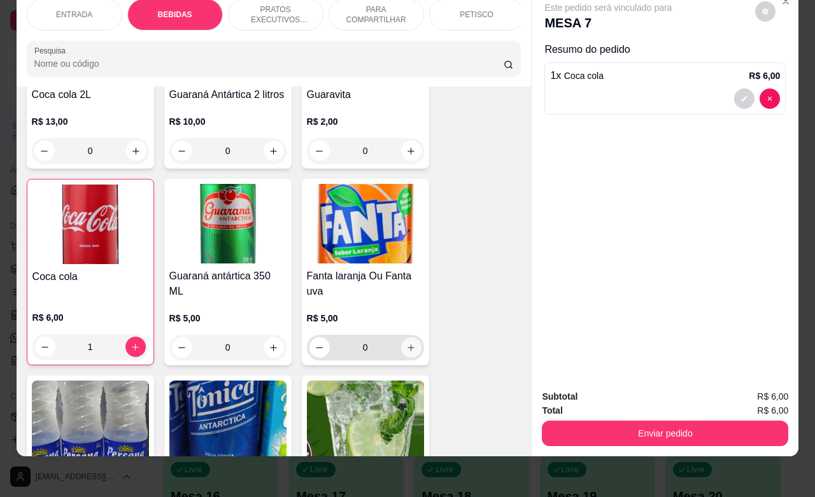
click at [406, 352] on icon "increase-product-quantity" at bounding box center [411, 348] width 10 height 10
type input "1"
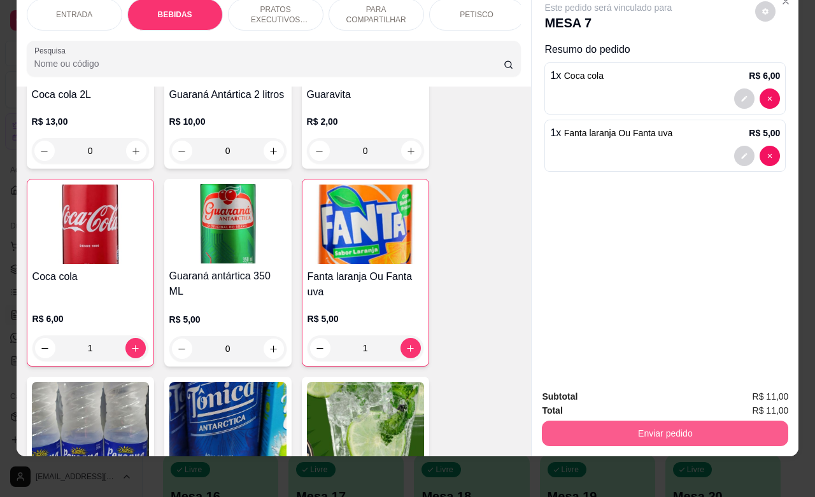
click at [673, 424] on button "Enviar pedido" at bounding box center [665, 433] width 246 height 25
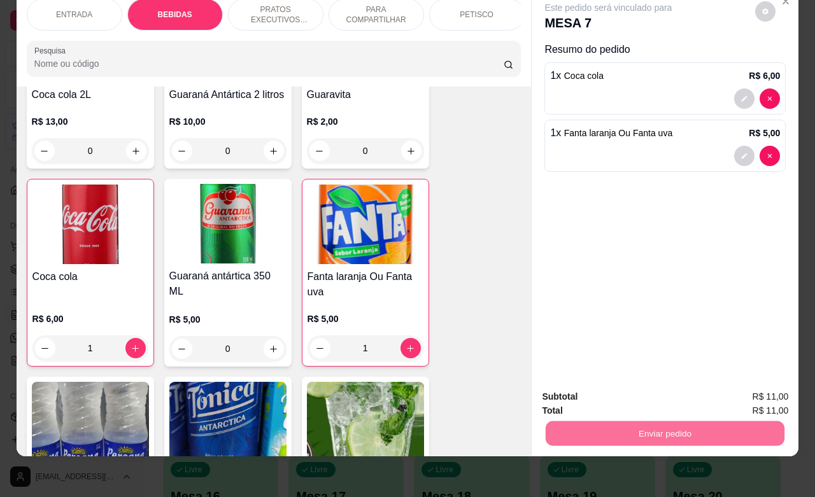
click at [760, 390] on button "Enviar pedido" at bounding box center [754, 389] width 70 height 24
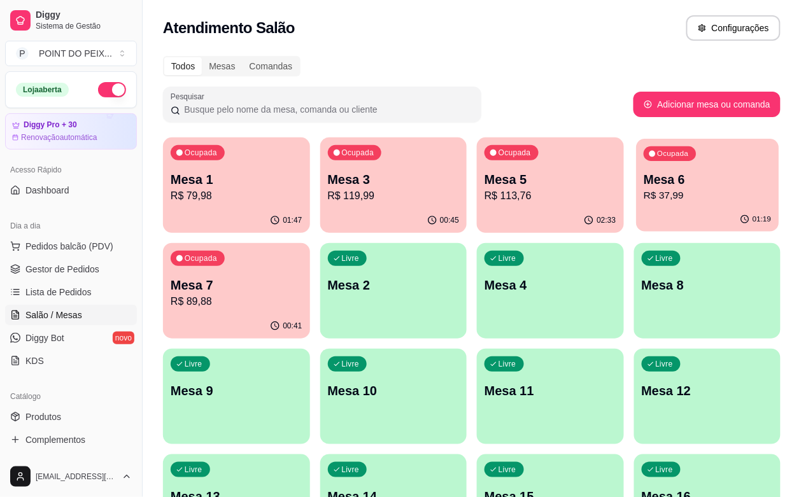
click at [636, 210] on div "01:19" at bounding box center [707, 220] width 143 height 24
click at [364, 199] on p "R$ 119,99" at bounding box center [394, 196] width 132 height 15
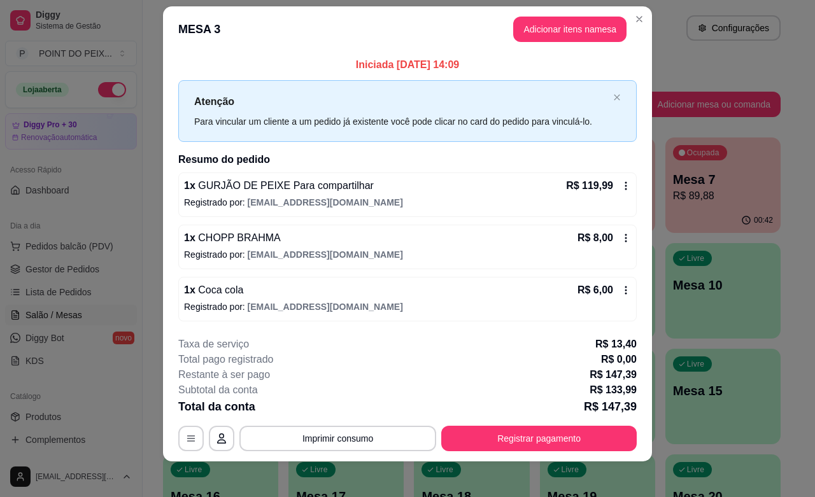
scroll to position [20, 0]
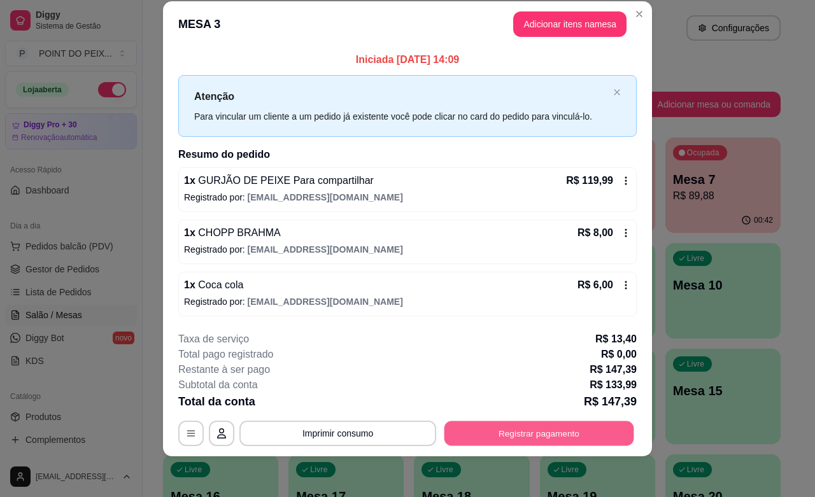
click at [470, 438] on button "Registrar pagamento" at bounding box center [540, 434] width 190 height 25
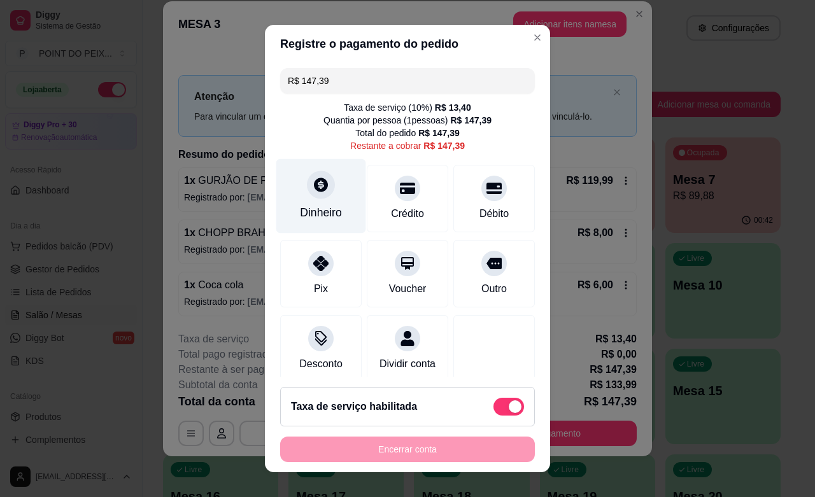
click at [307, 195] on div at bounding box center [321, 185] width 28 height 28
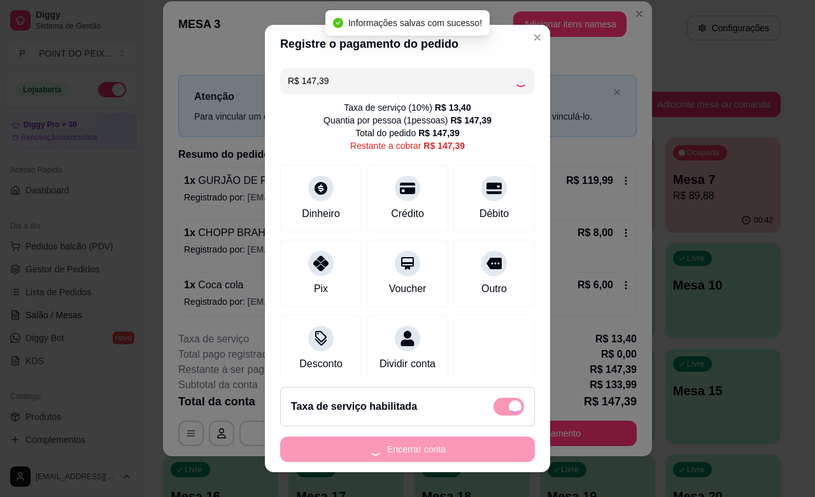
type input "R$ 0,00"
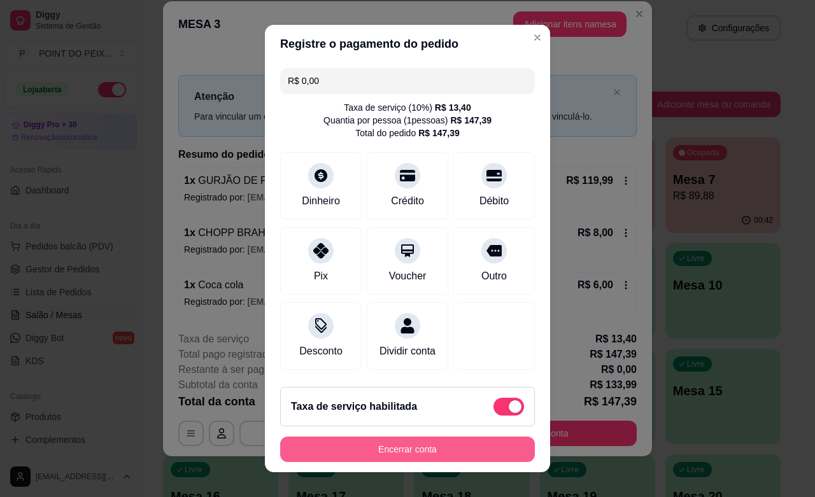
click at [385, 452] on button "Encerrar conta" at bounding box center [407, 449] width 255 height 25
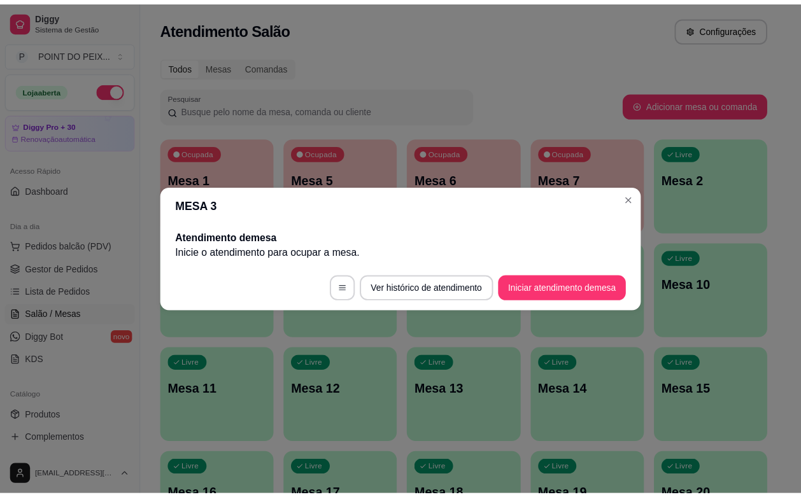
scroll to position [0, 0]
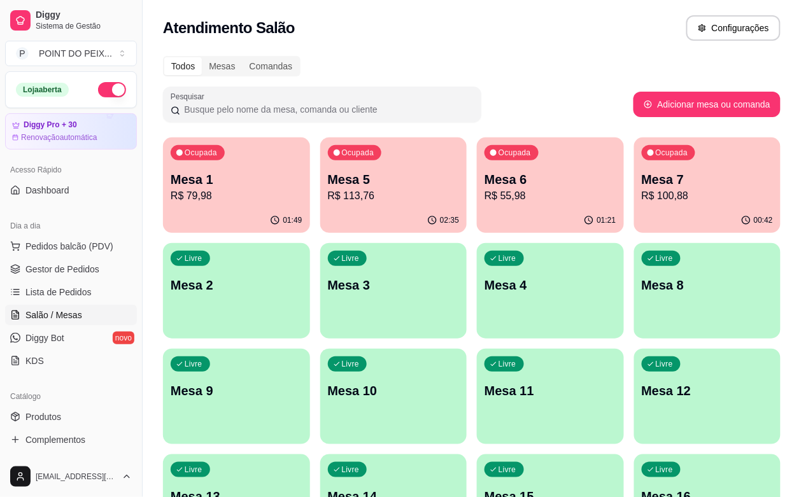
click at [485, 192] on p "R$ 55,98" at bounding box center [551, 196] width 132 height 15
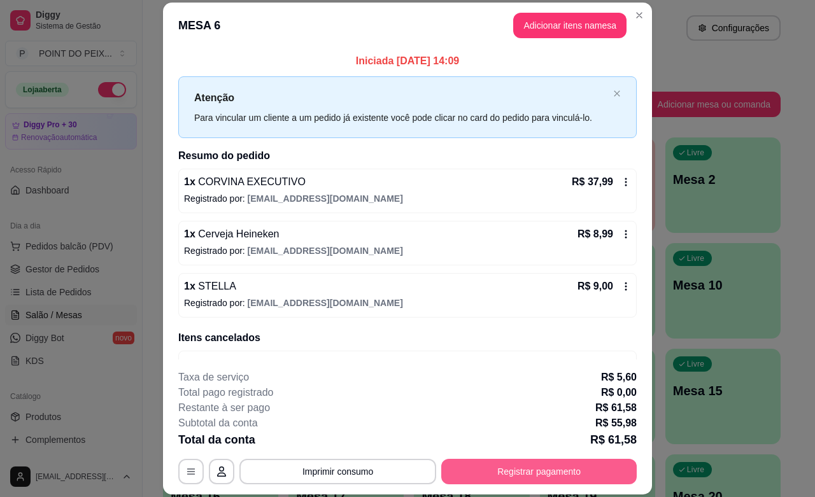
click at [523, 478] on button "Registrar pagamento" at bounding box center [539, 471] width 196 height 25
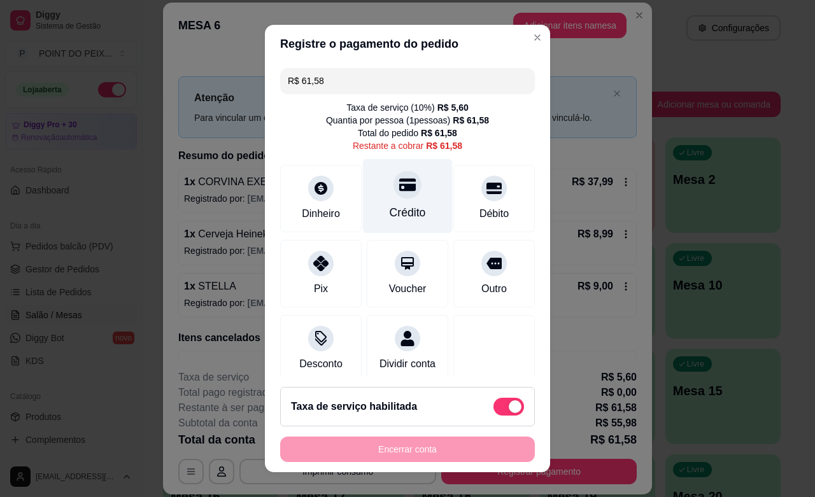
click at [395, 206] on div "Crédito" at bounding box center [408, 212] width 36 height 17
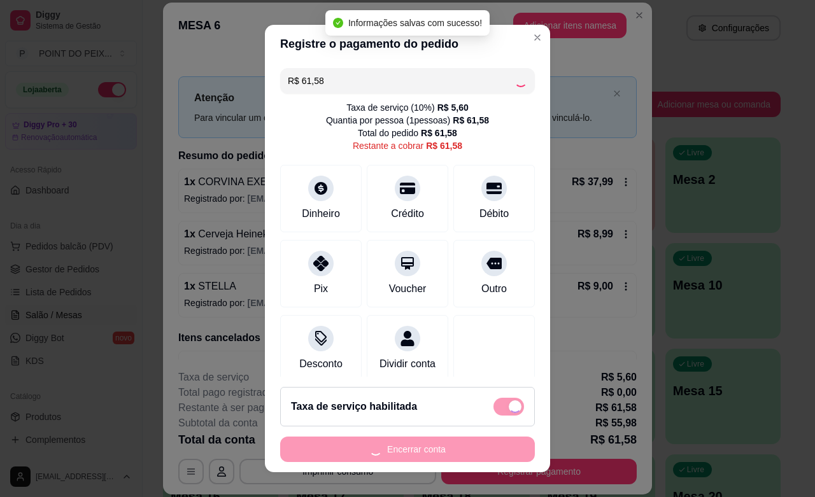
type input "R$ 0,00"
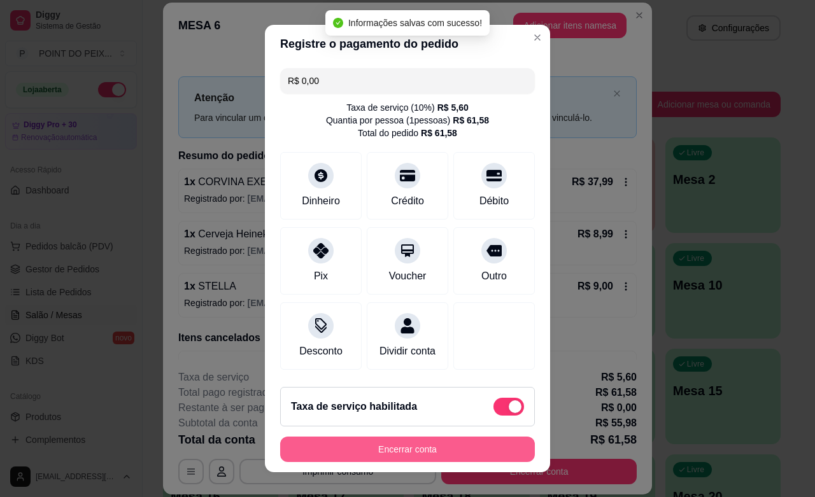
click at [418, 454] on button "Encerrar conta" at bounding box center [407, 449] width 255 height 25
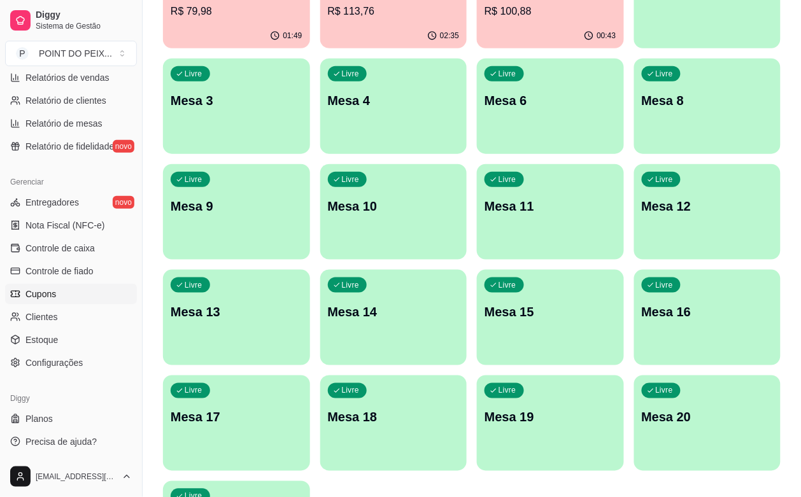
scroll to position [210, 0]
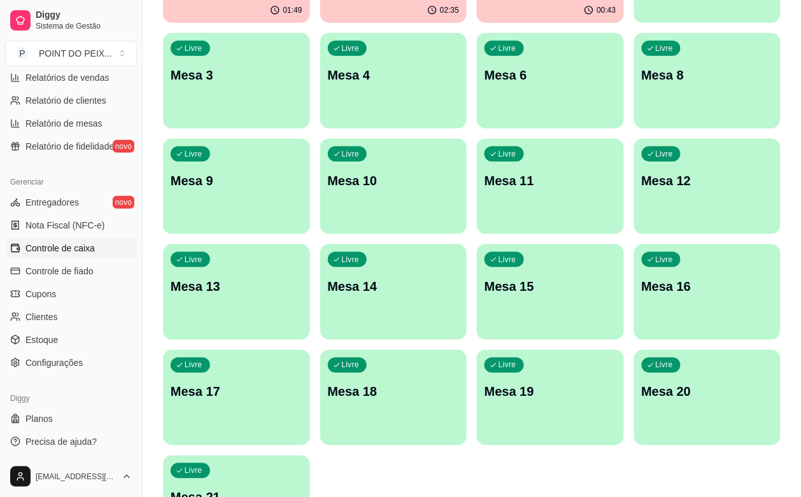
click at [87, 253] on span "Controle de caixa" at bounding box center [59, 248] width 69 height 13
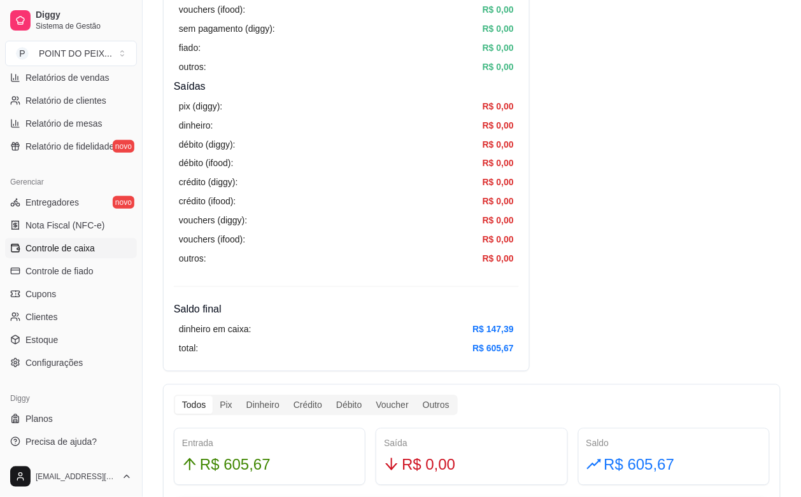
scroll to position [398, 0]
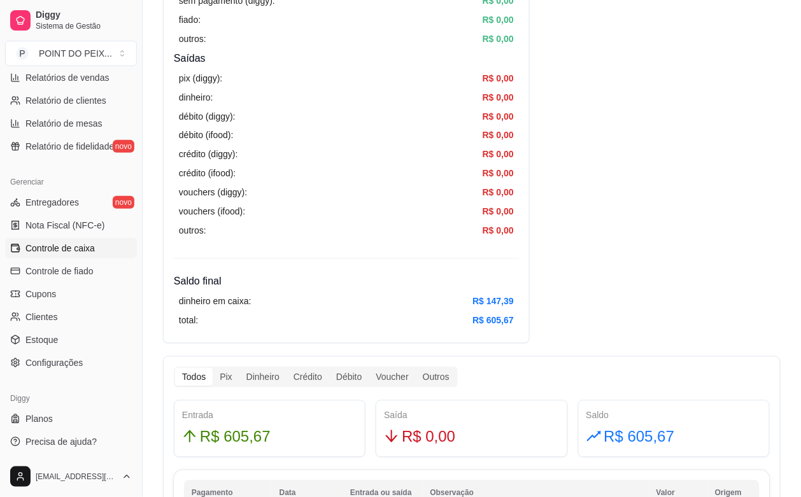
click at [641, 182] on div "Resumo Adicionar entrada/saída Data de abertura: [DATE] 02:28 Saldo inícial Din…" at bounding box center [472, 382] width 618 height 1422
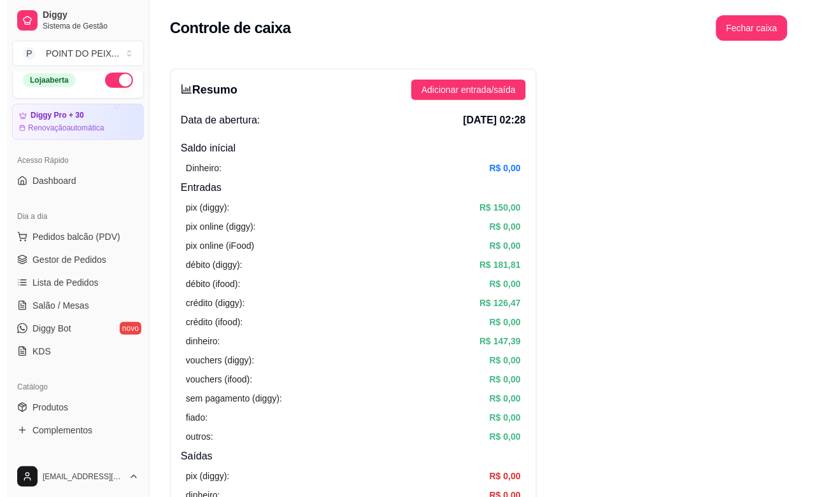
scroll to position [0, 0]
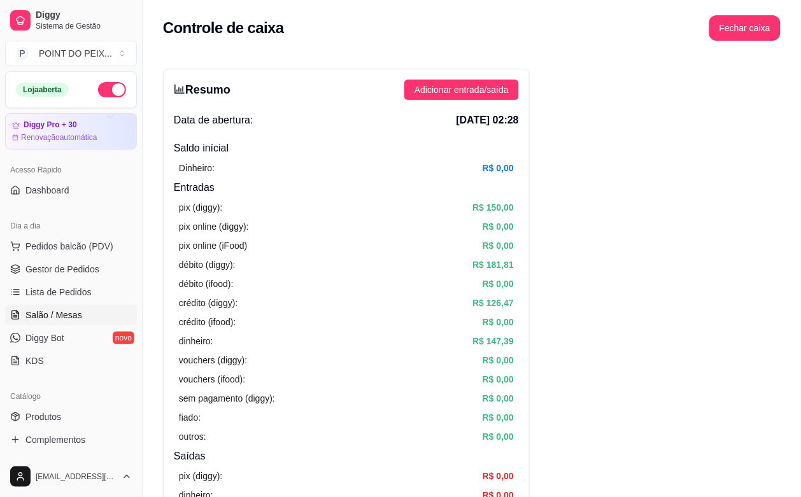
click at [74, 312] on span "Salão / Mesas" at bounding box center [53, 315] width 57 height 13
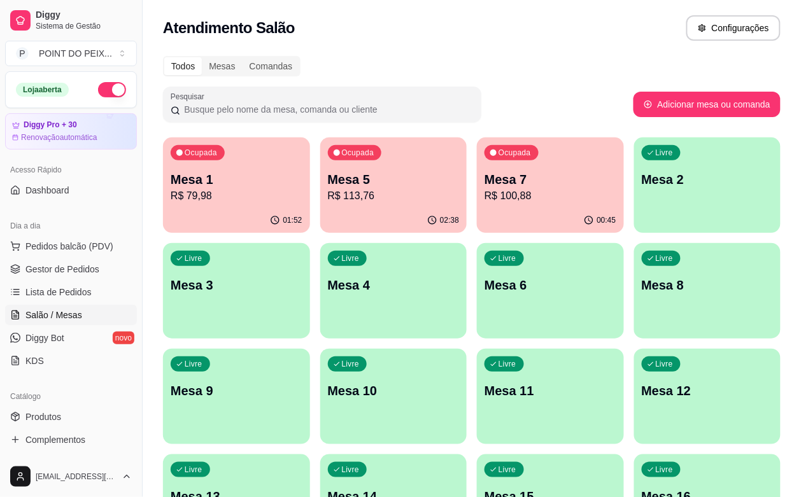
click at [485, 197] on p "R$ 100,88" at bounding box center [551, 196] width 132 height 15
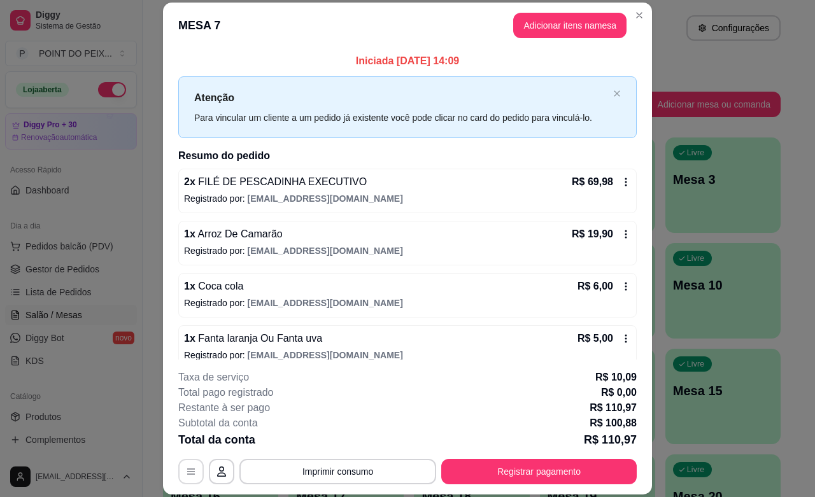
click at [187, 473] on icon "button" at bounding box center [191, 472] width 10 height 10
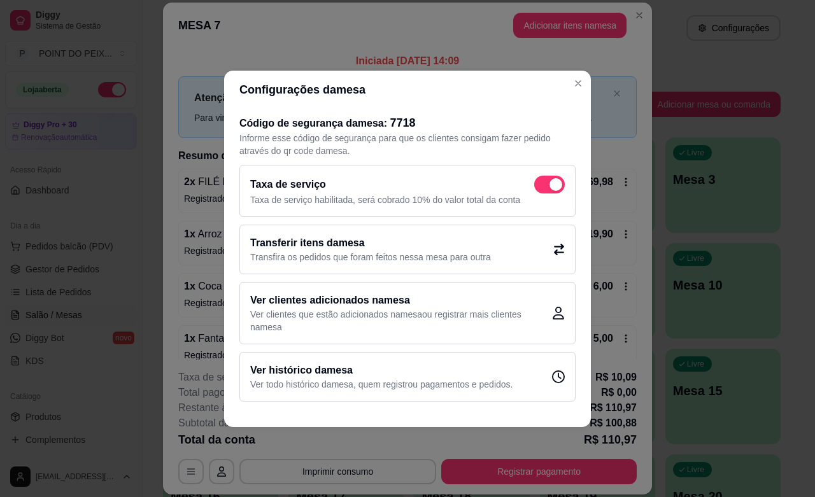
click at [424, 256] on p "Transfira os pedidos que foram feitos nessa mesa para outra" at bounding box center [370, 257] width 241 height 13
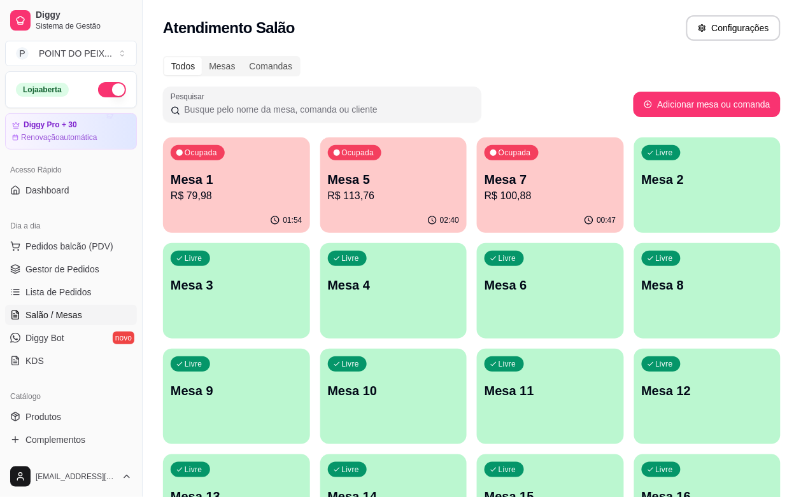
click at [367, 190] on p "R$ 113,76" at bounding box center [394, 196] width 132 height 15
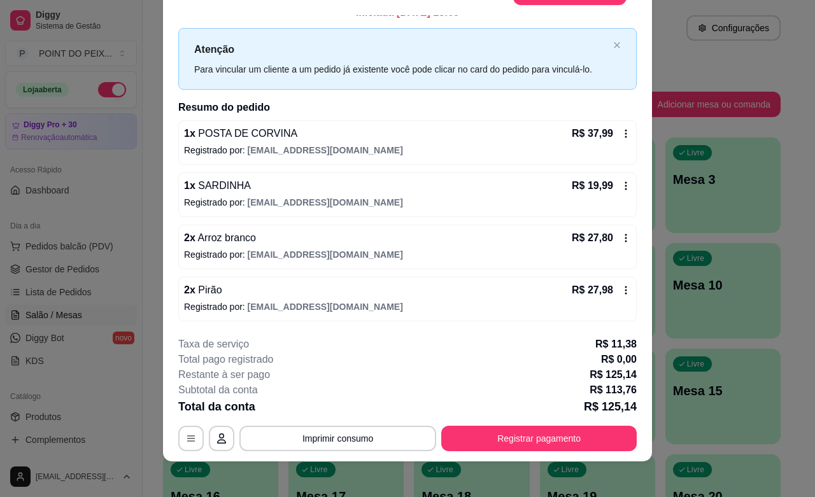
scroll to position [38, 0]
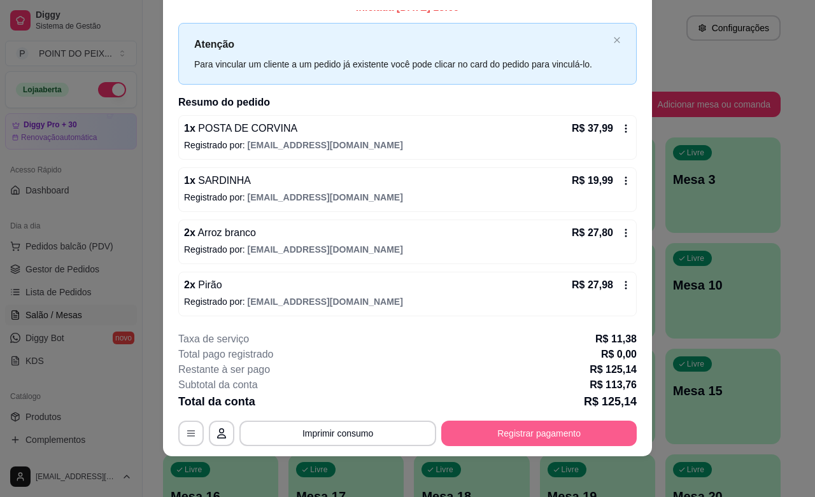
click at [492, 436] on button "Registrar pagamento" at bounding box center [539, 433] width 196 height 25
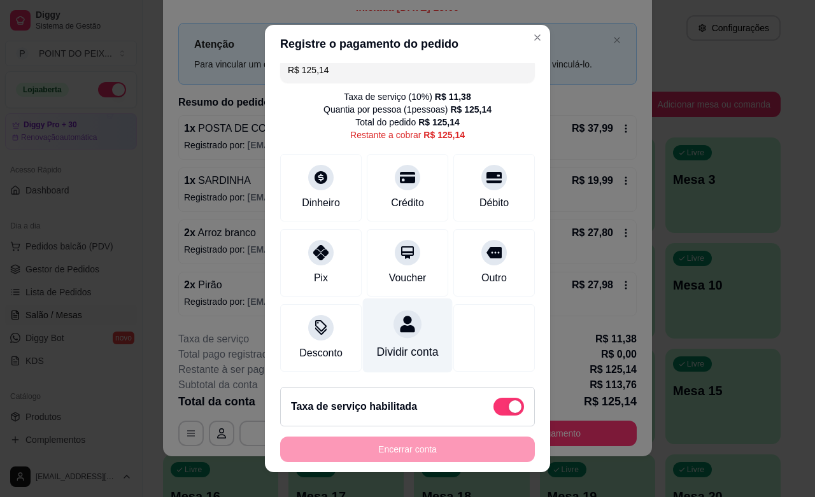
scroll to position [16, 0]
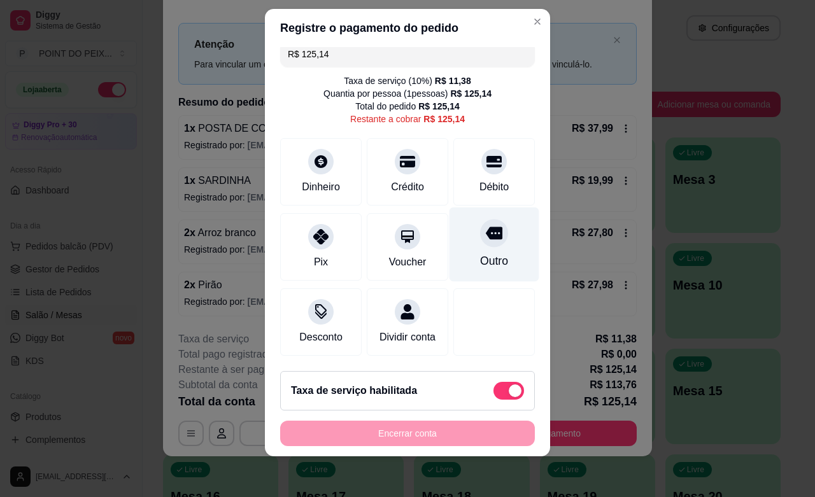
click at [480, 228] on div at bounding box center [494, 233] width 28 height 28
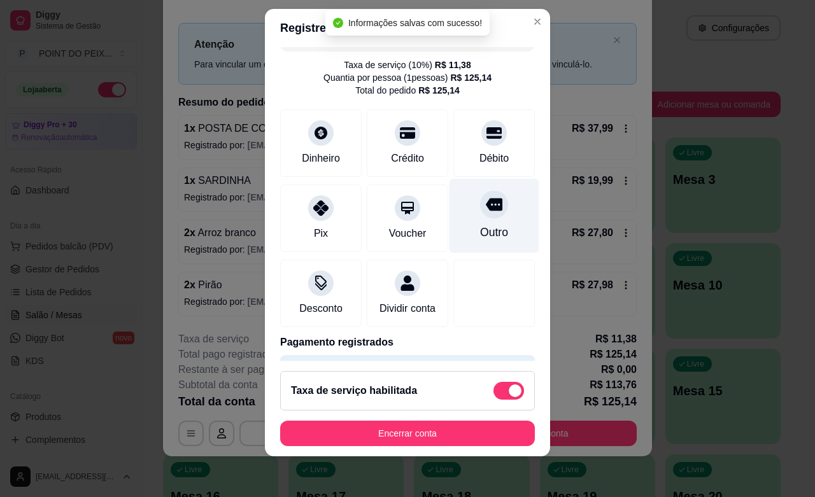
type input "R$ 0,00"
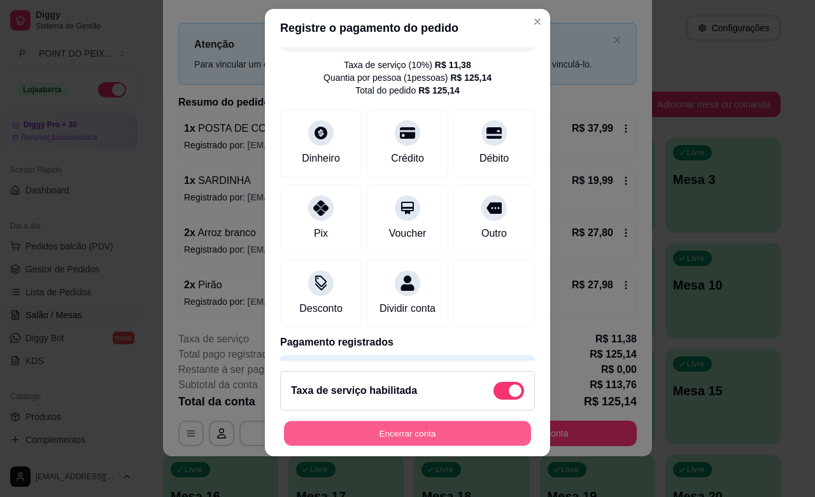
click at [438, 431] on button "Encerrar conta" at bounding box center [407, 434] width 247 height 25
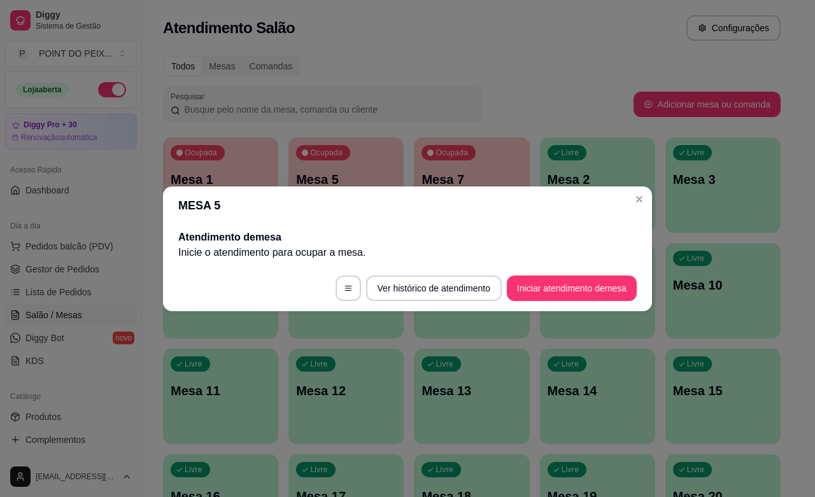
scroll to position [0, 0]
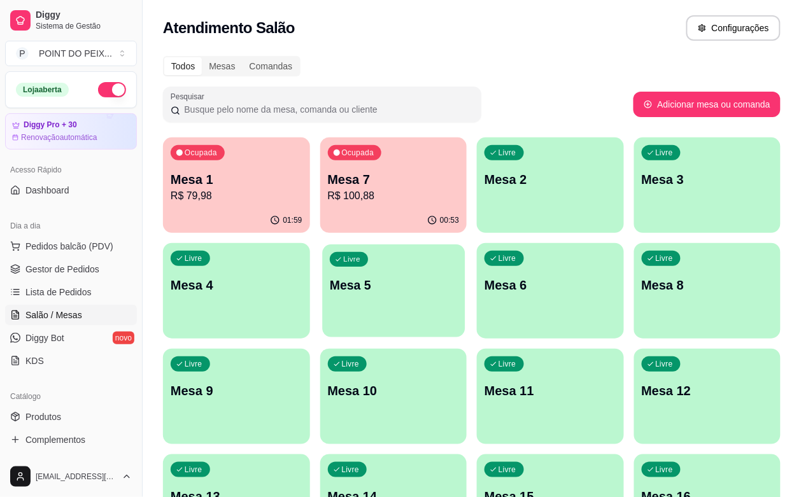
click at [330, 287] on p "Mesa 5" at bounding box center [393, 285] width 127 height 17
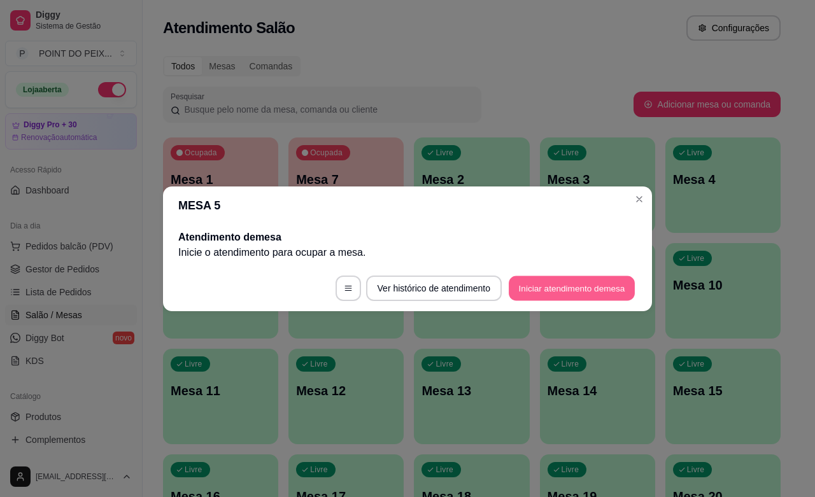
click at [571, 287] on button "Iniciar atendimento de mesa" at bounding box center [572, 288] width 126 height 25
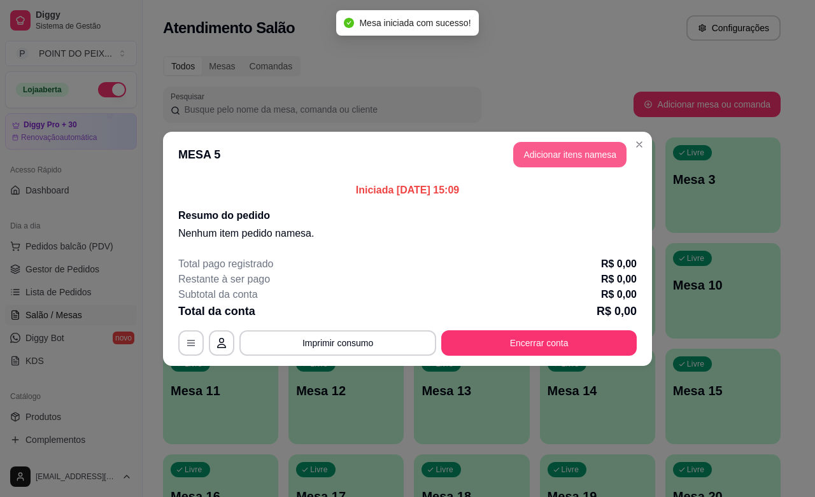
click at [570, 158] on button "Adicionar itens na mesa" at bounding box center [569, 154] width 113 height 25
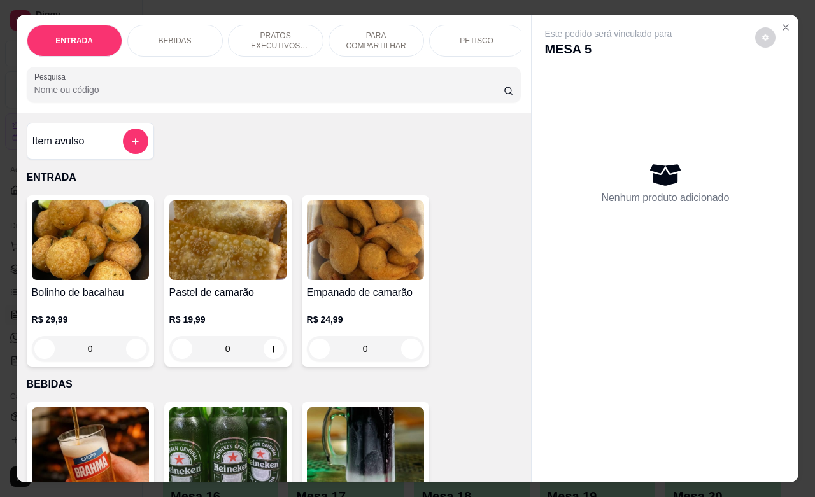
click at [476, 36] on p "PETISCO" at bounding box center [477, 41] width 34 height 10
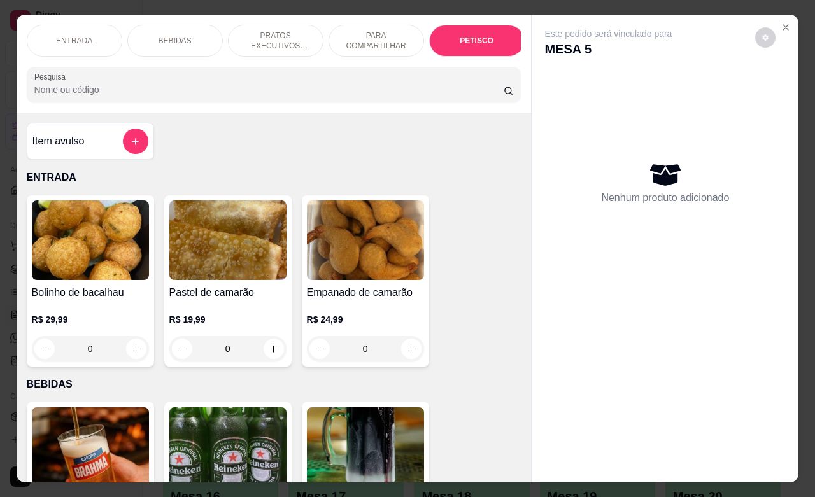
scroll to position [2973, 0]
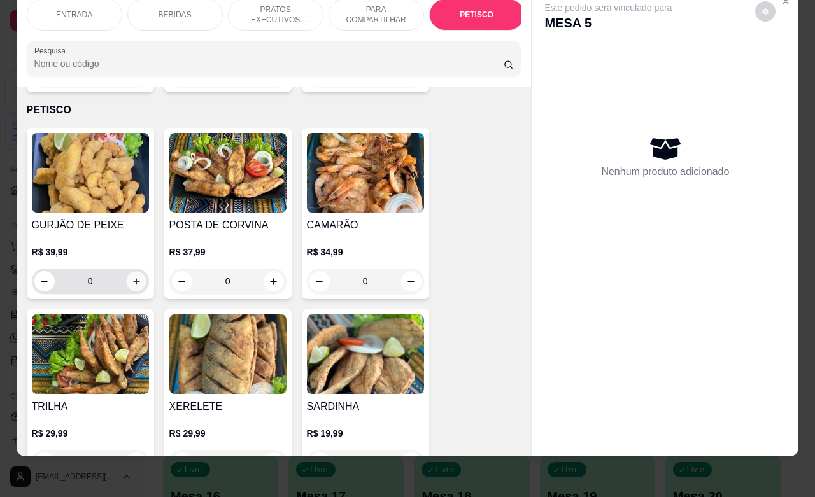
click at [131, 272] on button "increase-product-quantity" at bounding box center [136, 282] width 20 height 20
type input "1"
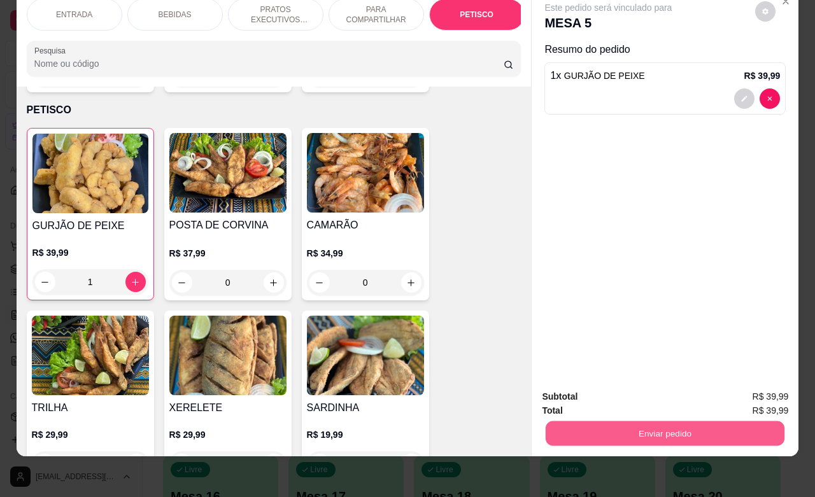
click at [729, 422] on button "Enviar pedido" at bounding box center [665, 433] width 239 height 25
click at [737, 385] on button "Enviar pedido" at bounding box center [754, 389] width 70 height 24
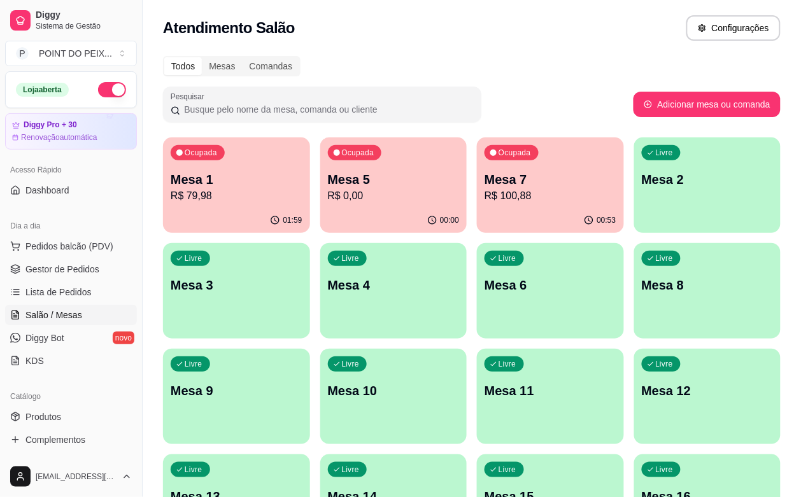
click at [545, 59] on div "Todos Mesas Comandas" at bounding box center [472, 66] width 618 height 20
click at [78, 313] on span "Salão / Mesas" at bounding box center [53, 315] width 57 height 13
click at [477, 211] on div "01:00" at bounding box center [550, 220] width 147 height 25
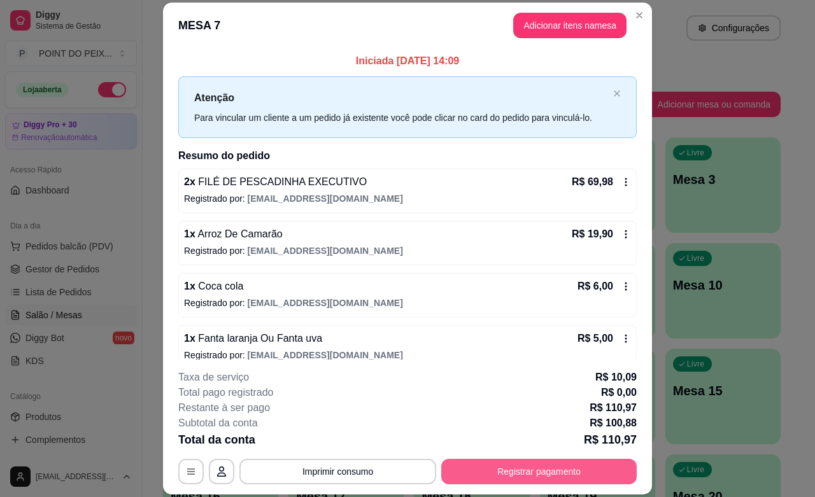
click at [492, 470] on button "Registrar pagamento" at bounding box center [539, 471] width 196 height 25
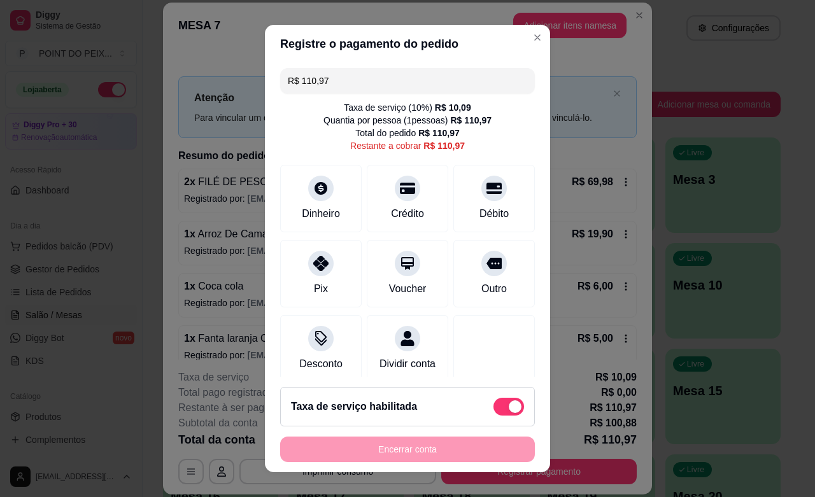
click at [494, 402] on span at bounding box center [509, 407] width 31 height 18
click at [493, 409] on input "checkbox" at bounding box center [497, 413] width 8 height 8
checkbox input "true"
type input "R$ 100,88"
checkbox input "false"
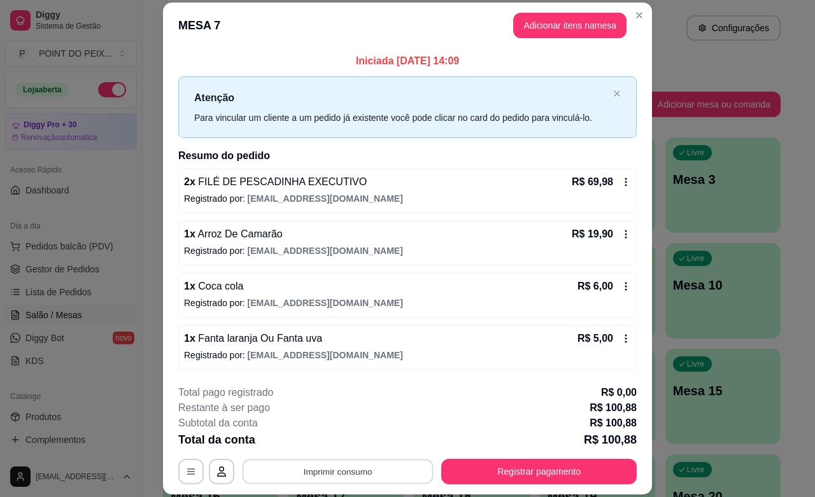
click at [364, 469] on button "Imprimir consumo" at bounding box center [338, 472] width 191 height 25
click at [339, 441] on button "IMPRESSORA" at bounding box center [334, 442] width 89 height 20
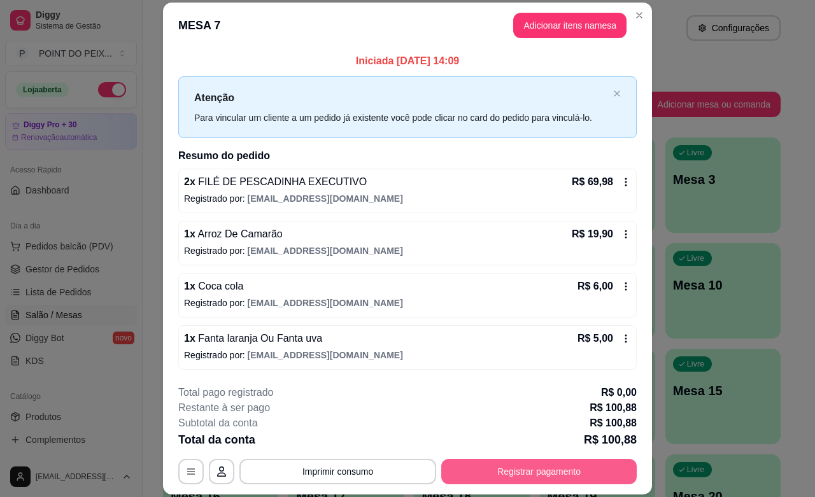
click at [513, 472] on button "Registrar pagamento" at bounding box center [539, 471] width 196 height 25
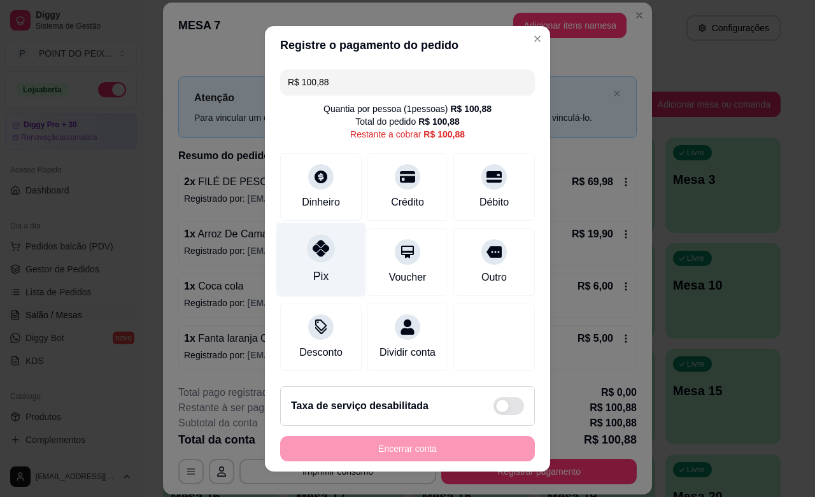
click at [313, 253] on icon at bounding box center [321, 248] width 17 height 17
type input "R$ 0,00"
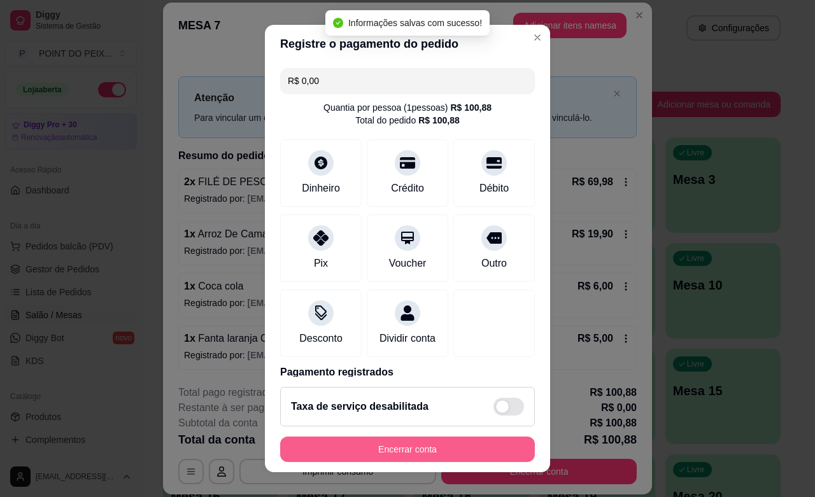
click at [405, 450] on button "Encerrar conta" at bounding box center [407, 449] width 255 height 25
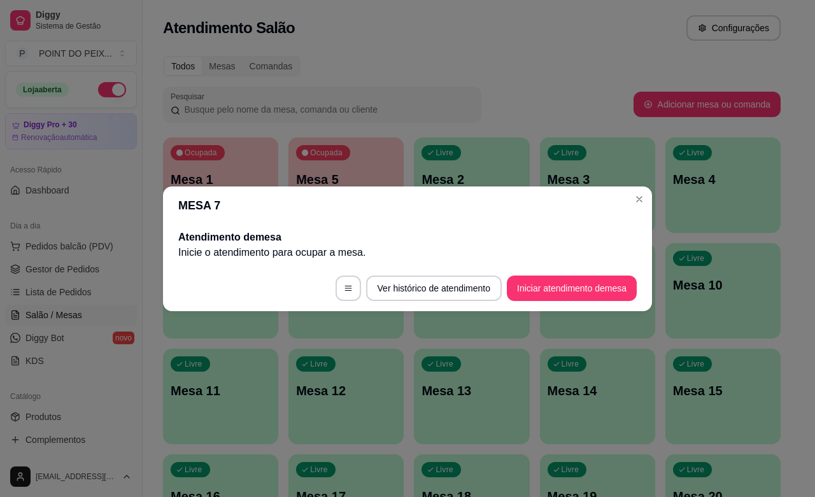
scroll to position [0, 0]
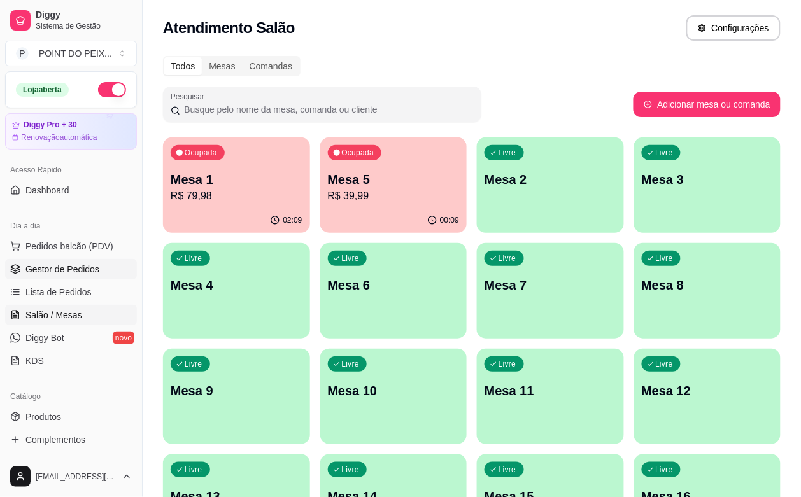
click at [80, 272] on span "Gestor de Pedidos" at bounding box center [62, 269] width 74 height 13
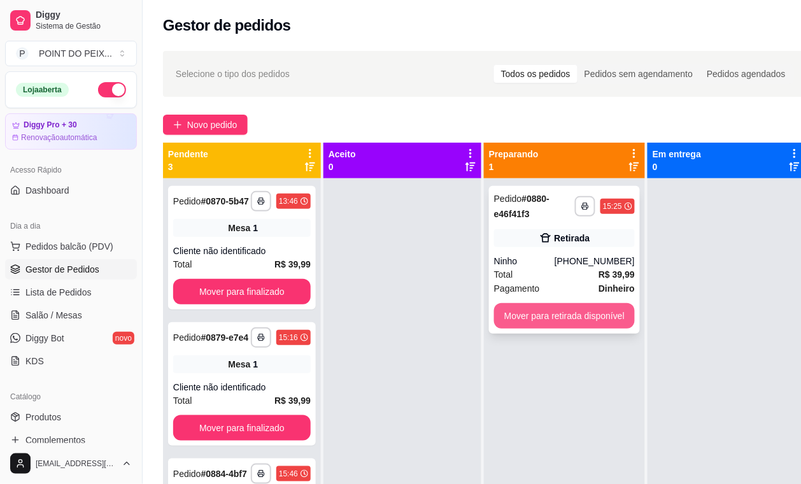
click at [573, 318] on button "Mover para retirada disponível" at bounding box center [564, 315] width 141 height 25
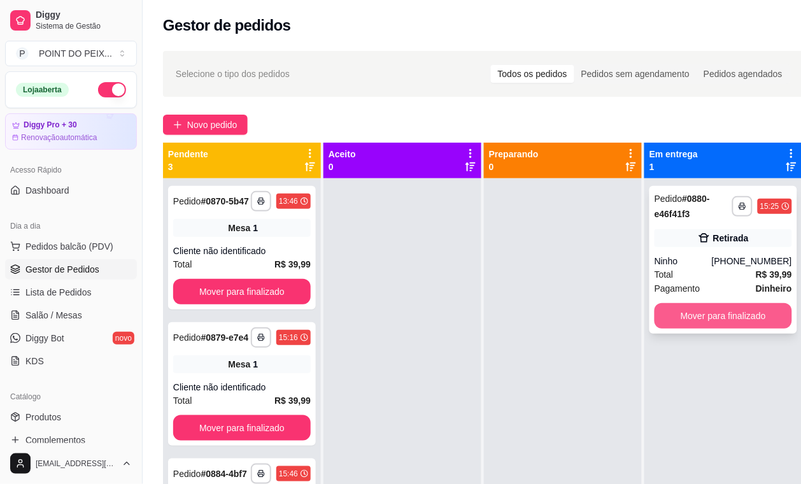
click at [730, 314] on button "Mover para finalizado" at bounding box center [724, 315] width 138 height 25
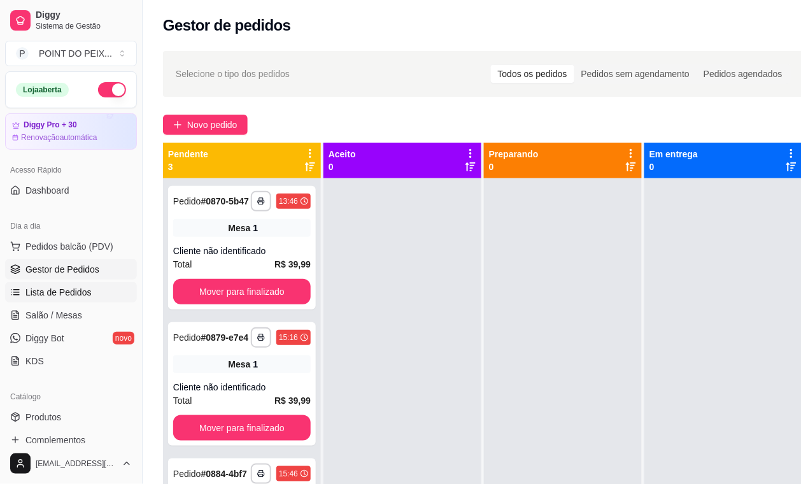
click at [73, 292] on span "Lista de Pedidos" at bounding box center [58, 292] width 66 height 13
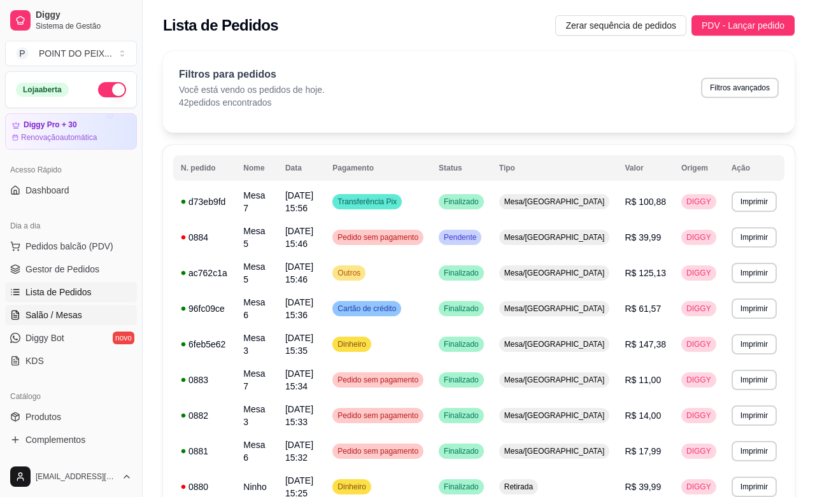
click at [69, 313] on span "Salão / Mesas" at bounding box center [53, 315] width 57 height 13
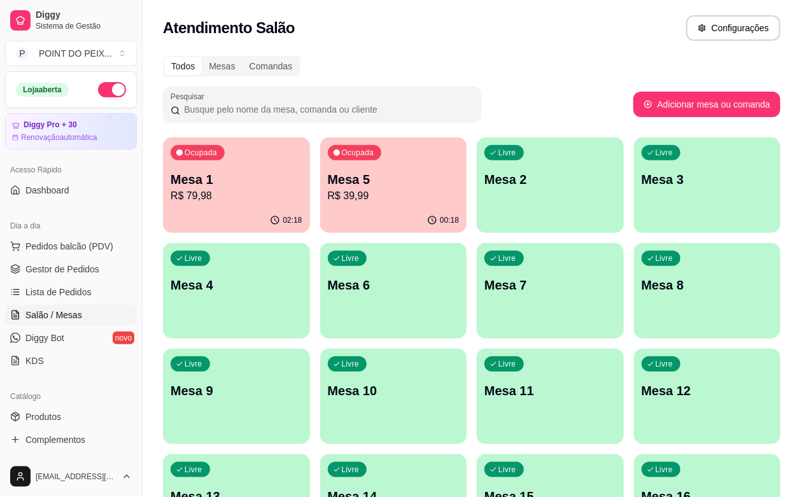
click at [328, 287] on p "Mesa 6" at bounding box center [394, 285] width 132 height 18
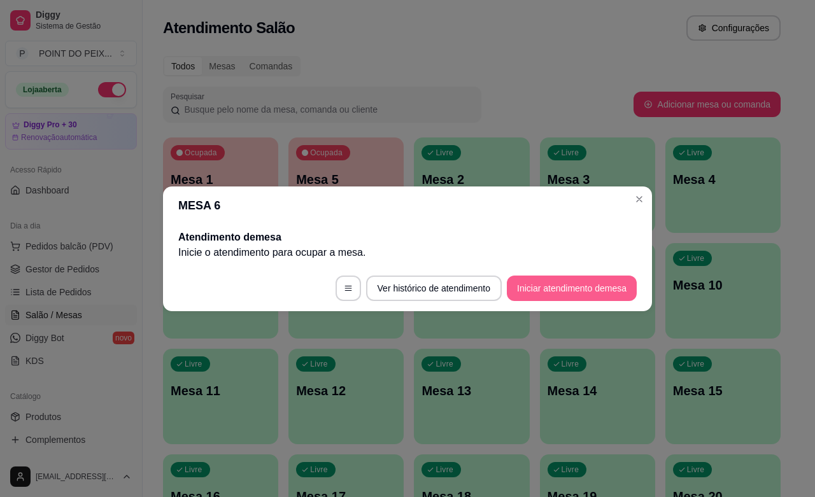
click at [585, 292] on button "Iniciar atendimento de mesa" at bounding box center [572, 288] width 130 height 25
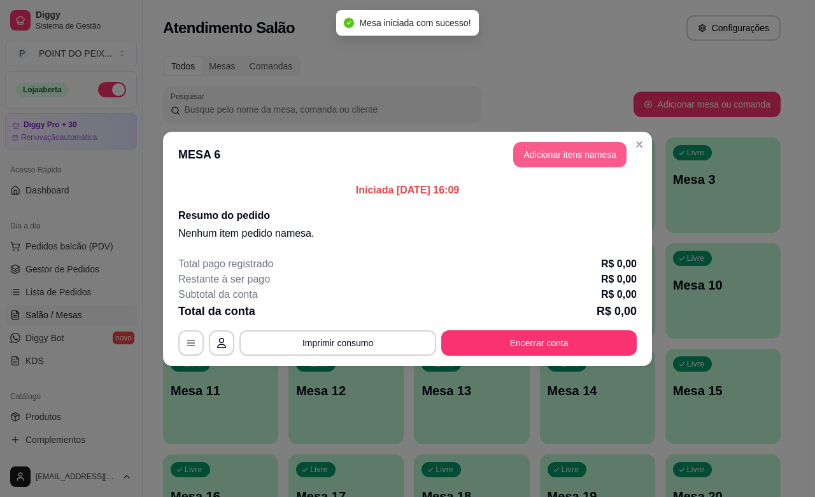
click at [584, 157] on button "Adicionar itens na mesa" at bounding box center [569, 154] width 113 height 25
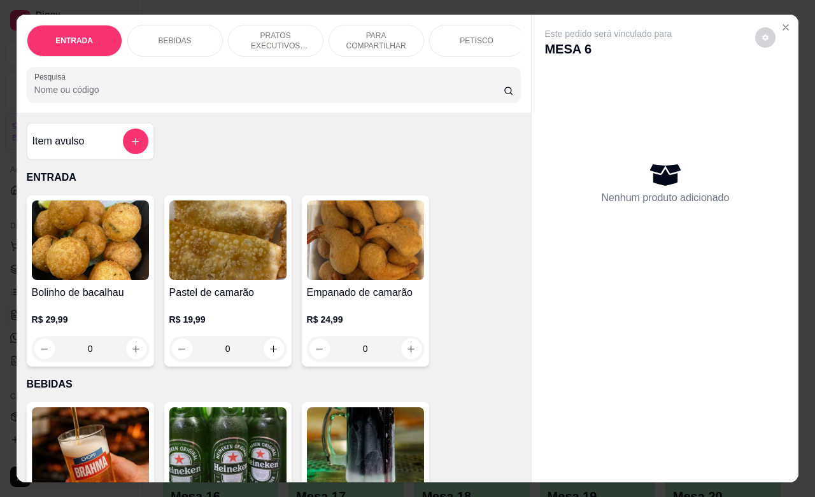
click at [478, 39] on p "PETISCO" at bounding box center [477, 41] width 34 height 10
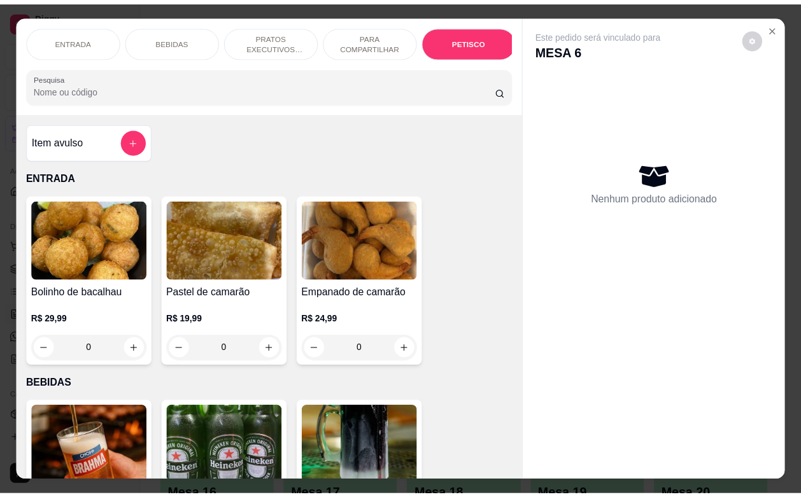
scroll to position [2973, 0]
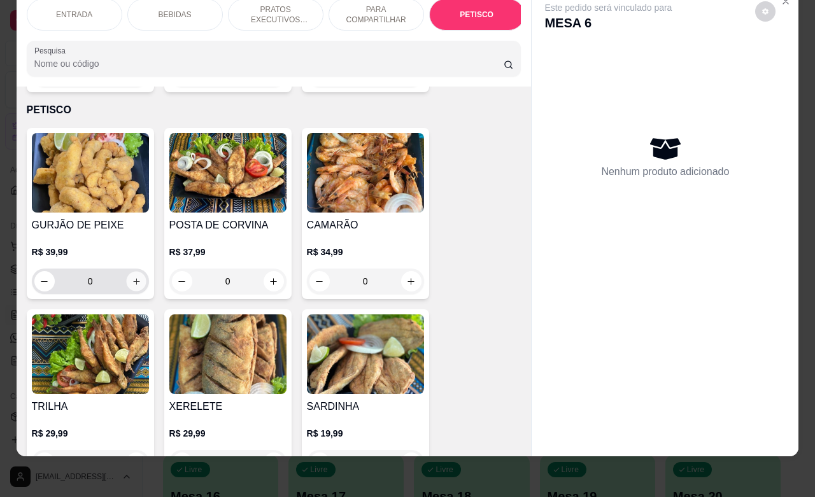
click at [131, 277] on icon "increase-product-quantity" at bounding box center [136, 282] width 10 height 10
type input "1"
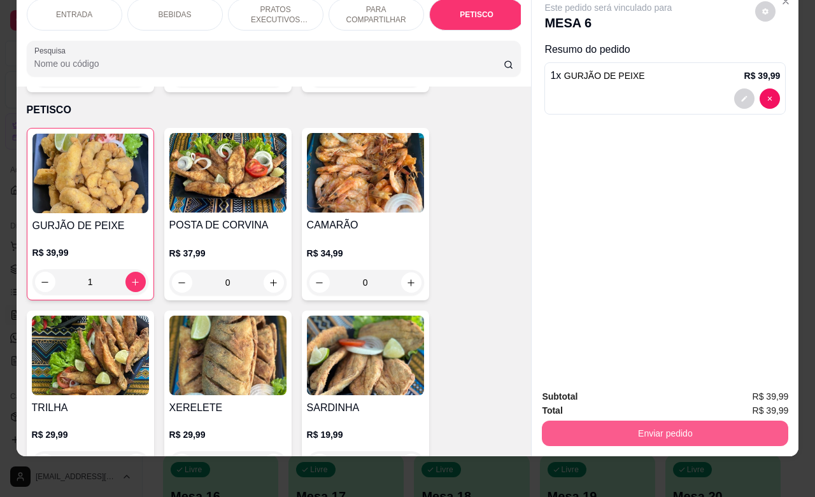
click at [676, 421] on button "Enviar pedido" at bounding box center [665, 433] width 246 height 25
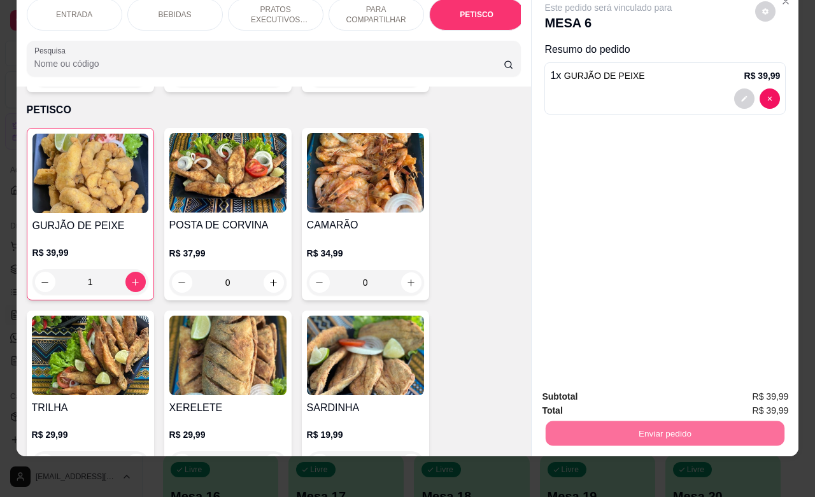
click at [741, 393] on button "Enviar pedido" at bounding box center [754, 389] width 70 height 24
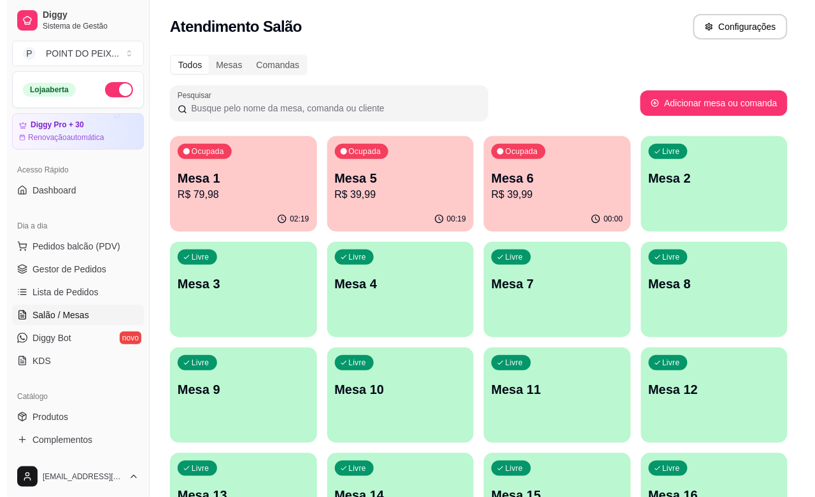
scroll to position [0, 0]
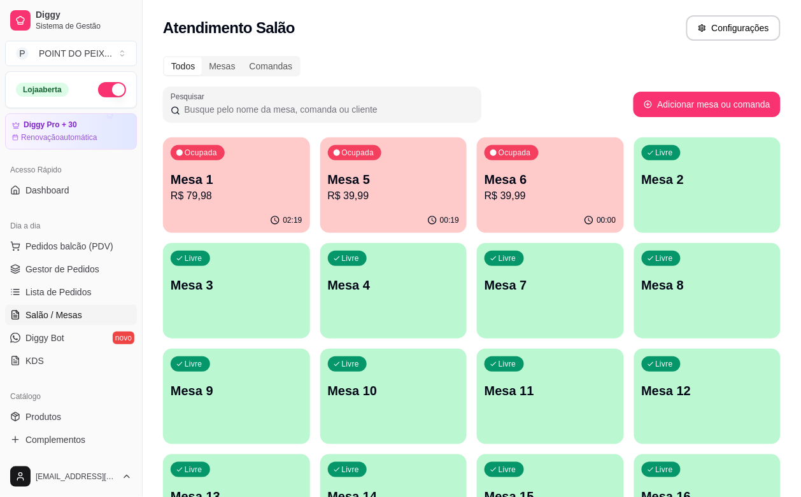
click at [222, 193] on p "R$ 79,98" at bounding box center [237, 196] width 132 height 15
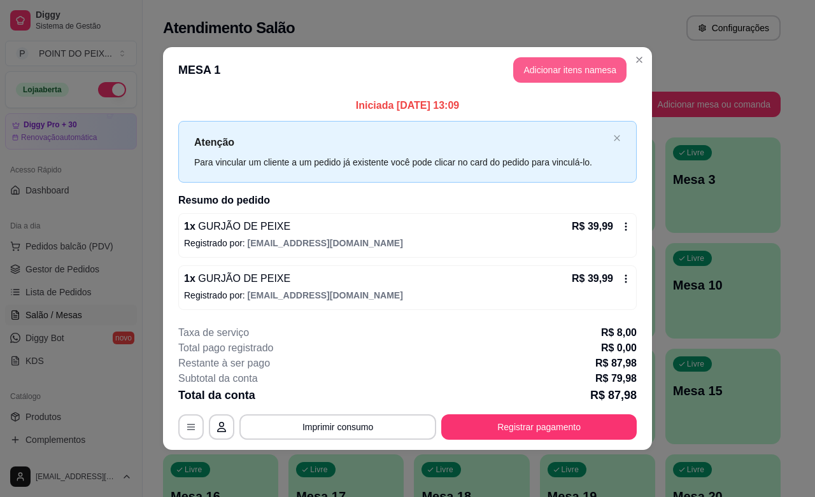
click at [593, 66] on button "Adicionar itens na mesa" at bounding box center [569, 69] width 113 height 25
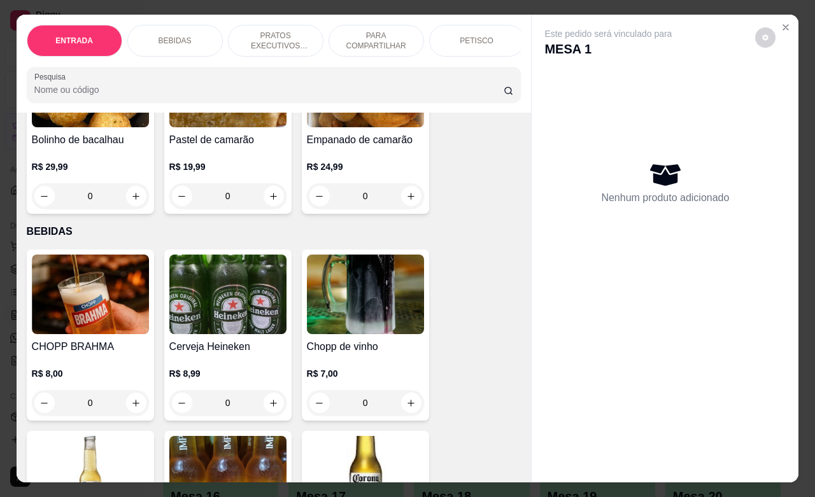
scroll to position [159, 0]
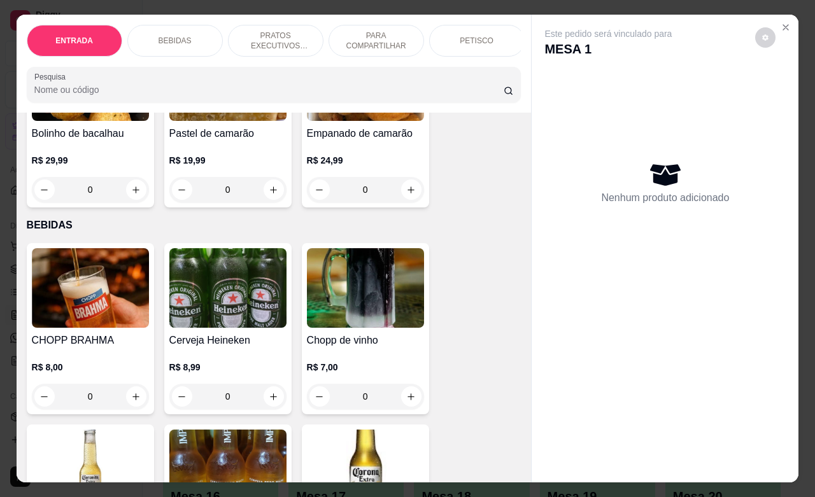
drag, startPoint x: 80, startPoint y: 406, endPoint x: 74, endPoint y: 408, distance: 6.6
click at [74, 408] on input "0" at bounding box center [90, 396] width 71 height 25
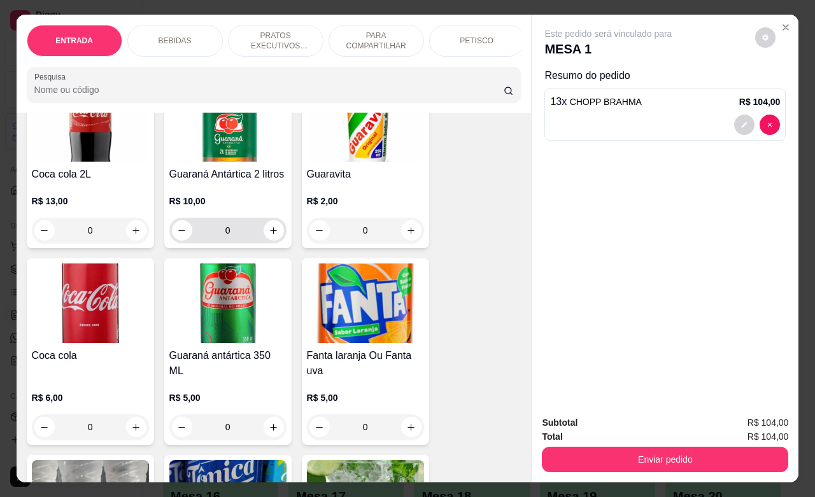
scroll to position [796, 0]
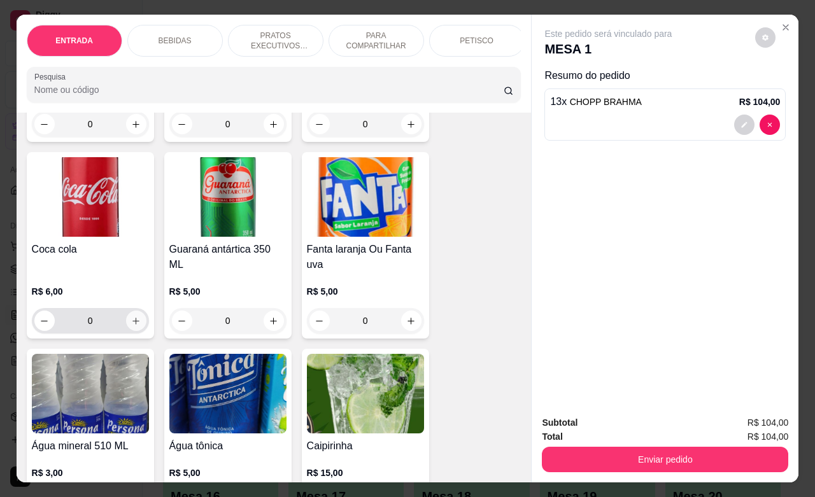
type input "13"
click at [126, 328] on button "increase-product-quantity" at bounding box center [136, 321] width 20 height 20
type input "1"
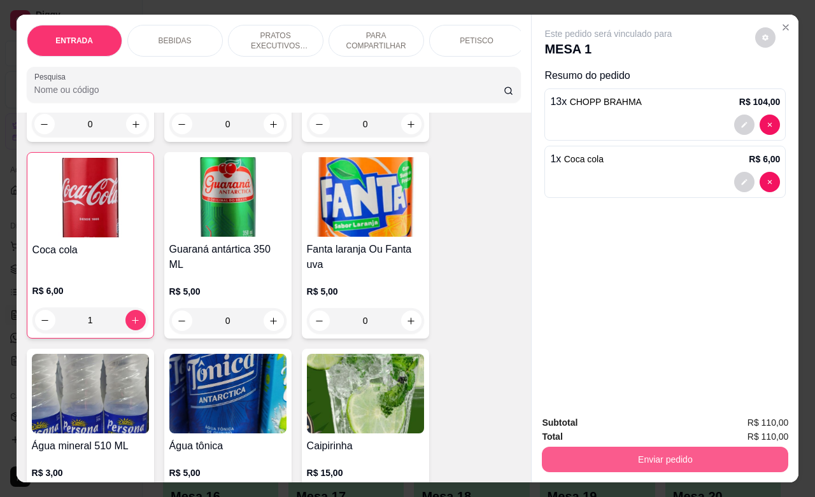
click at [613, 453] on button "Enviar pedido" at bounding box center [665, 459] width 246 height 25
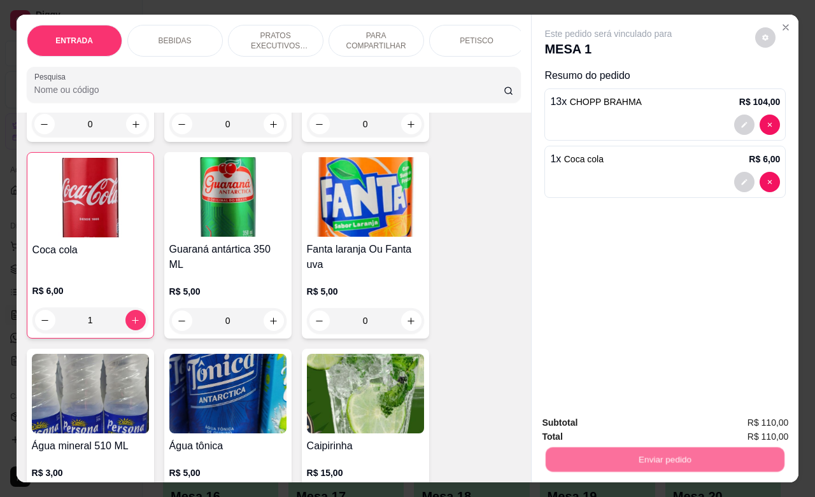
click at [672, 418] on button "Registrar cliente" at bounding box center [669, 421] width 84 height 24
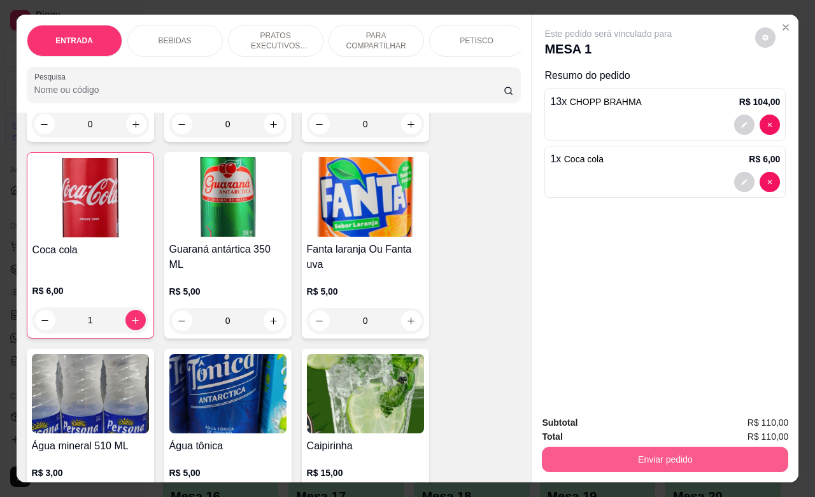
click at [753, 450] on button "Enviar pedido" at bounding box center [665, 459] width 246 height 25
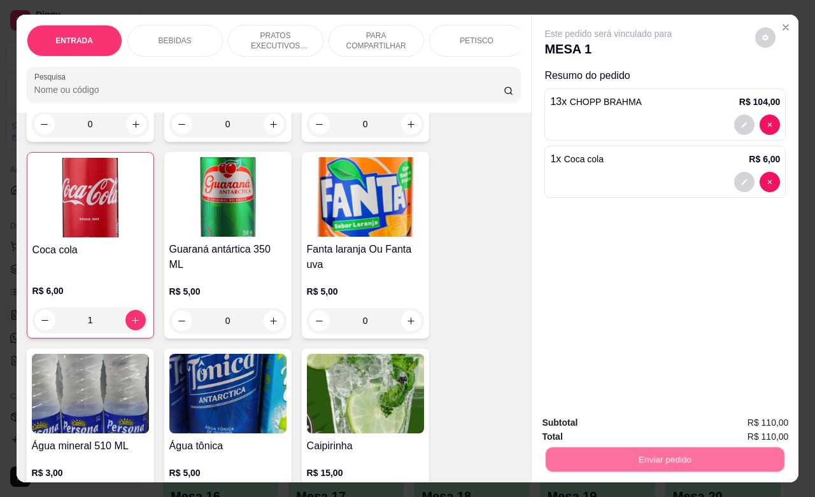
click at [753, 425] on button "Enviar pedido" at bounding box center [754, 421] width 70 height 24
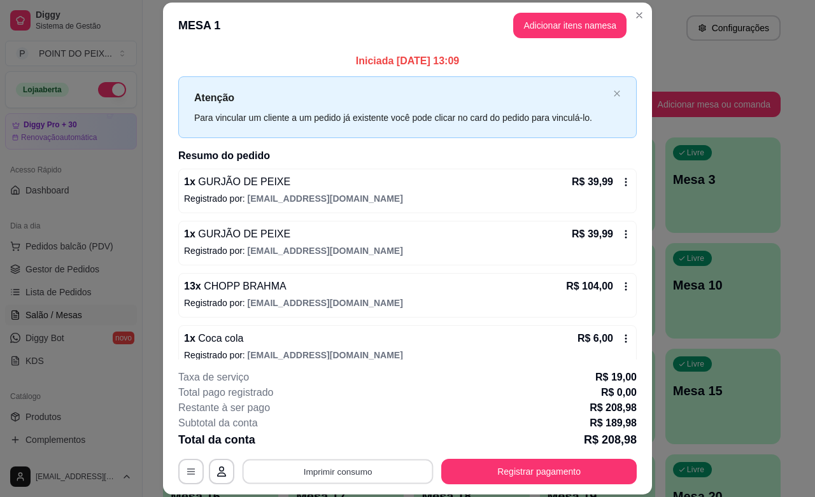
click at [383, 473] on button "Imprimir consumo" at bounding box center [338, 472] width 191 height 25
click at [351, 440] on button "IMPRESSORA" at bounding box center [335, 442] width 92 height 20
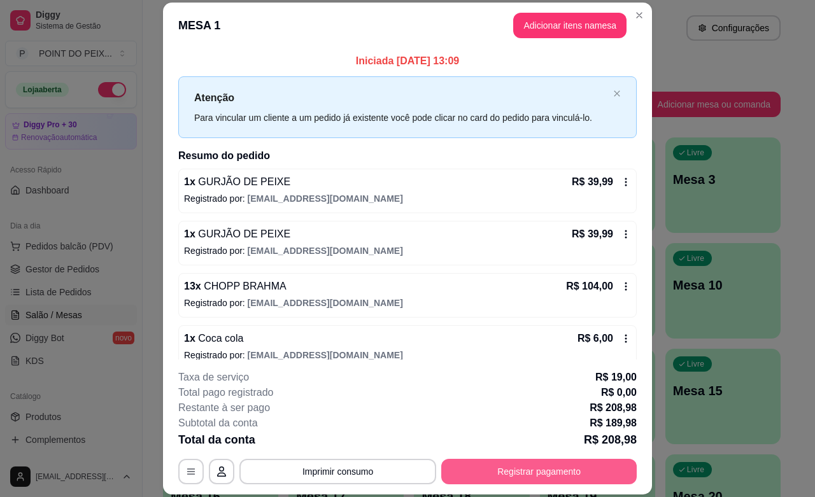
click at [543, 463] on button "Registrar pagamento" at bounding box center [539, 471] width 196 height 25
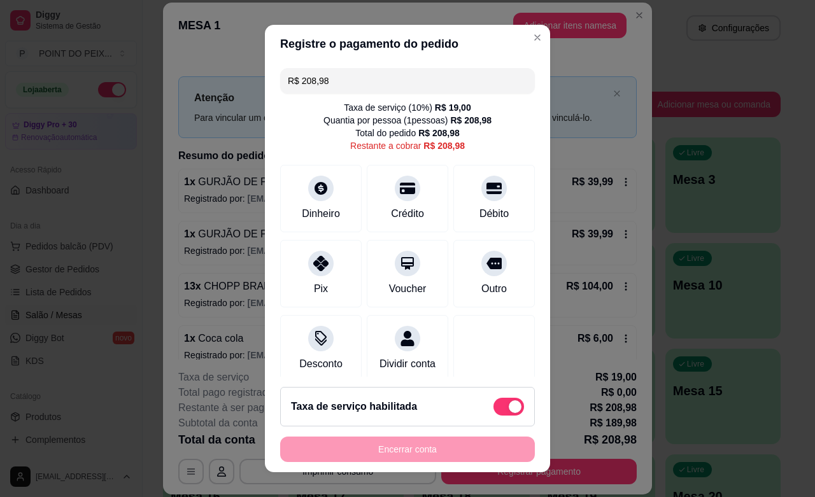
drag, startPoint x: 281, startPoint y: 84, endPoint x: 273, endPoint y: 87, distance: 9.3
click at [280, 87] on div "R$ 208,98" at bounding box center [407, 80] width 255 height 25
click at [307, 209] on div "Dinheiro" at bounding box center [321, 212] width 42 height 17
type input "R$ 68,98"
click at [509, 406] on span at bounding box center [515, 407] width 13 height 13
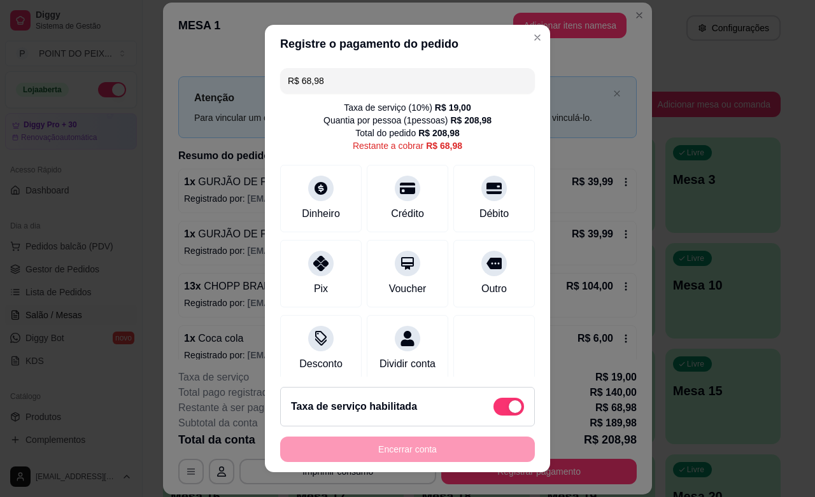
click at [493, 409] on input "checkbox" at bounding box center [497, 413] width 8 height 8
checkbox input "true"
type input "R$ 49,98"
checkbox input "false"
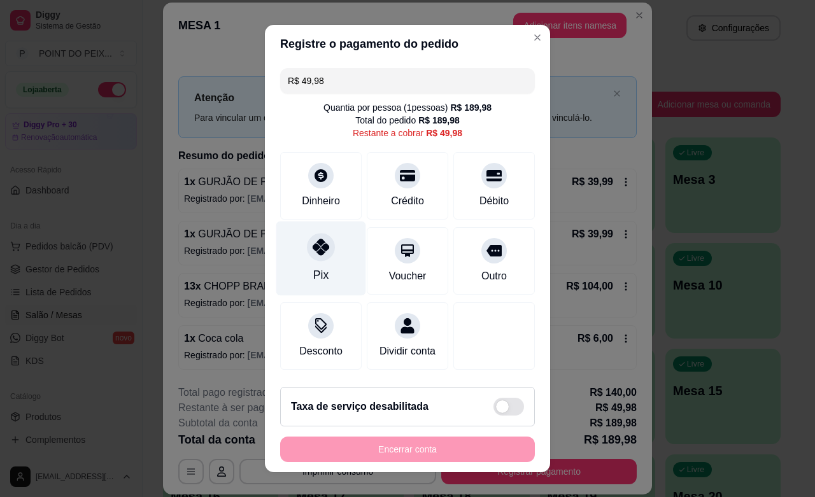
click at [313, 267] on div "Pix" at bounding box center [320, 275] width 15 height 17
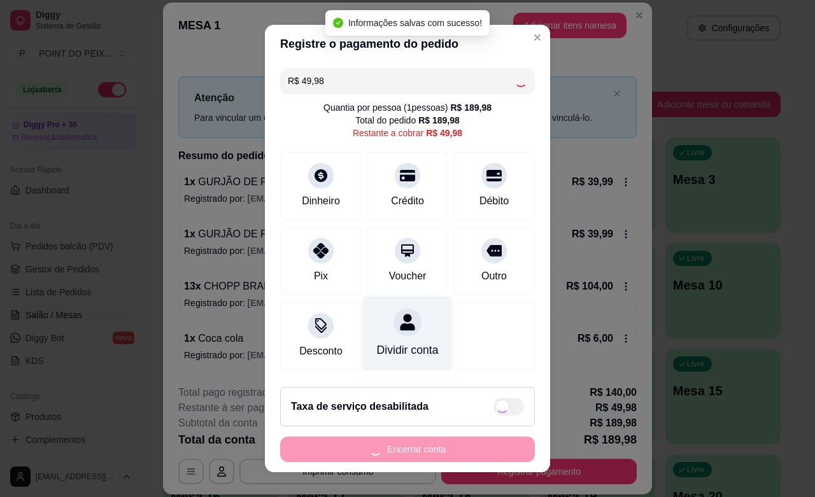
type input "R$ 0,00"
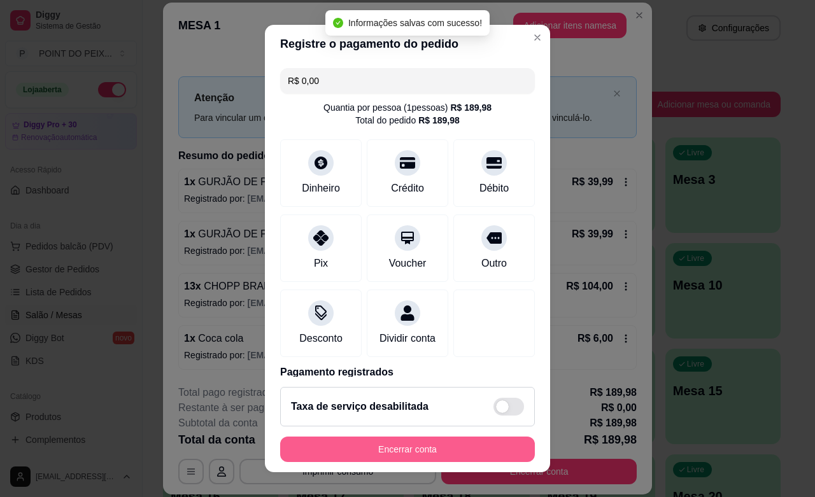
click at [454, 449] on button "Encerrar conta" at bounding box center [407, 449] width 255 height 25
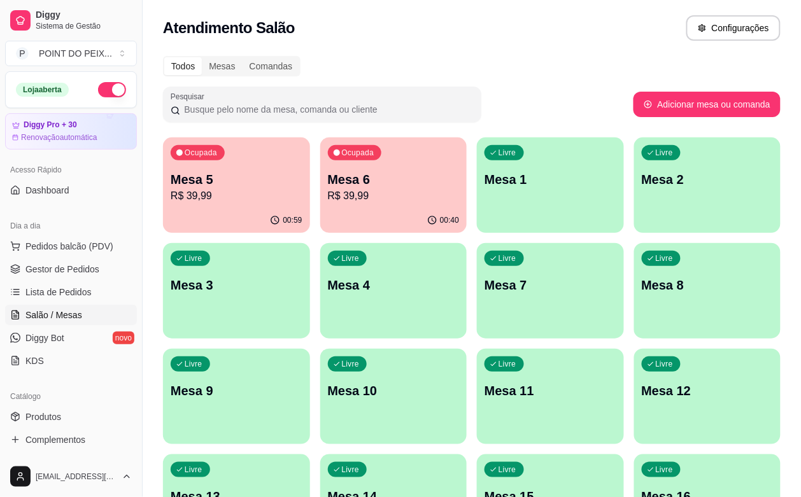
click at [310, 349] on div "Livre Mesa 9" at bounding box center [236, 389] width 147 height 80
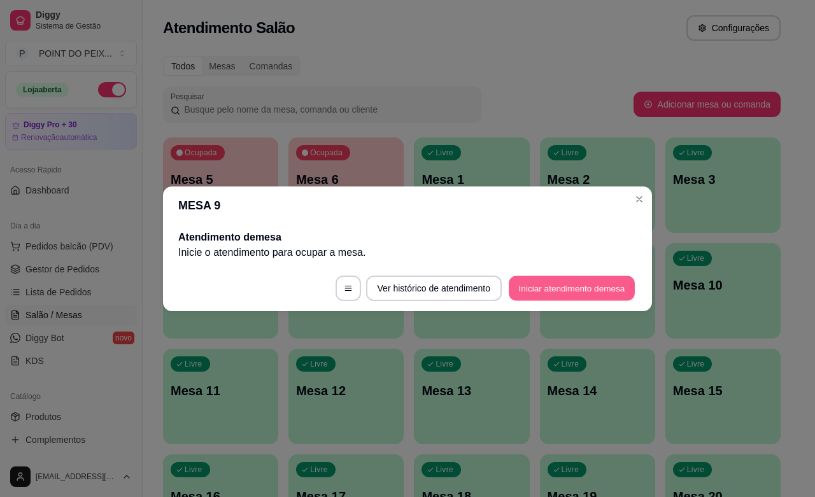
click at [606, 291] on button "Iniciar atendimento de mesa" at bounding box center [572, 288] width 126 height 25
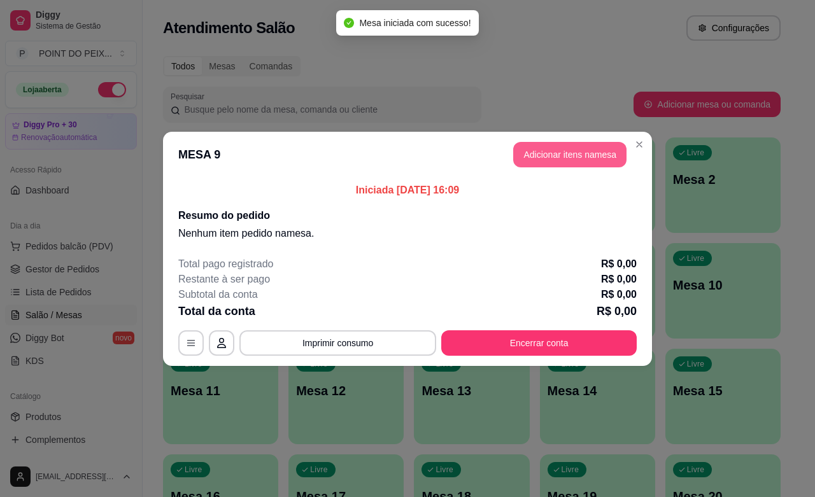
click at [560, 153] on button "Adicionar itens na mesa" at bounding box center [569, 154] width 113 height 25
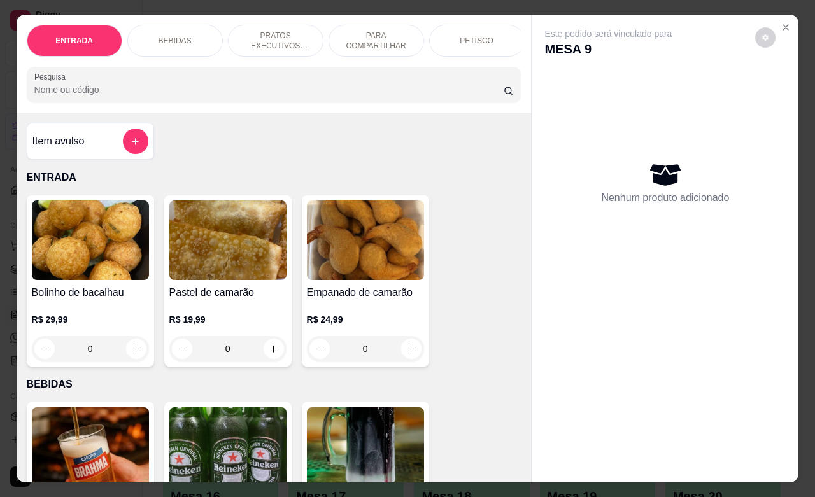
click at [497, 37] on div "PETISCO" at bounding box center [477, 41] width 96 height 32
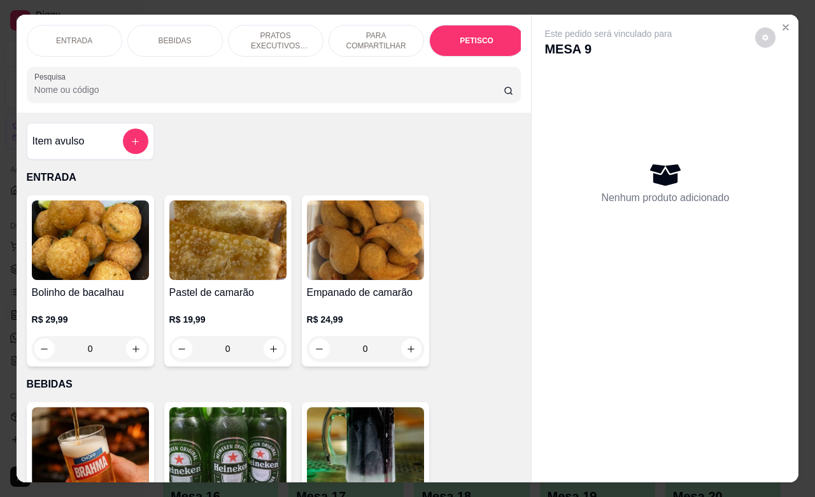
scroll to position [2973, 0]
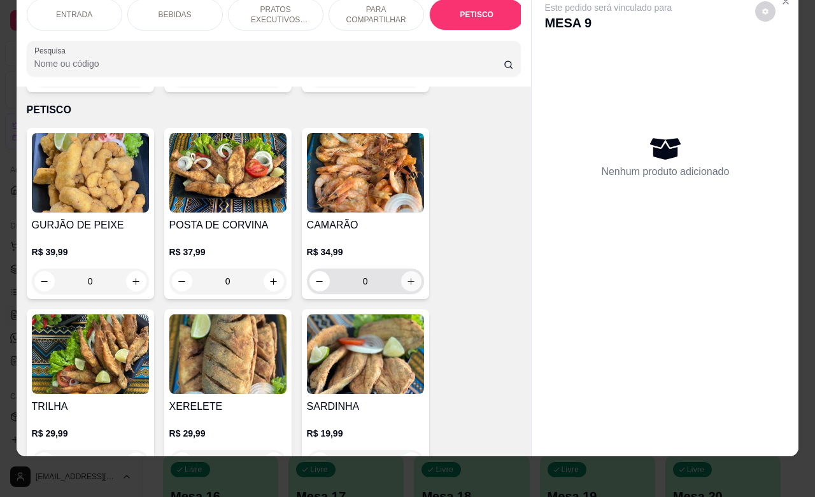
click at [408, 278] on icon "increase-product-quantity" at bounding box center [411, 281] width 7 height 7
type input "1"
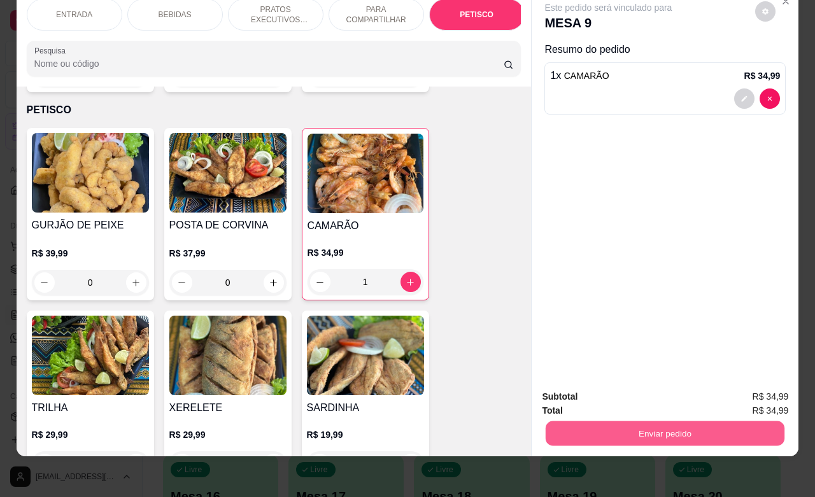
click at [697, 425] on button "Enviar pedido" at bounding box center [665, 433] width 239 height 25
click at [739, 390] on button "Enviar pedido" at bounding box center [754, 389] width 70 height 24
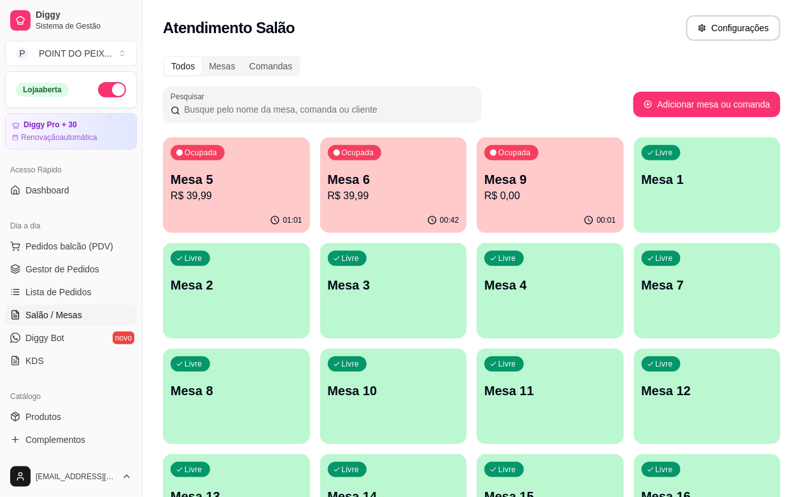
click at [303, 382] on p "Mesa 8" at bounding box center [237, 391] width 132 height 18
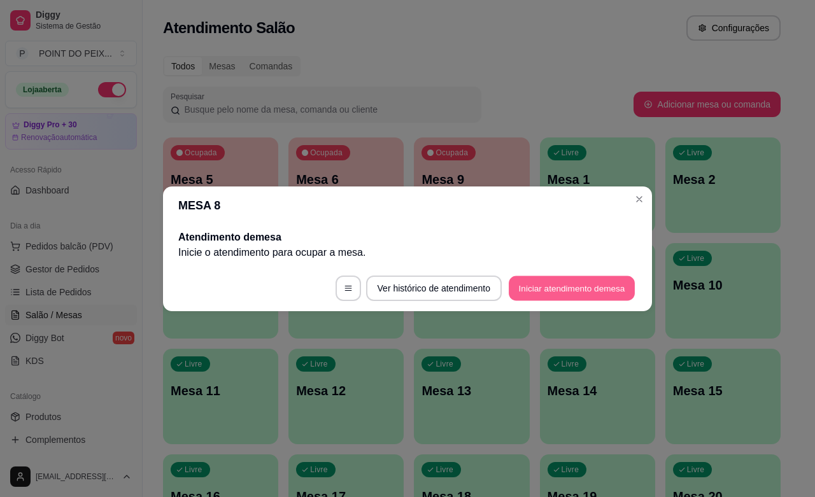
click at [587, 281] on button "Iniciar atendimento de mesa" at bounding box center [572, 288] width 126 height 25
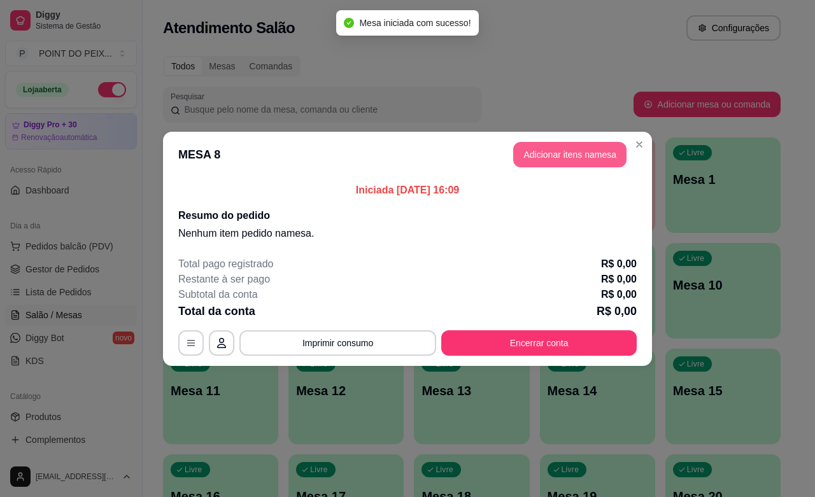
click at [580, 158] on button "Adicionar itens na mesa" at bounding box center [569, 154] width 113 height 25
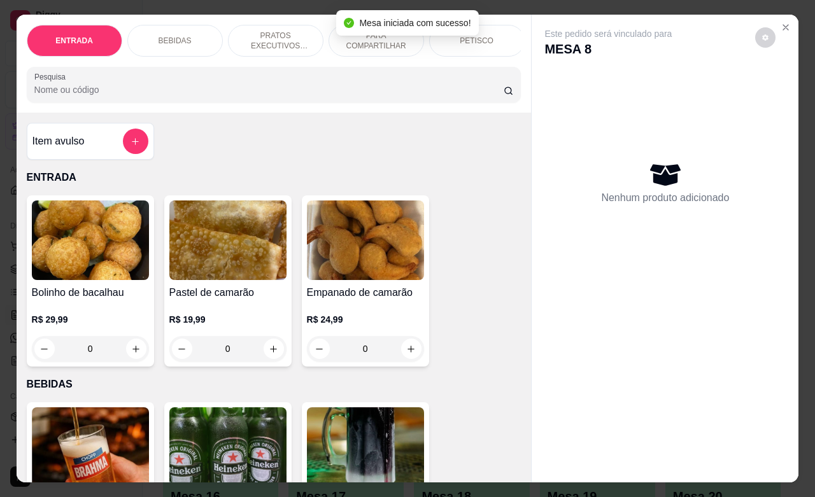
scroll to position [159, 0]
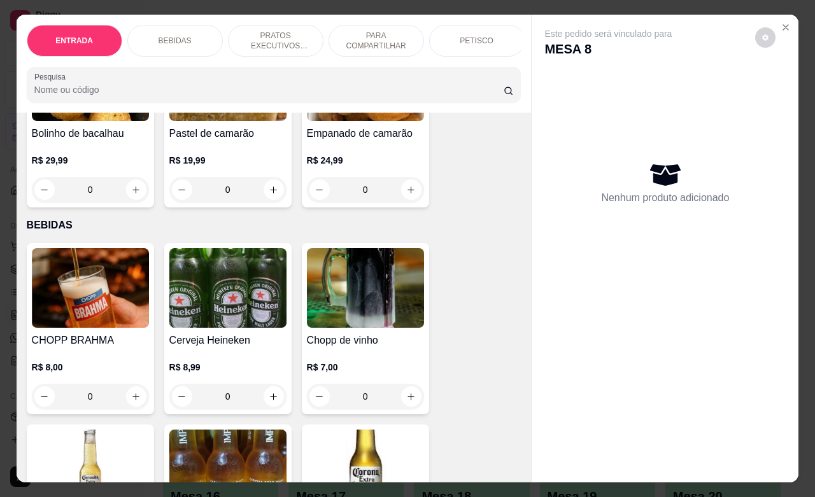
drag, startPoint x: 73, startPoint y: 398, endPoint x: 106, endPoint y: 402, distance: 32.7
click at [106, 402] on input "0" at bounding box center [90, 396] width 71 height 25
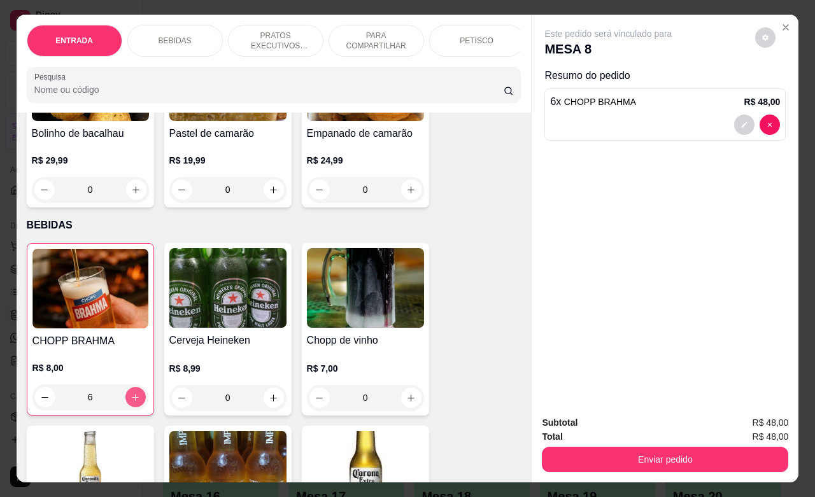
click at [132, 402] on icon "increase-product-quantity" at bounding box center [136, 398] width 10 height 10
type input "8"
click at [485, 36] on div "PETISCO" at bounding box center [477, 41] width 96 height 32
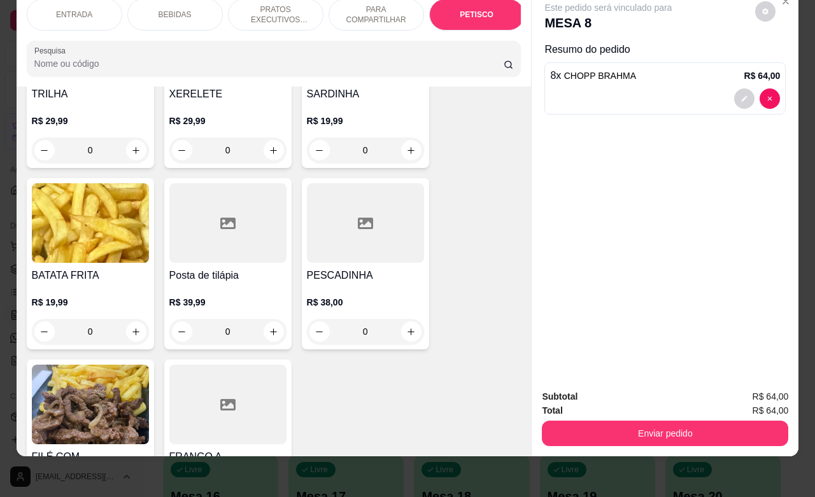
scroll to position [3293, 0]
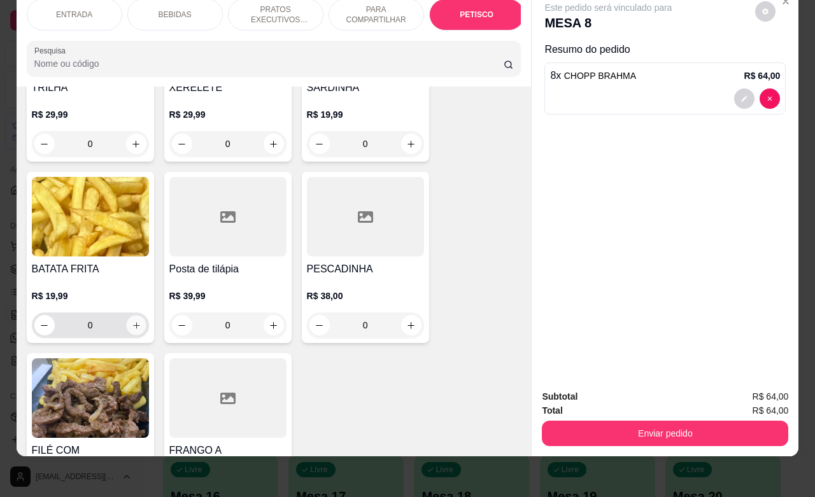
click at [131, 321] on icon "increase-product-quantity" at bounding box center [136, 326] width 10 height 10
type input "1"
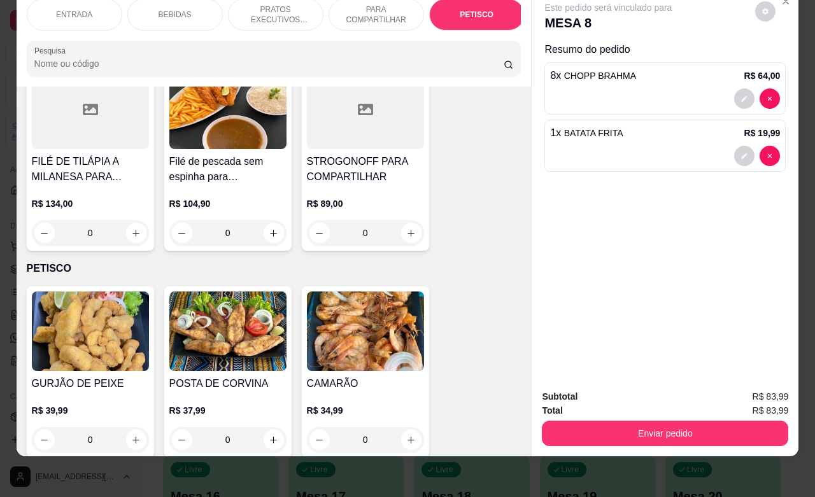
scroll to position [0, 0]
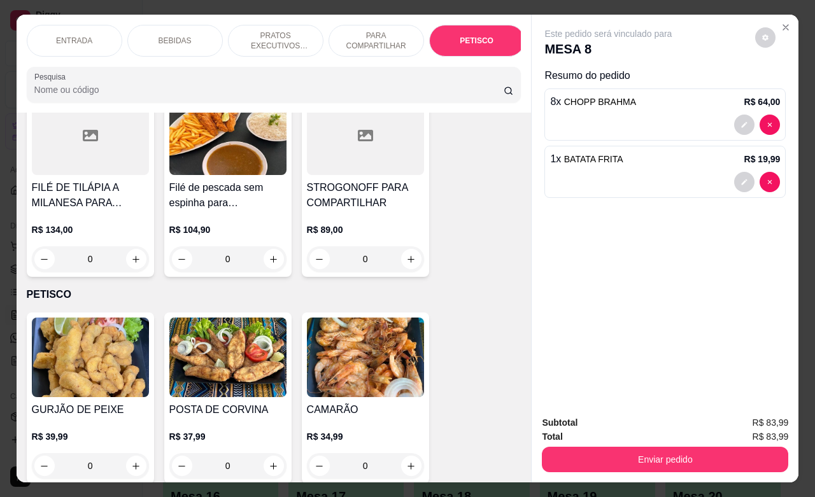
click at [164, 36] on p "BEBIDAS" at bounding box center [175, 41] width 33 height 10
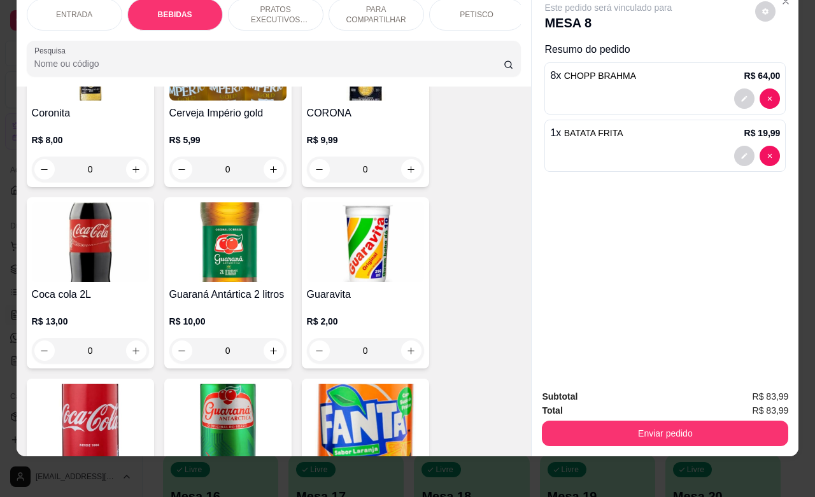
scroll to position [742, 0]
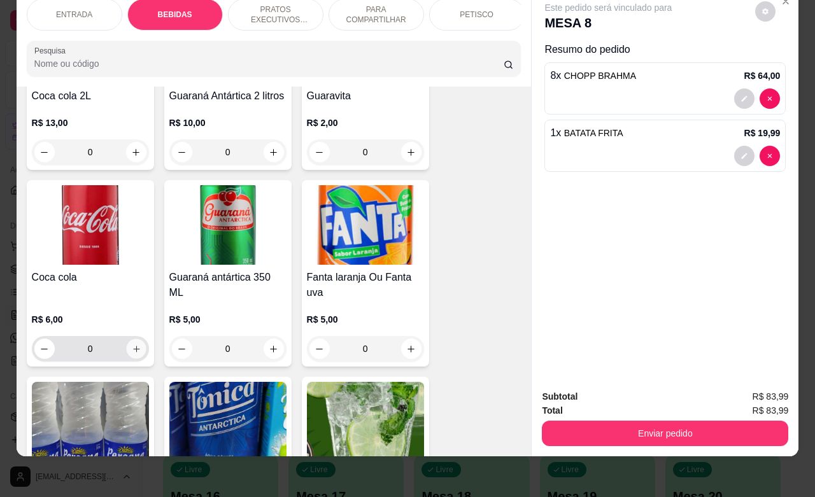
click at [131, 350] on icon "increase-product-quantity" at bounding box center [136, 350] width 10 height 10
type input "1"
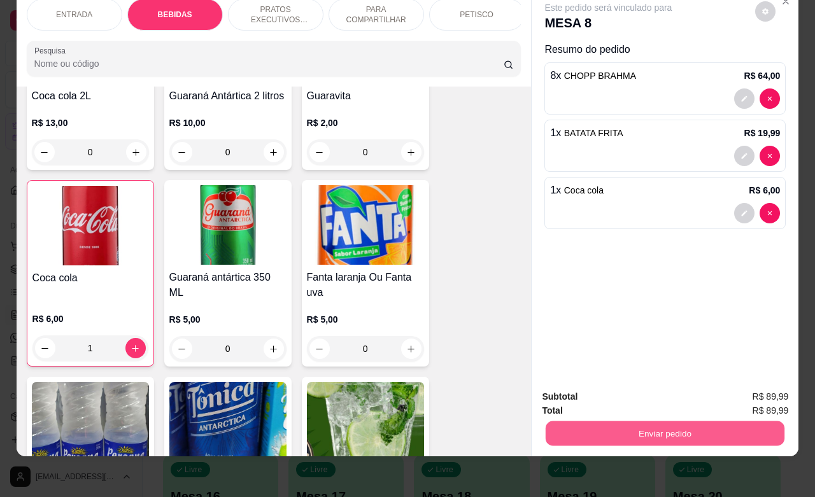
click at [639, 421] on button "Enviar pedido" at bounding box center [665, 433] width 239 height 25
click at [744, 380] on button "Enviar pedido" at bounding box center [754, 389] width 70 height 24
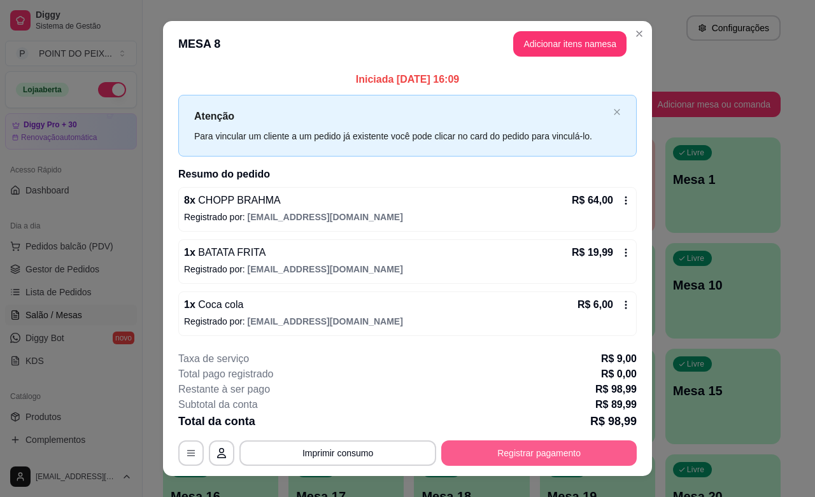
click at [570, 449] on button "Registrar pagamento" at bounding box center [539, 453] width 196 height 25
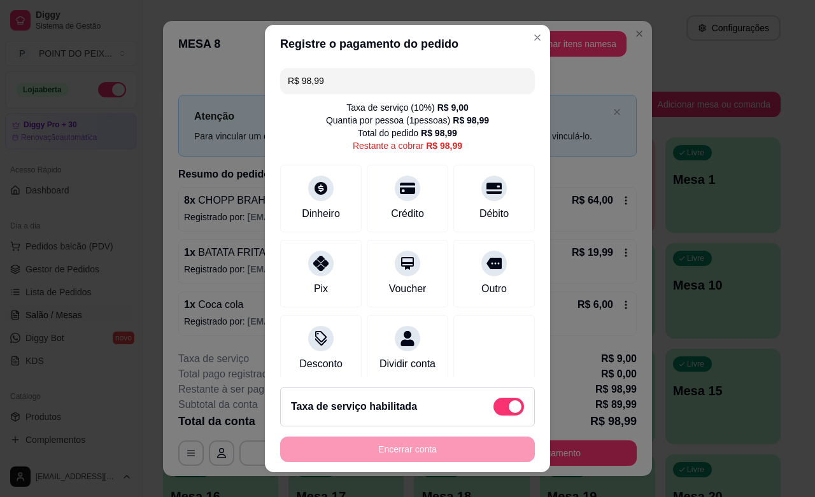
click at [494, 406] on span at bounding box center [509, 407] width 31 height 18
click at [493, 409] on input "checkbox" at bounding box center [497, 413] width 8 height 8
checkbox input "true"
type input "R$ 89,99"
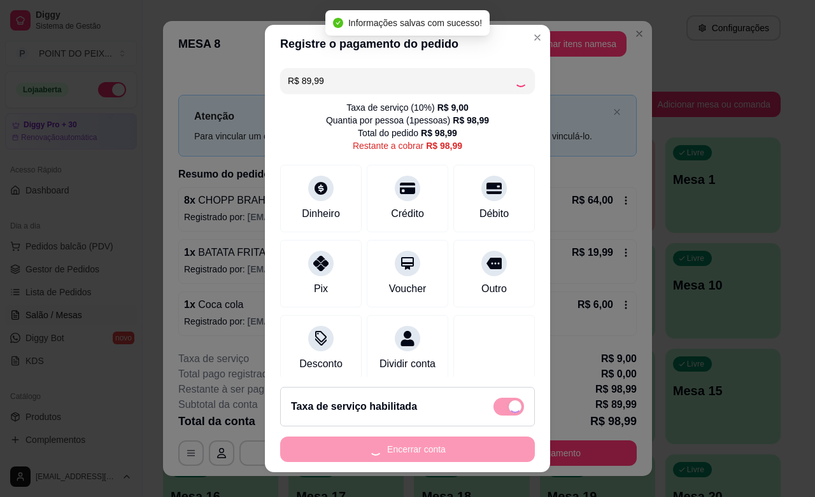
checkbox input "false"
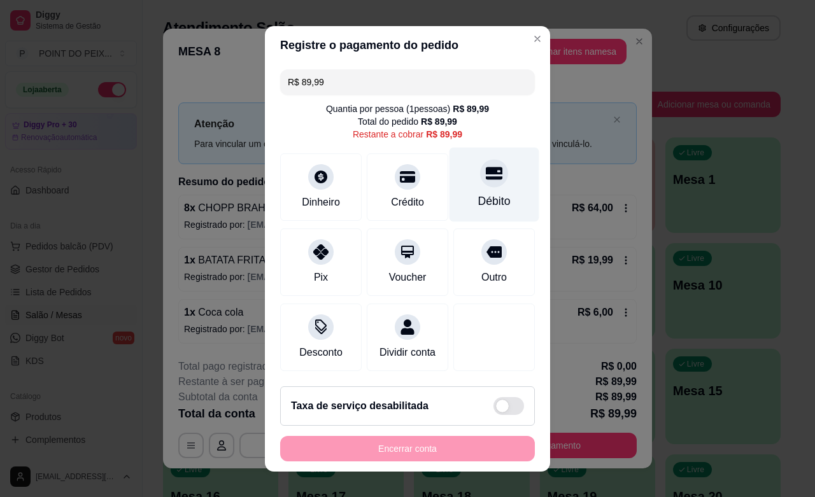
click at [478, 196] on div "Débito" at bounding box center [494, 201] width 32 height 17
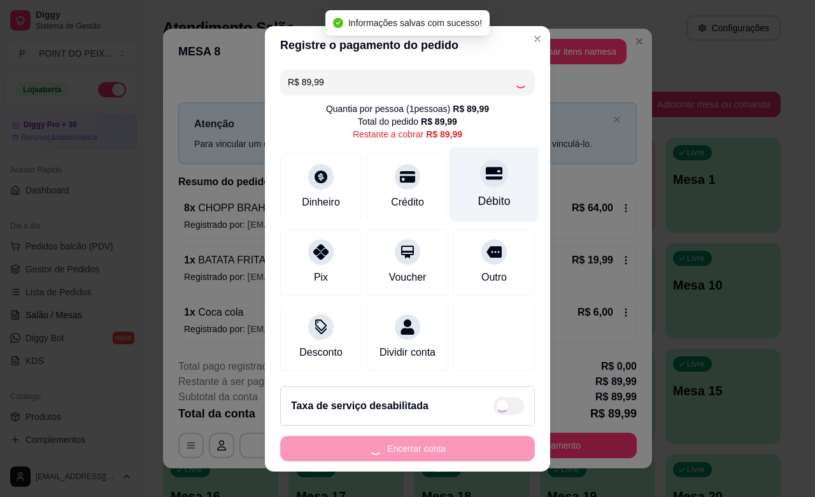
type input "R$ 0,00"
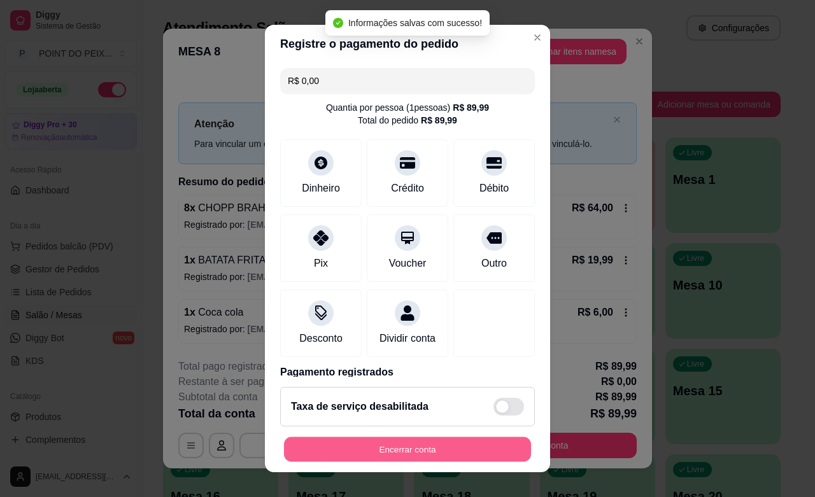
click at [444, 444] on button "Encerrar conta" at bounding box center [407, 450] width 247 height 25
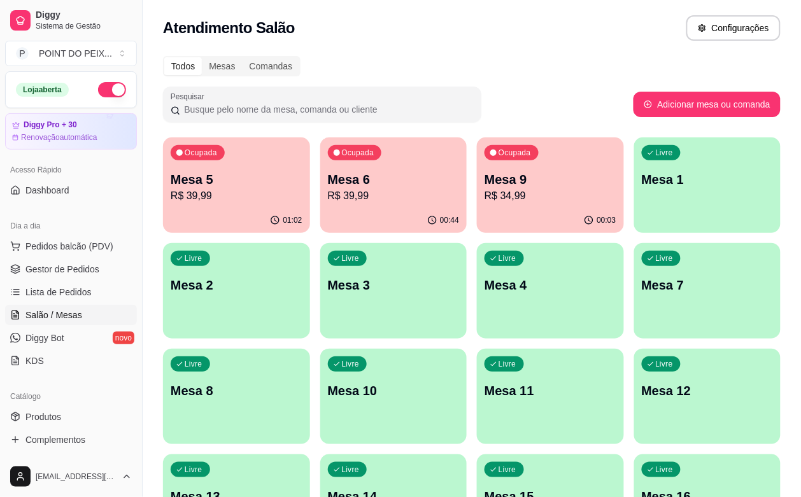
click at [303, 382] on p "Mesa 8" at bounding box center [237, 391] width 132 height 18
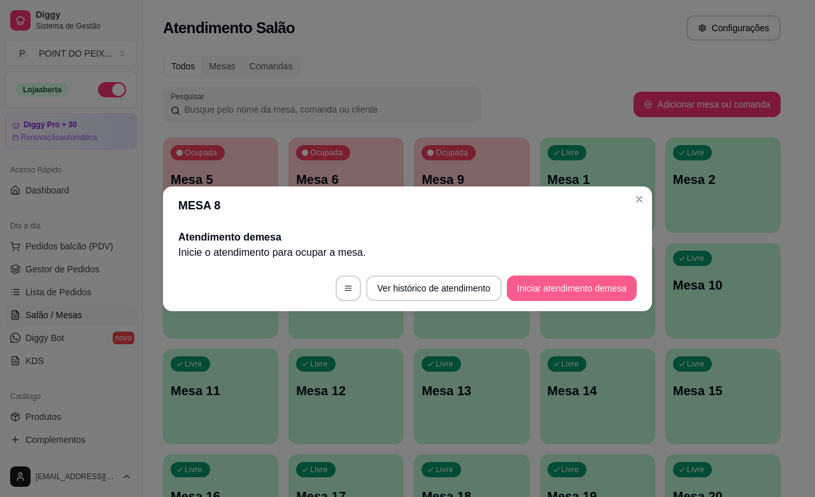
click at [612, 281] on button "Iniciar atendimento de mesa" at bounding box center [572, 288] width 130 height 25
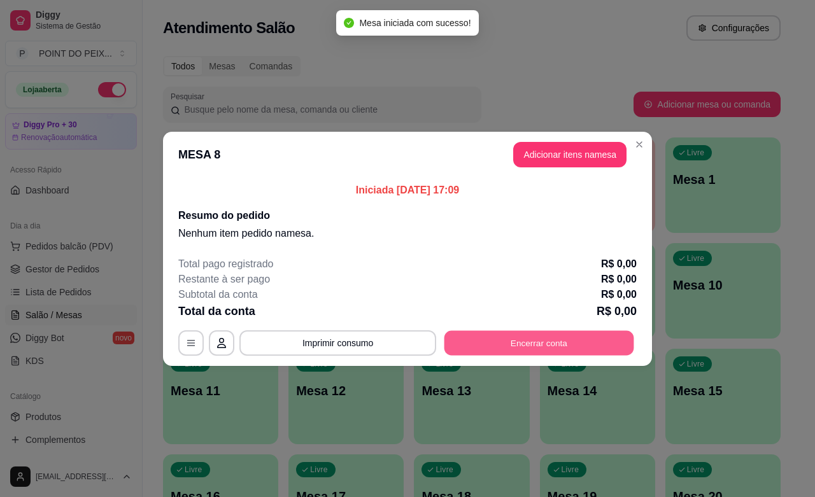
click at [588, 343] on button "Encerrar conta" at bounding box center [540, 343] width 190 height 25
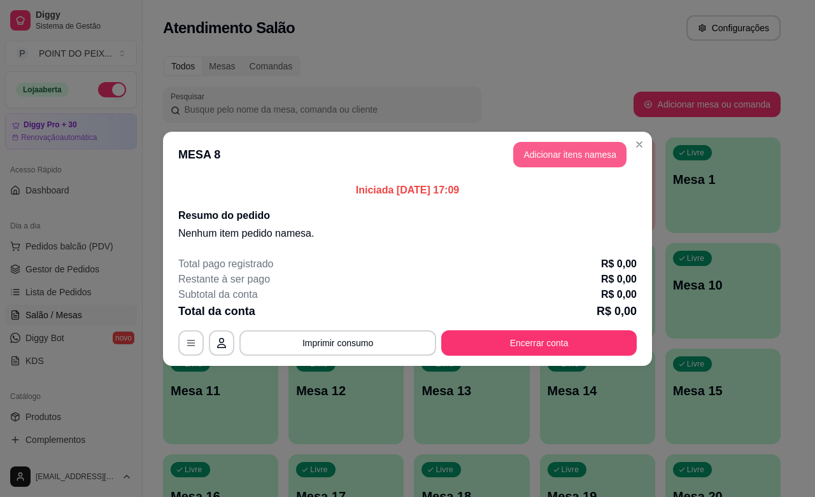
click at [581, 159] on button "Adicionar itens na mesa" at bounding box center [569, 154] width 113 height 25
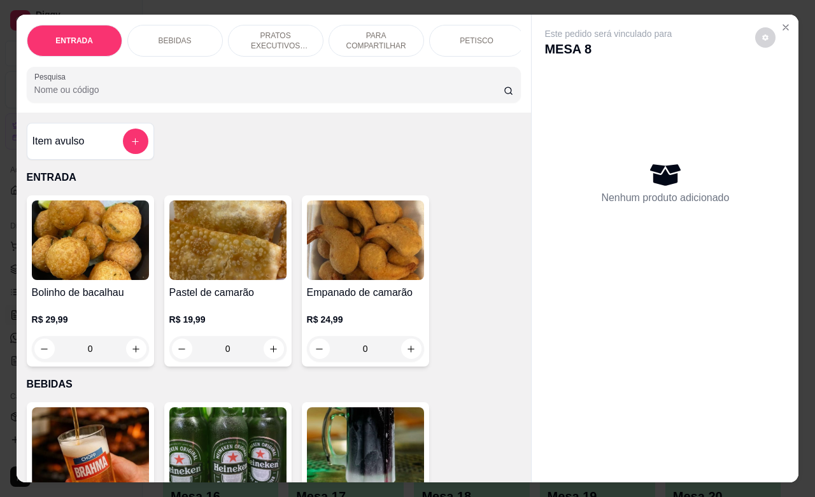
click at [472, 40] on div "PETISCO" at bounding box center [477, 41] width 96 height 32
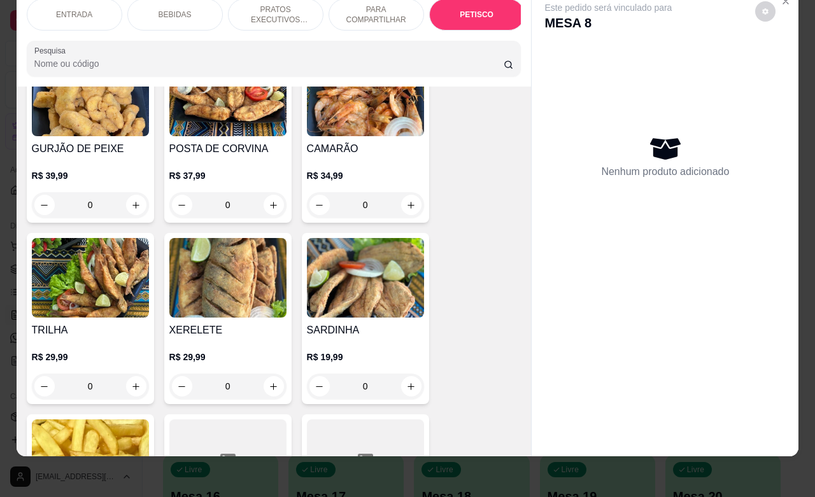
scroll to position [3052, 0]
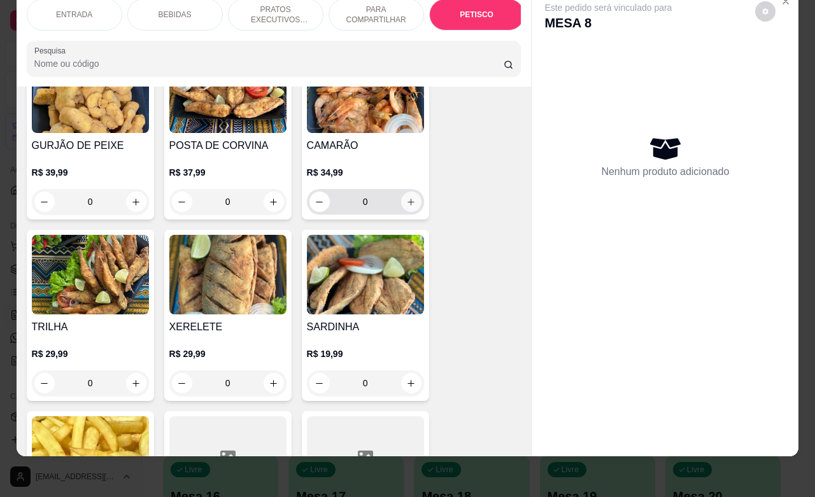
click at [408, 197] on icon "increase-product-quantity" at bounding box center [411, 202] width 10 height 10
type input "1"
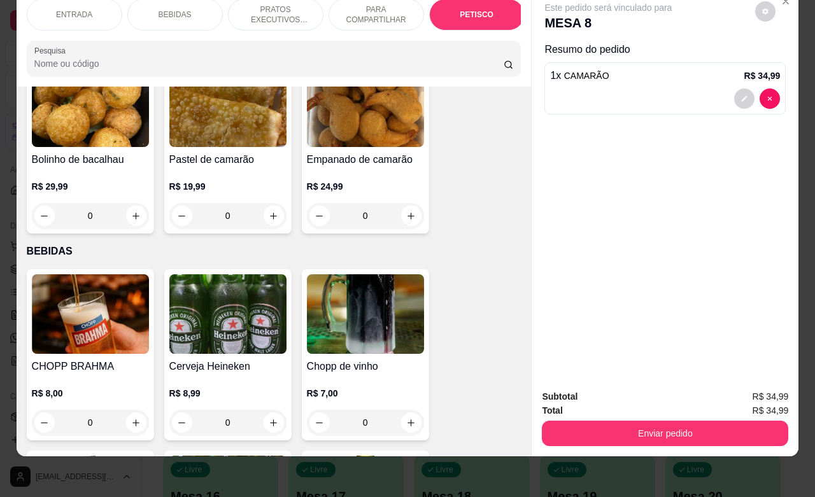
scroll to position [266, 0]
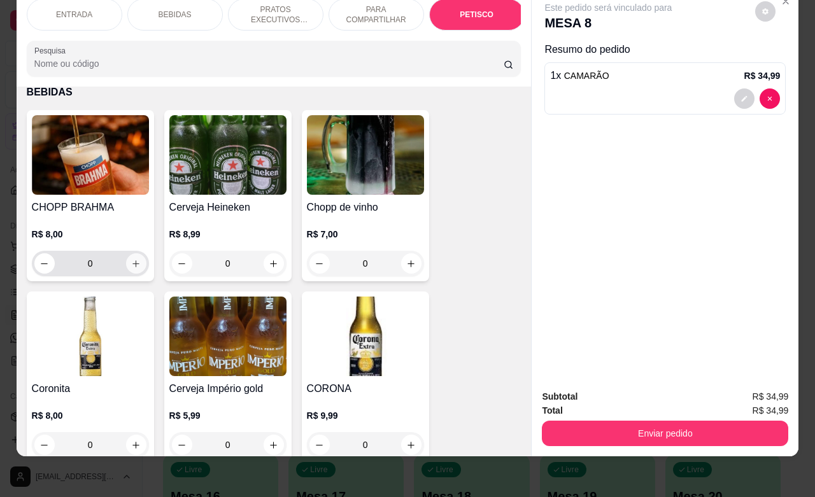
click at [134, 261] on button "increase-product-quantity" at bounding box center [136, 263] width 20 height 20
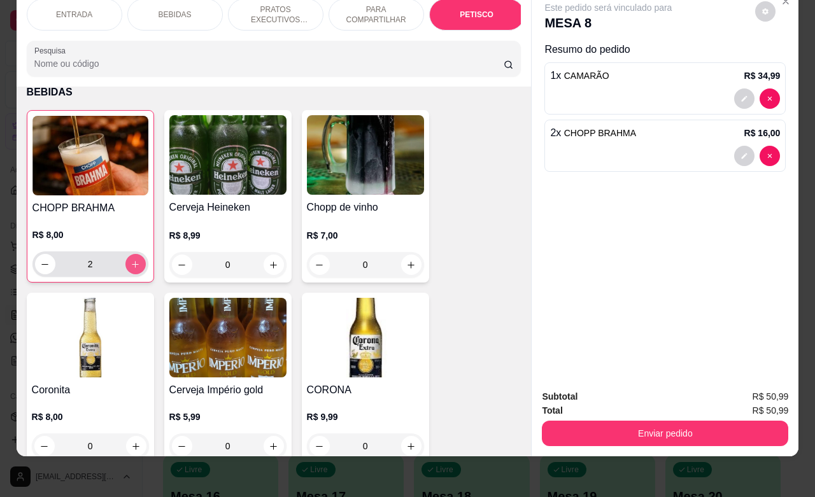
click at [134, 261] on button "increase-product-quantity" at bounding box center [135, 264] width 20 height 20
type input "6"
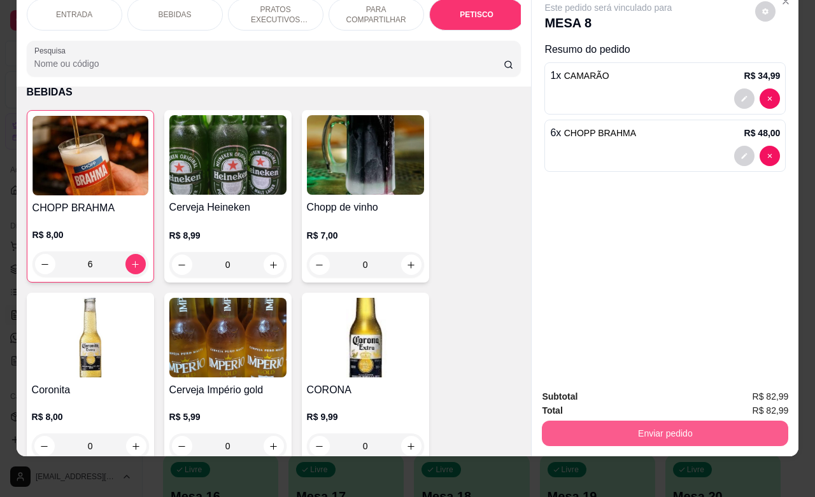
click at [645, 422] on button "Enviar pedido" at bounding box center [665, 433] width 246 height 25
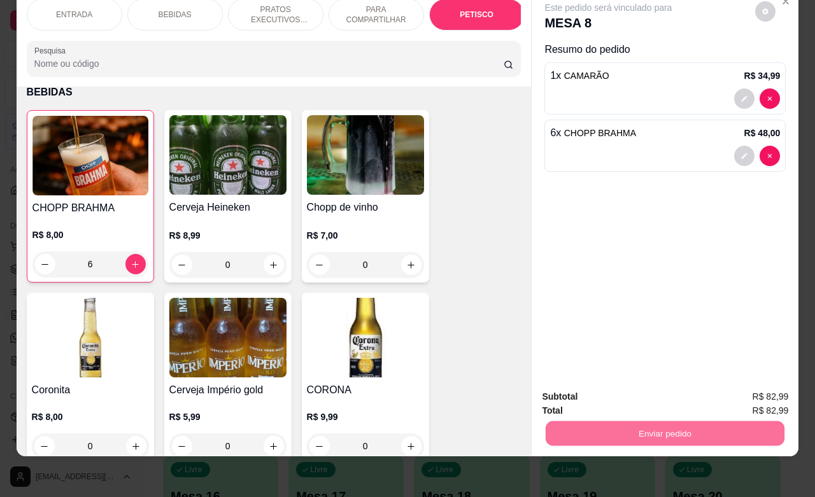
click at [742, 378] on button "Enviar pedido" at bounding box center [754, 389] width 72 height 24
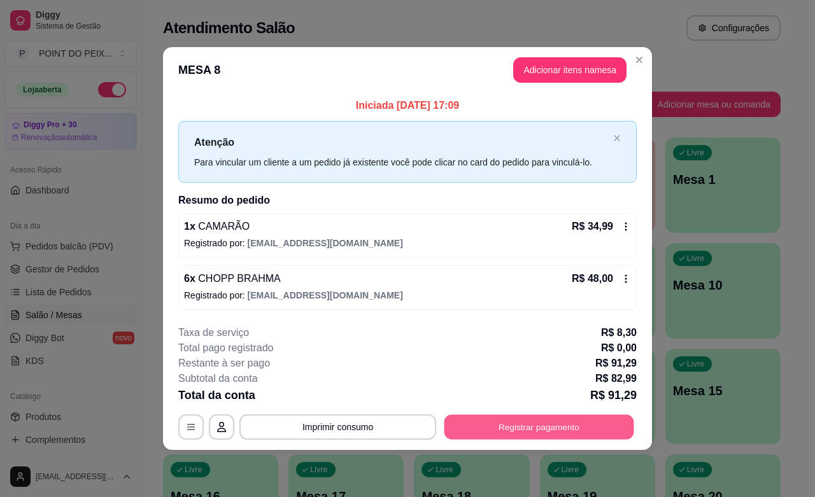
click at [562, 422] on button "Registrar pagamento" at bounding box center [540, 427] width 190 height 25
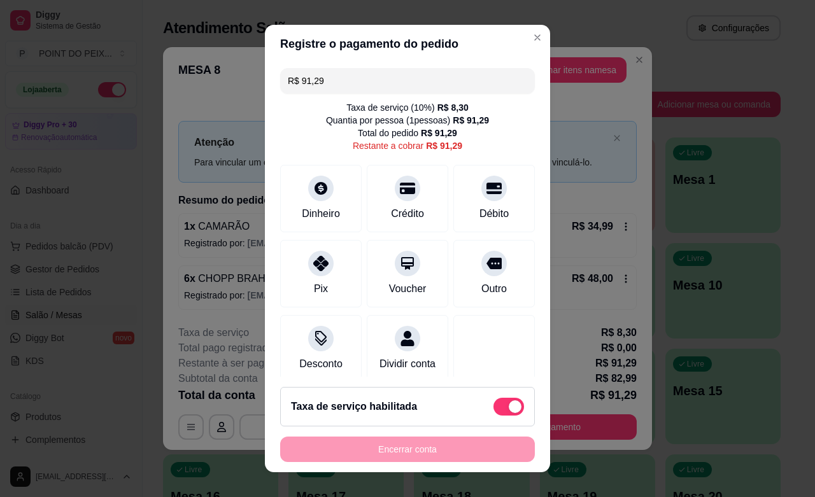
click at [509, 404] on span at bounding box center [515, 407] width 13 height 13
click at [493, 409] on input "checkbox" at bounding box center [497, 413] width 8 height 8
checkbox input "true"
type input "R$ 82,99"
checkbox input "false"
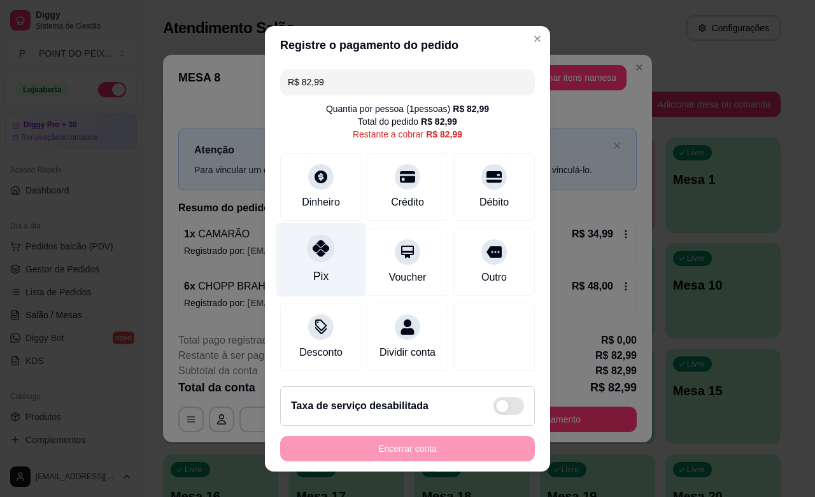
click at [317, 272] on div "Pix" at bounding box center [321, 259] width 90 height 75
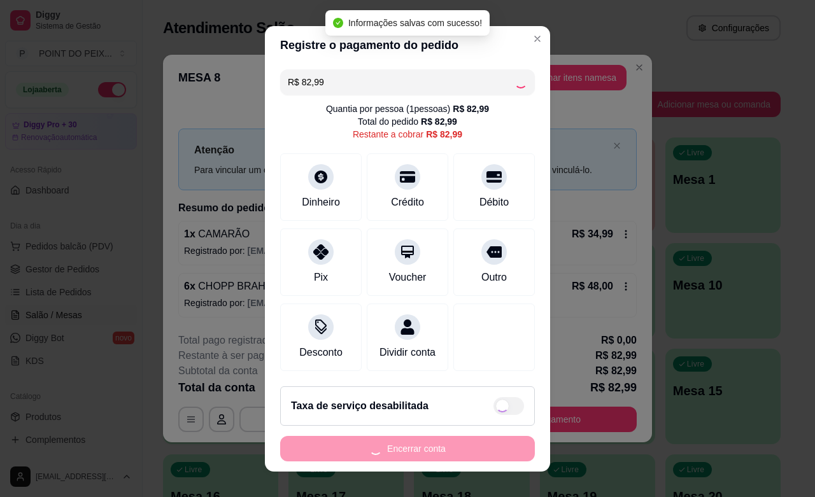
type input "R$ 0,00"
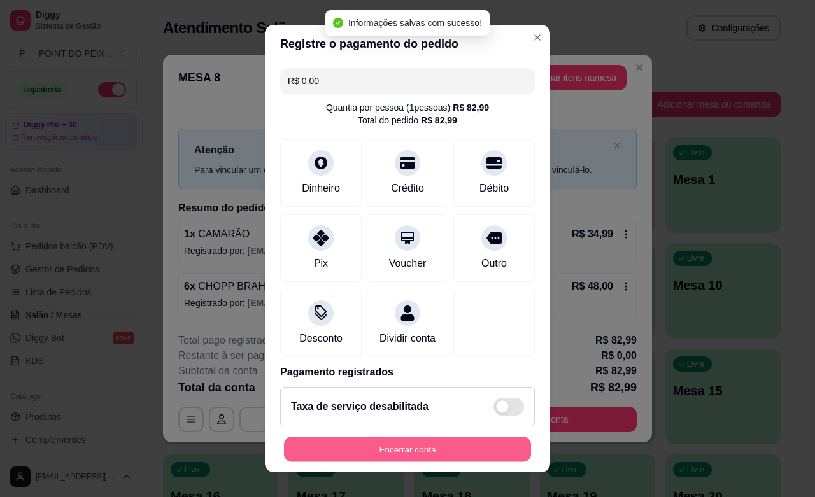
click at [462, 450] on button "Encerrar conta" at bounding box center [407, 450] width 247 height 25
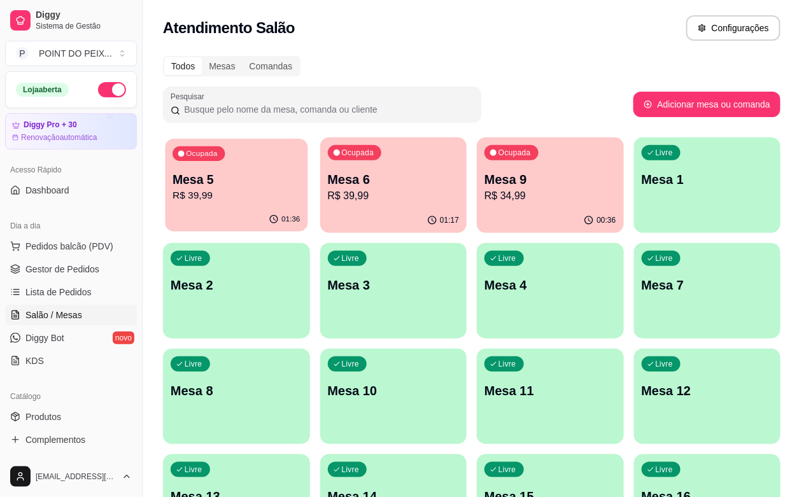
click at [224, 193] on p "R$ 39,99" at bounding box center [236, 196] width 127 height 15
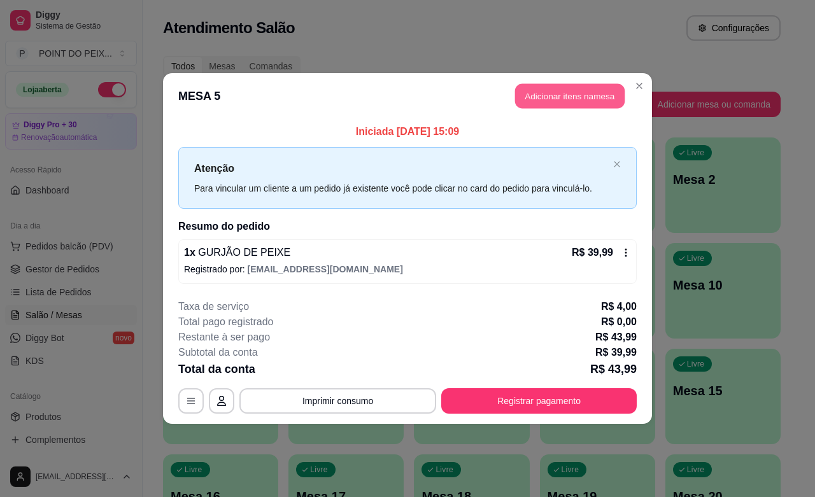
click at [583, 91] on button "Adicionar itens na mesa" at bounding box center [570, 96] width 110 height 25
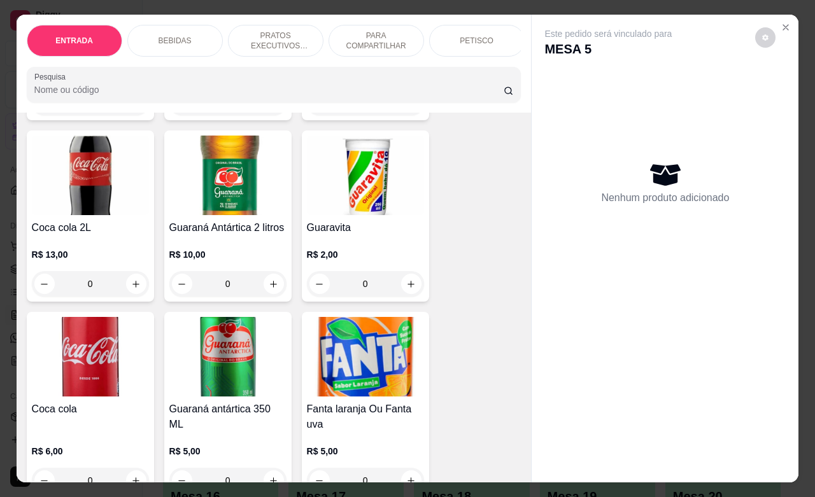
scroll to position [637, 0]
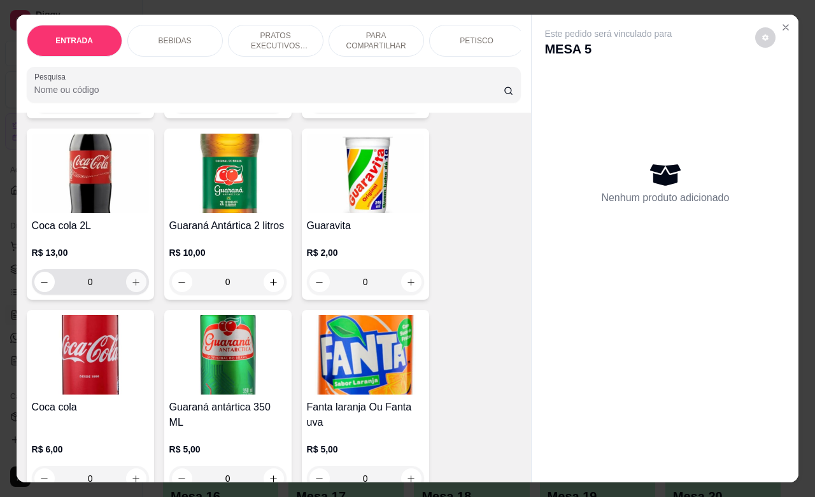
click at [131, 287] on icon "increase-product-quantity" at bounding box center [136, 283] width 10 height 10
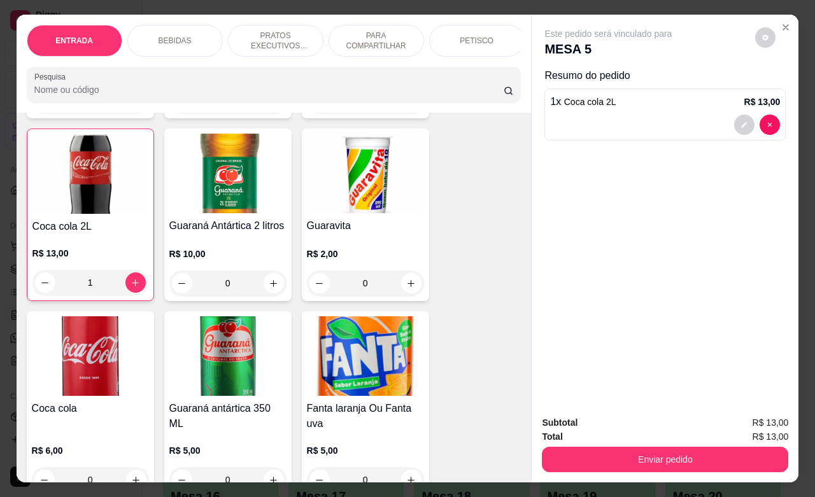
type input "1"
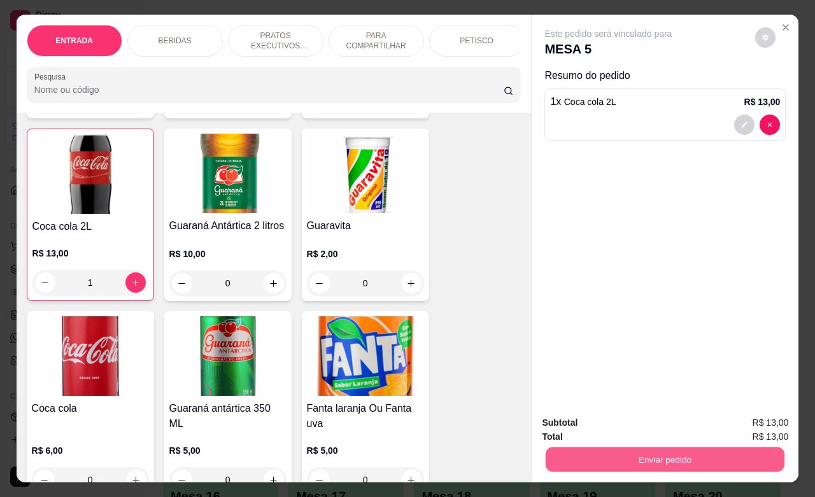
click at [637, 447] on button "Enviar pedido" at bounding box center [665, 459] width 239 height 25
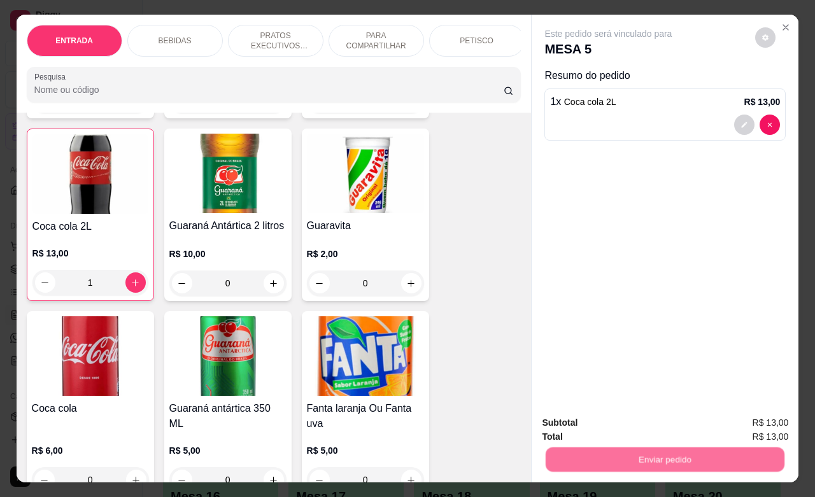
click at [740, 419] on button "Enviar pedido" at bounding box center [754, 421] width 72 height 24
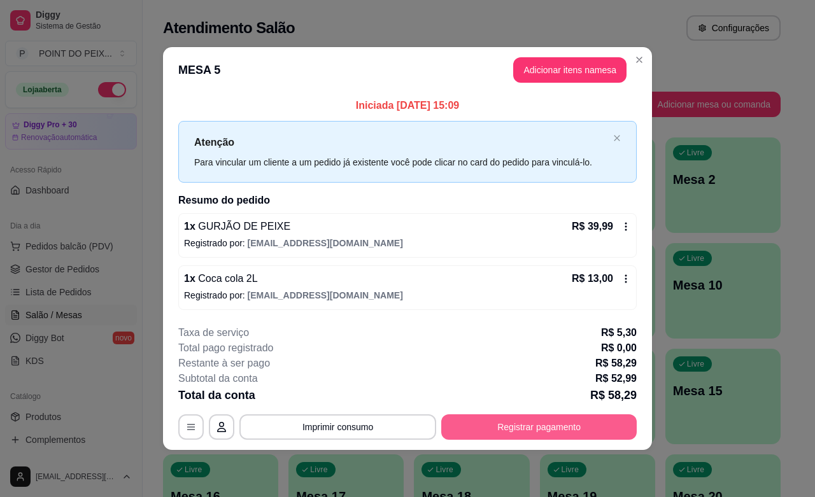
click at [564, 422] on button "Registrar pagamento" at bounding box center [539, 427] width 196 height 25
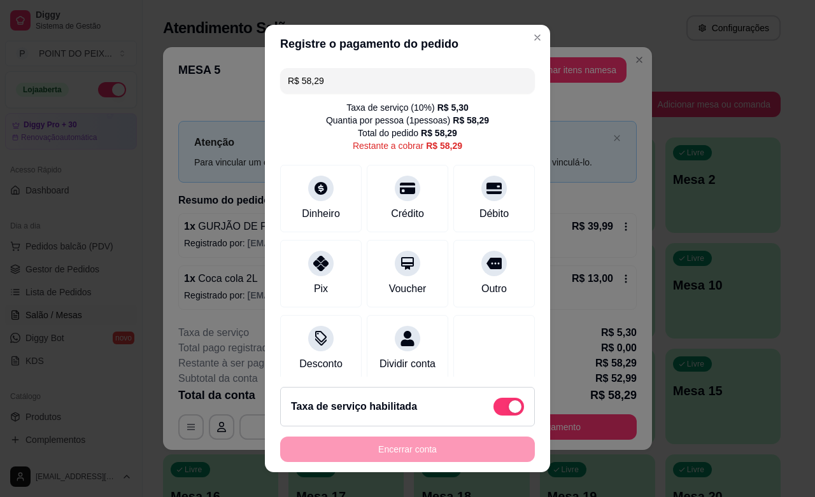
click at [490, 395] on div "Taxa de serviço habilitada" at bounding box center [407, 406] width 255 height 39
type input "R$ 52,99"
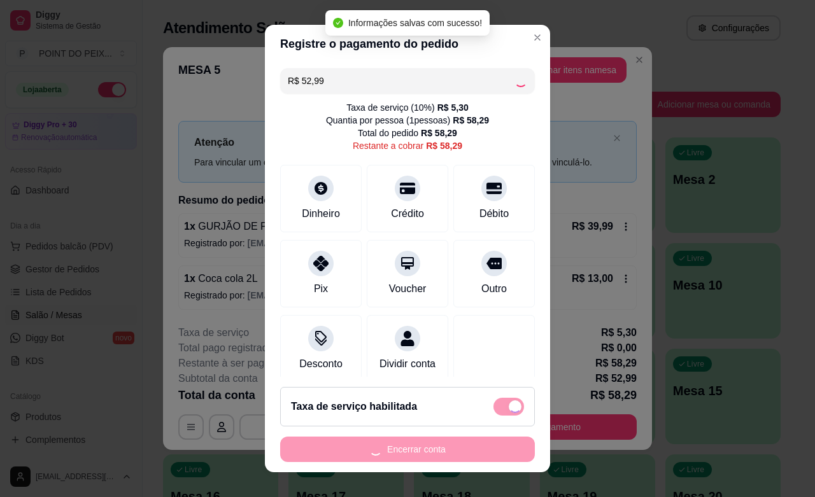
checkbox input "false"
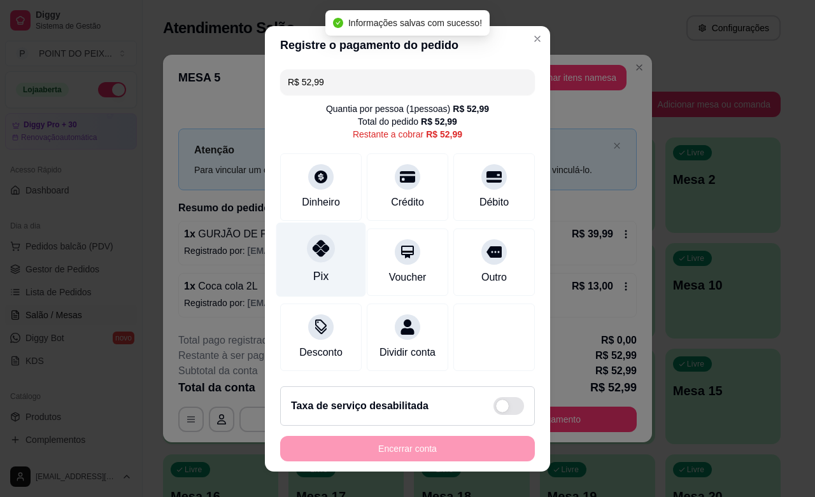
click at [307, 264] on div "Pix" at bounding box center [321, 259] width 90 height 75
type input "R$ 0,00"
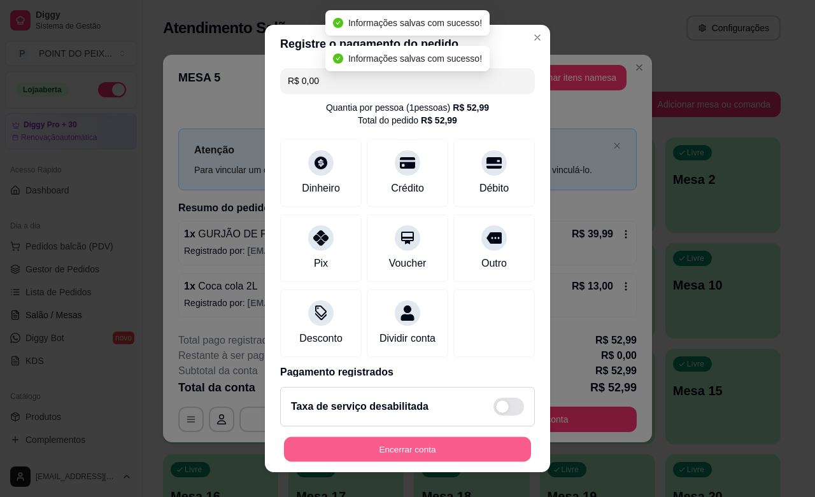
click at [409, 450] on button "Encerrar conta" at bounding box center [407, 450] width 247 height 25
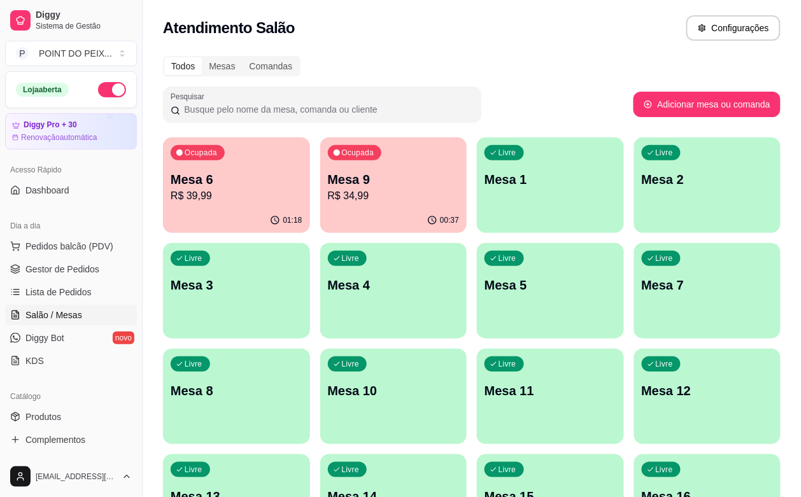
click at [477, 312] on div "Livre Mesa 5" at bounding box center [550, 283] width 147 height 80
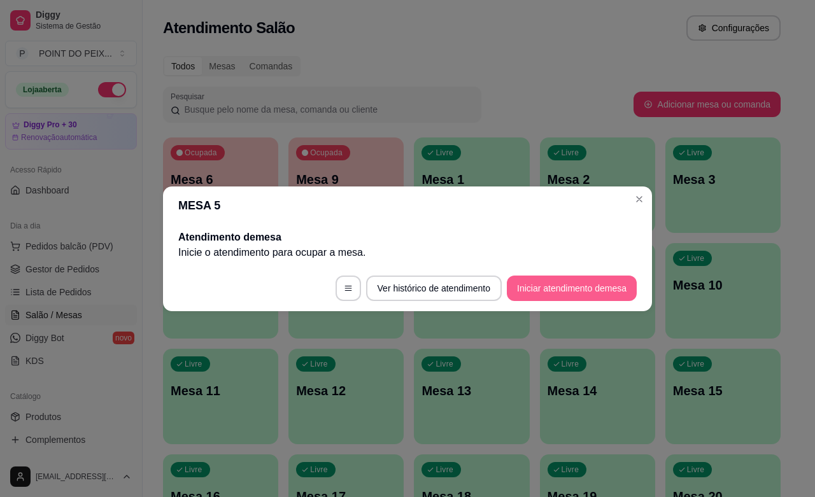
click at [570, 285] on button "Iniciar atendimento de mesa" at bounding box center [572, 288] width 130 height 25
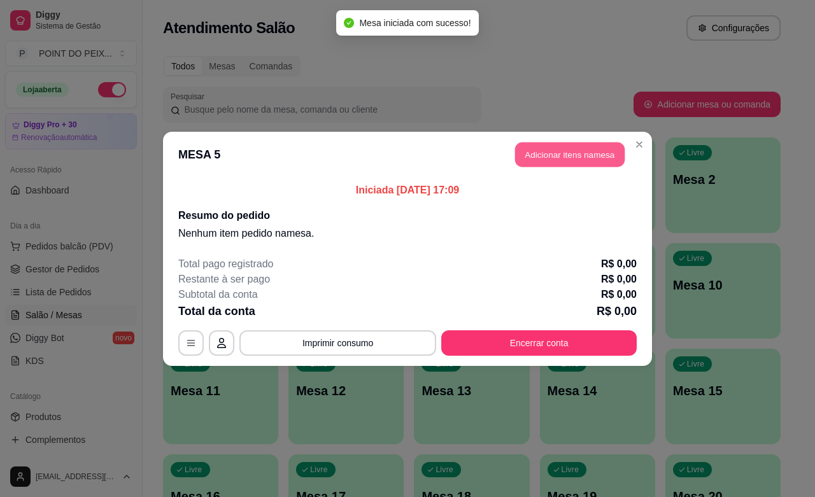
click at [574, 154] on button "Adicionar itens na mesa" at bounding box center [570, 154] width 110 height 25
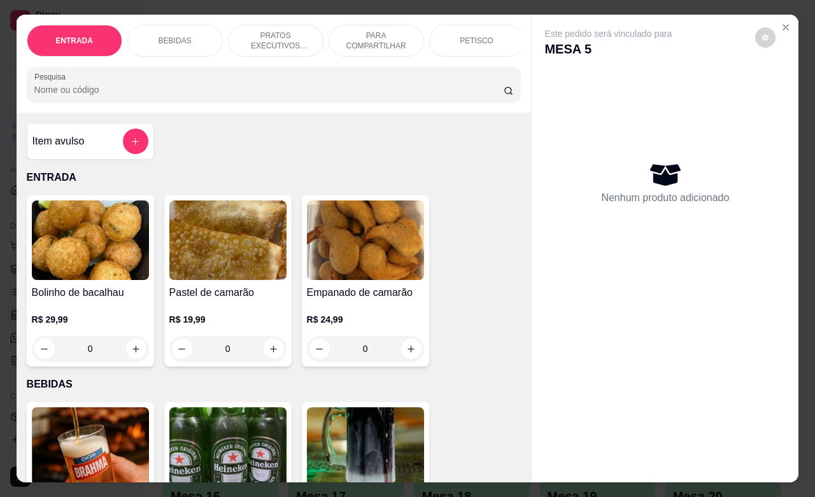
click at [495, 39] on div "PETISCO" at bounding box center [477, 41] width 96 height 32
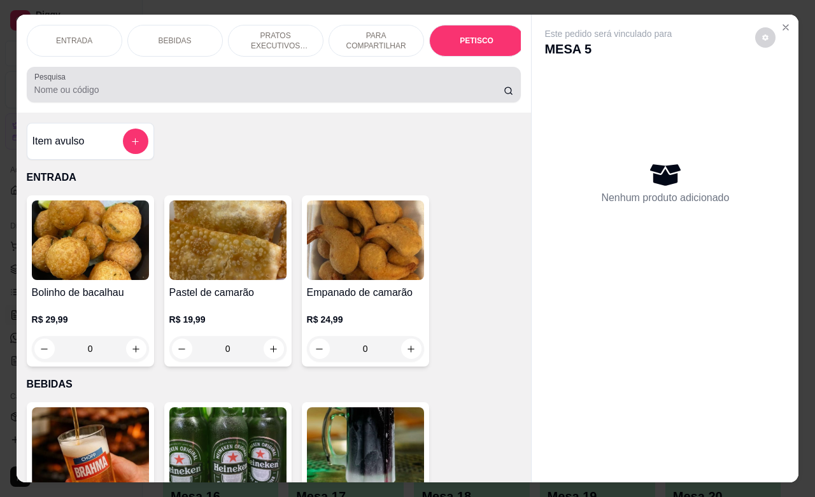
scroll to position [2973, 0]
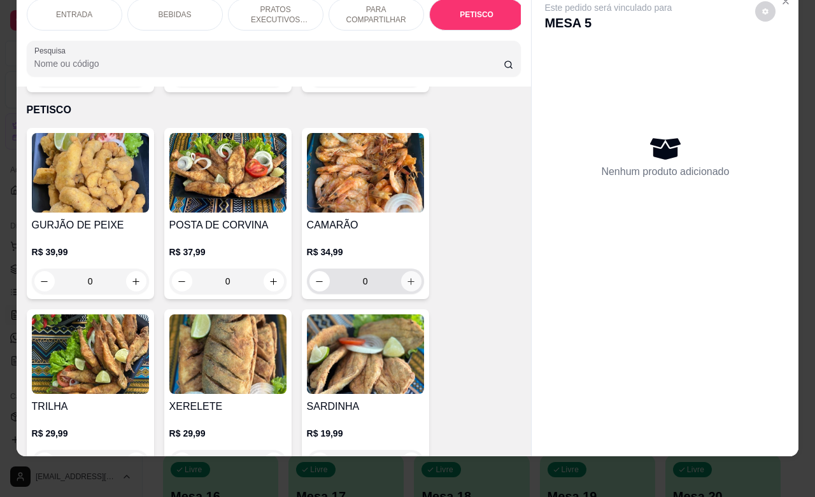
click at [408, 277] on icon "increase-product-quantity" at bounding box center [411, 282] width 10 height 10
type input "1"
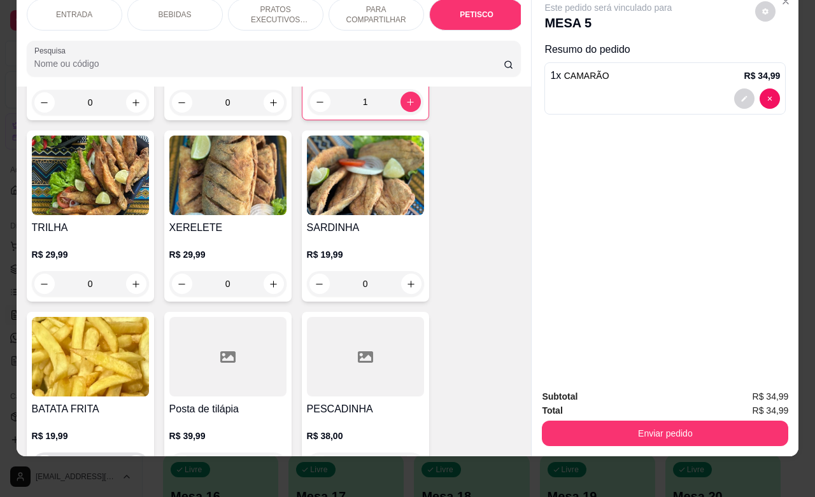
scroll to position [3212, 0]
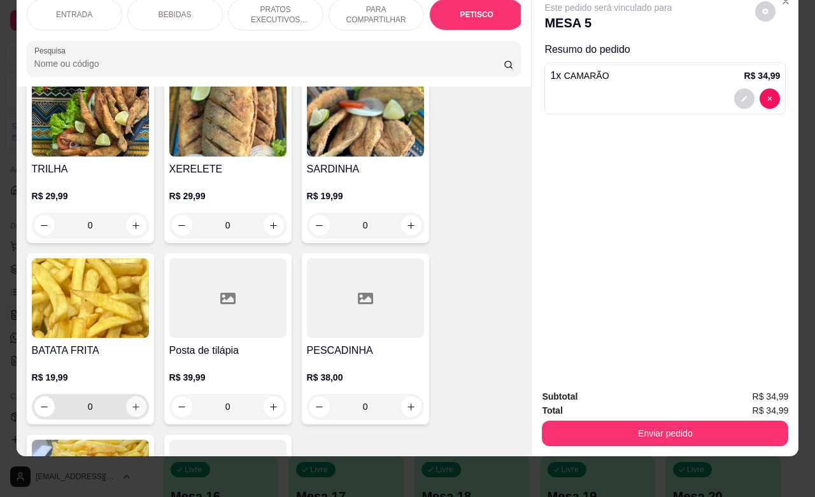
click at [132, 402] on icon "increase-product-quantity" at bounding box center [136, 407] width 10 height 10
type input "1"
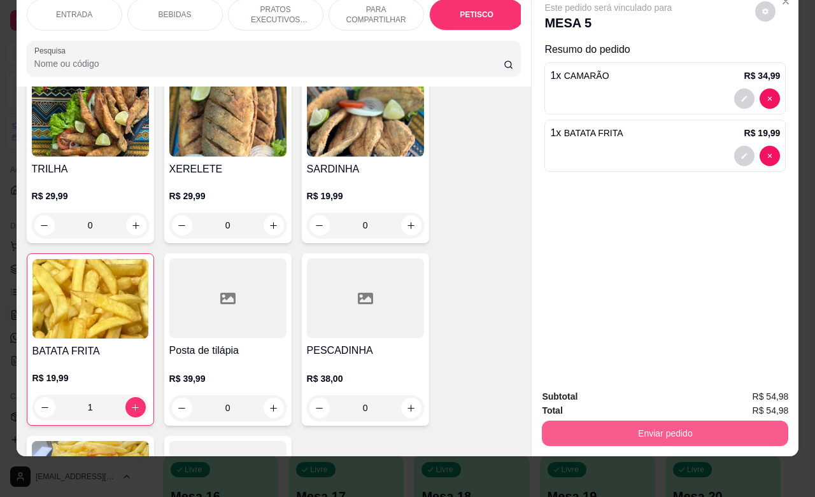
click at [673, 422] on button "Enviar pedido" at bounding box center [665, 433] width 246 height 25
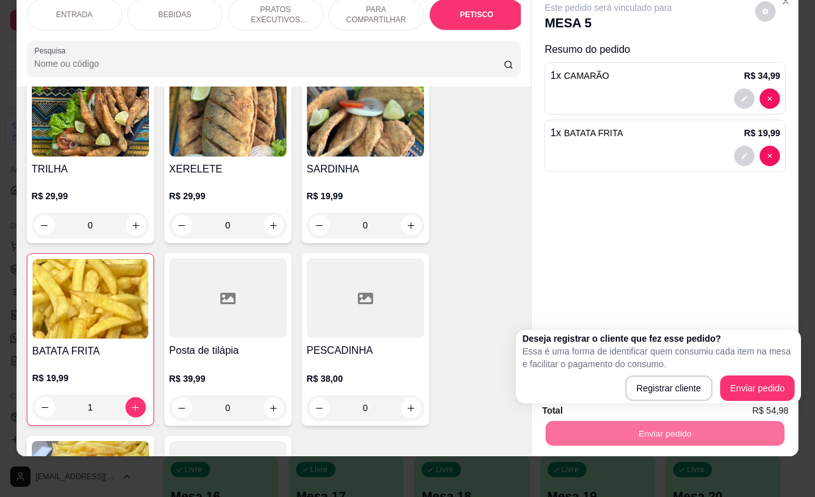
click at [718, 387] on div "Registrar cliente Enviar pedido" at bounding box center [658, 388] width 273 height 25
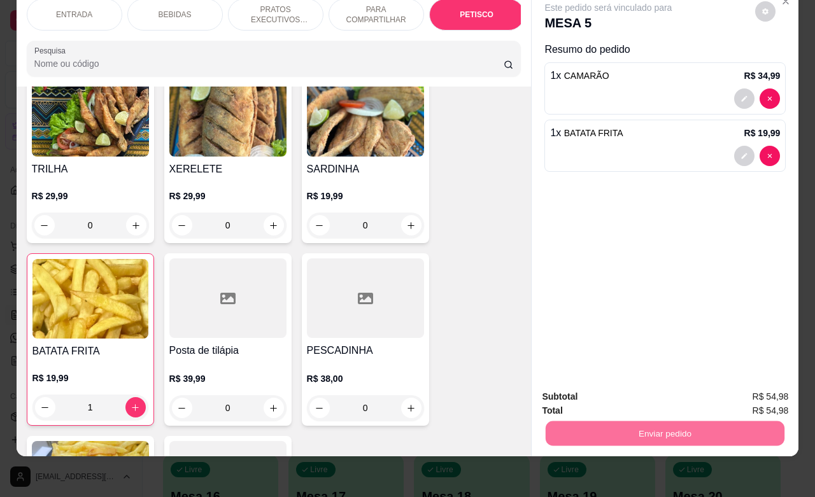
click at [723, 387] on button "Enviar pedido" at bounding box center [754, 389] width 72 height 24
